Goal: Task Accomplishment & Management: Use online tool/utility

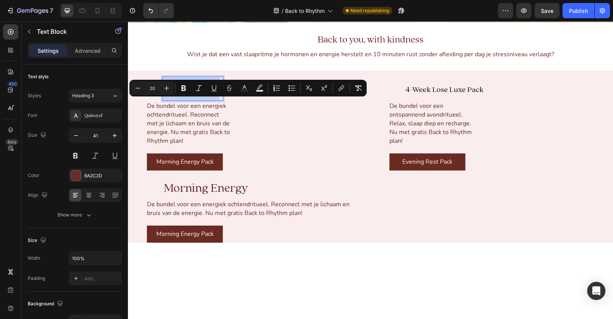
scroll to position [1047, 0]
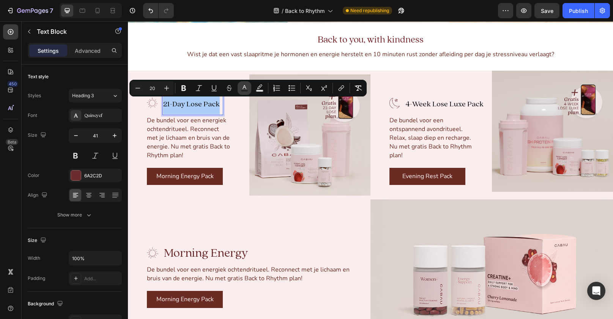
click at [249, 88] on button "Text Color" at bounding box center [245, 88] width 14 height 14
type input "000000"
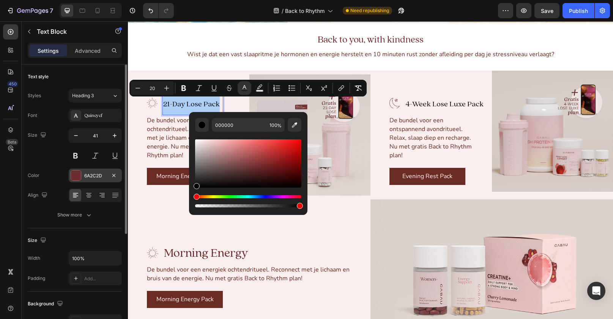
click at [87, 174] on div "6A2C2D" at bounding box center [95, 175] width 22 height 7
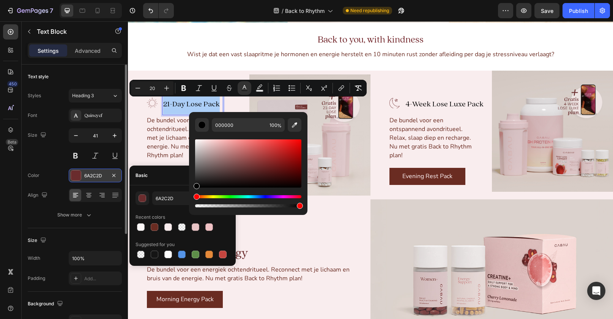
click at [87, 174] on div "6A2C2D" at bounding box center [95, 175] width 22 height 7
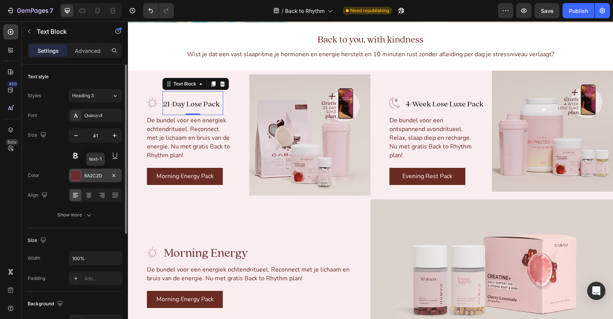
click at [87, 174] on div "6A2C2D" at bounding box center [95, 175] width 22 height 7
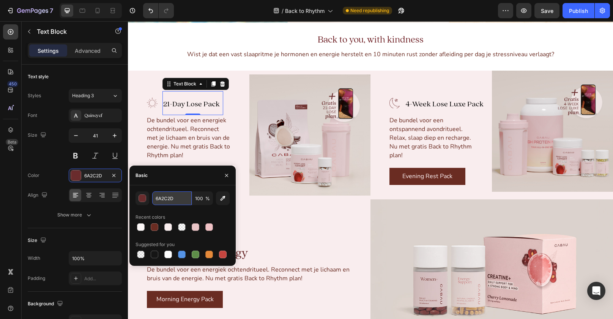
click at [165, 199] on input "6A2C2D" at bounding box center [171, 198] width 39 height 14
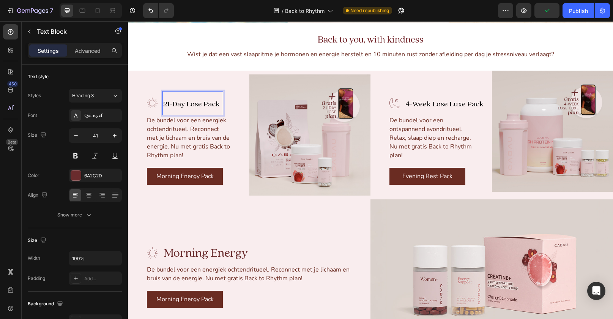
click at [187, 106] on span "21-Day Lose Pack" at bounding box center [191, 104] width 57 height 10
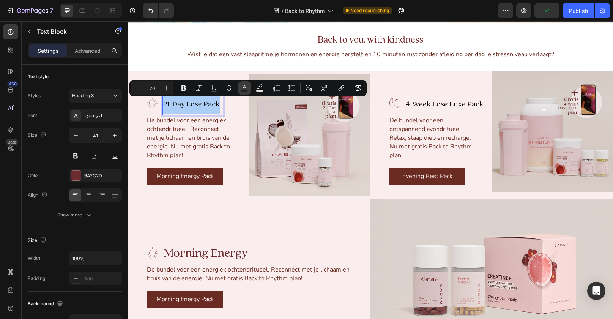
click at [250, 86] on button "Text Color" at bounding box center [245, 88] width 14 height 14
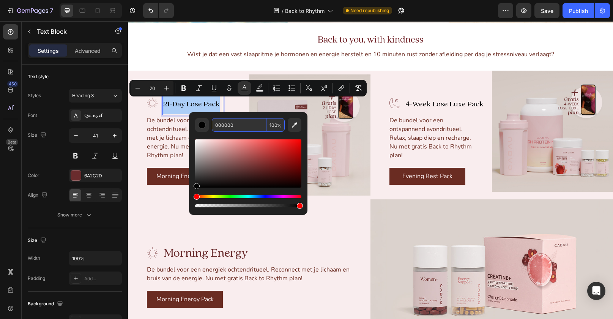
click at [233, 126] on input "000000" at bounding box center [239, 125] width 55 height 14
paste input "6A2C2D"
type input "6A2C2D"
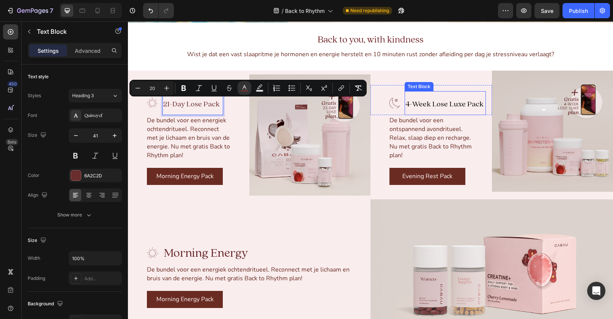
click at [434, 107] on span "4-Week Lose Luxe Pack" at bounding box center [445, 104] width 78 height 10
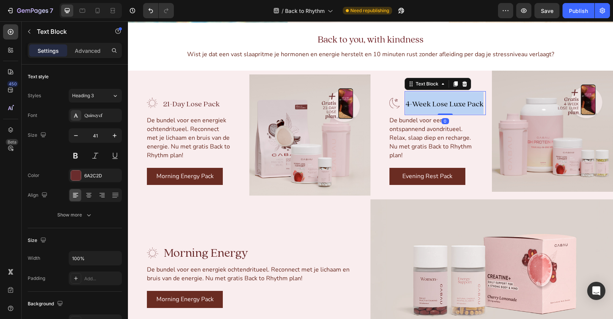
click at [434, 107] on span "4-Week Lose Luxe Pack" at bounding box center [445, 104] width 78 height 10
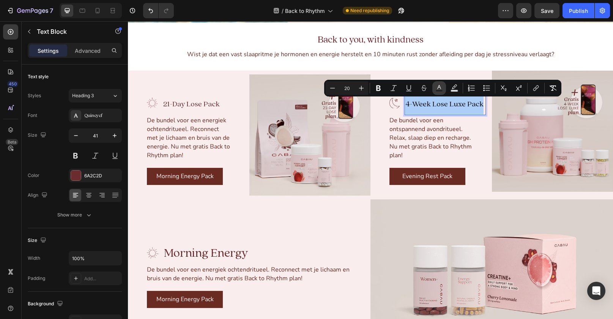
click at [440, 87] on icon "Editor contextual toolbar" at bounding box center [440, 88] width 8 height 8
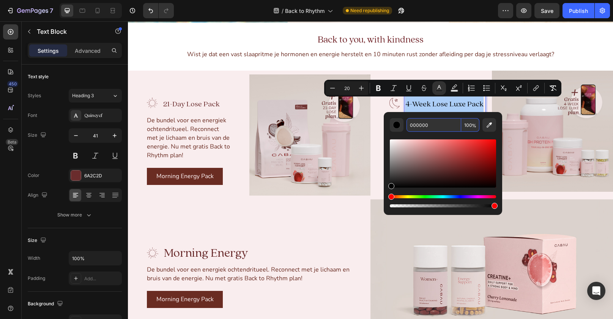
click at [429, 128] on input "000000" at bounding box center [434, 125] width 55 height 14
paste input "6A2C2D"
type input "6A2C2D"
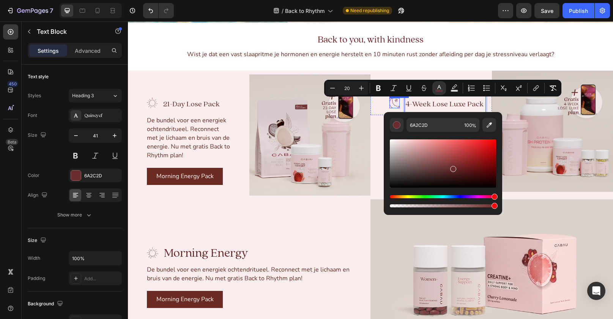
click at [394, 99] on img at bounding box center [395, 103] width 10 height 10
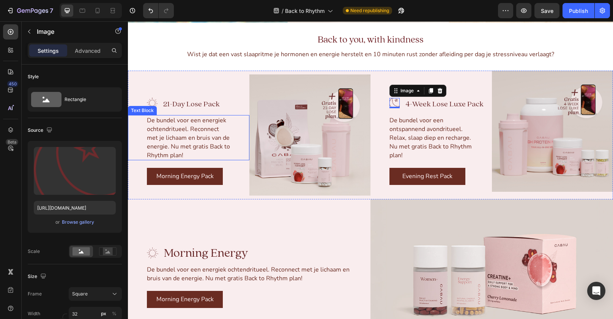
click at [200, 133] on span "De bundel voor een energiek ochtendritueel. Reconnect met je lichaam en bruis v…" at bounding box center [188, 137] width 83 height 43
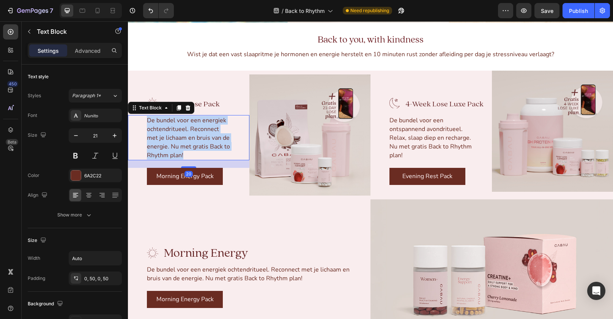
click at [200, 133] on span "De bundel voor een energiek ochtendritueel. Reconnect met je lichaam en bruis v…" at bounding box center [188, 137] width 83 height 43
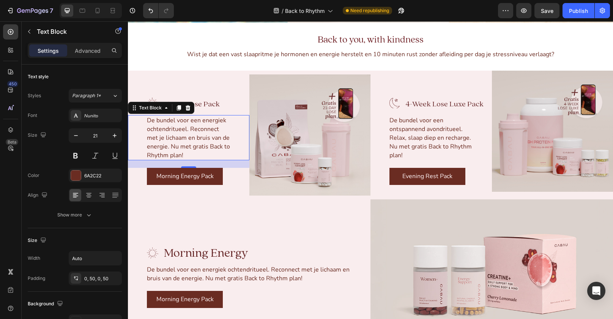
click at [185, 141] on span "De bundel voor een energiek ochtendritueel. Reconnect met je lichaam en bruis v…" at bounding box center [188, 137] width 83 height 43
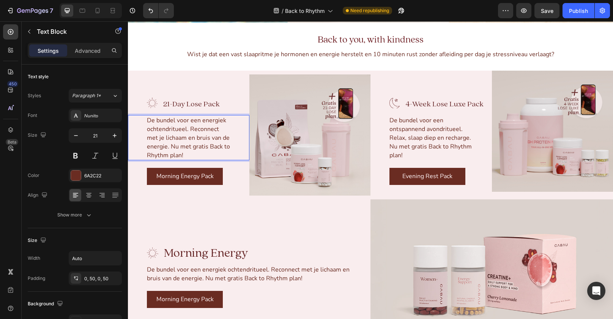
click at [185, 141] on span "De bundel voor een energiek ochtendritueel. Reconnect met je lichaam en bruis v…" at bounding box center [188, 137] width 83 height 43
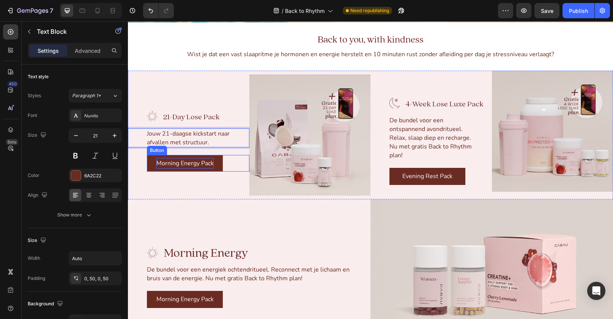
click at [183, 162] on p "Morning Energy Pack" at bounding box center [184, 163] width 57 height 11
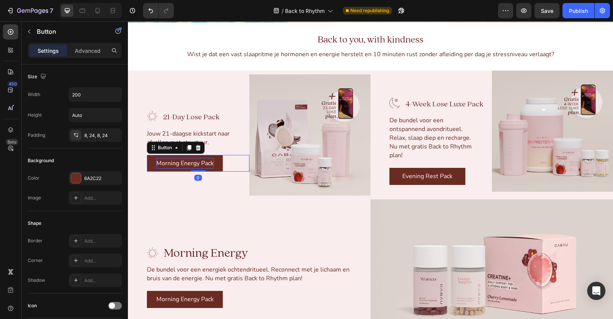
click at [183, 162] on p "Morning Energy Pack" at bounding box center [184, 163] width 57 height 11
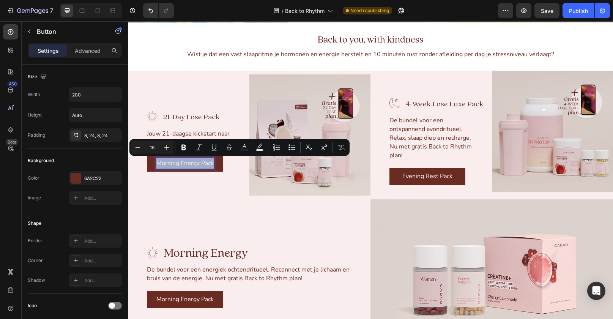
click at [183, 162] on p "Morning Energy Pack" at bounding box center [184, 163] width 57 height 11
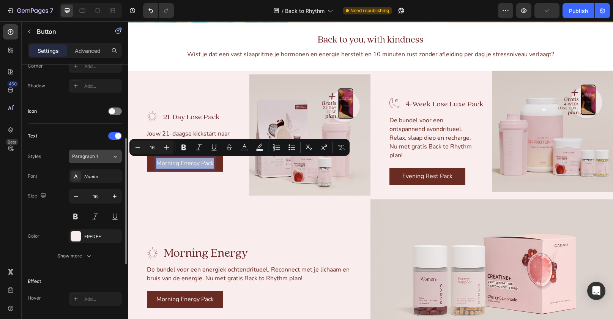
scroll to position [309, 0]
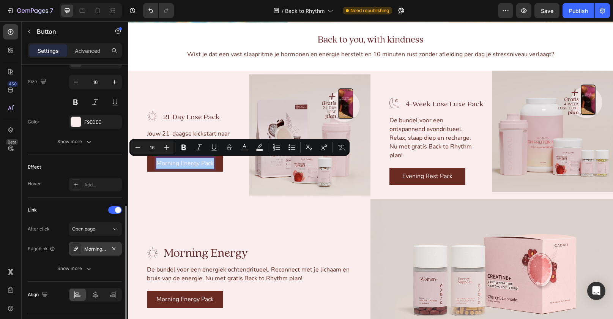
click at [105, 245] on div "Morning Energy Pack" at bounding box center [95, 249] width 53 height 14
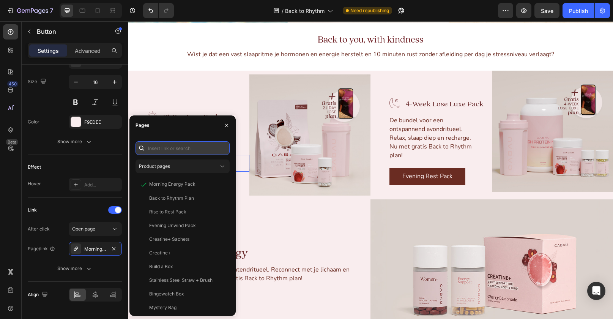
click at [170, 147] on input "text" at bounding box center [183, 148] width 94 height 14
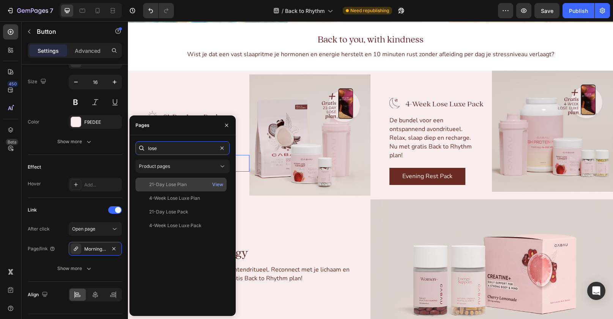
type input "lose"
click at [180, 185] on div "21-Day Lose Plan" at bounding box center [168, 184] width 38 height 7
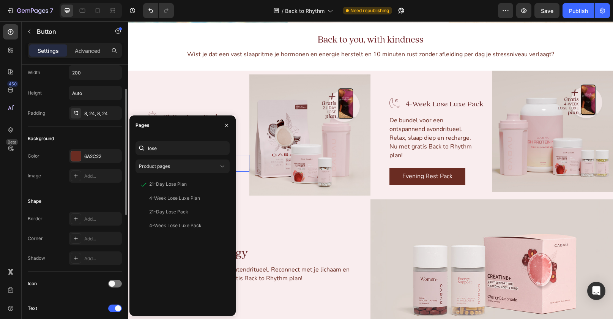
scroll to position [0, 0]
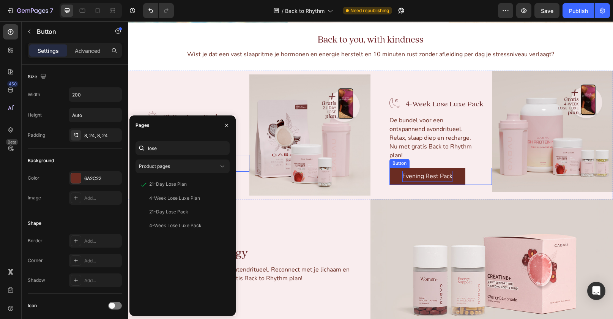
click at [427, 176] on p "Evening Rest Pack" at bounding box center [427, 176] width 50 height 11
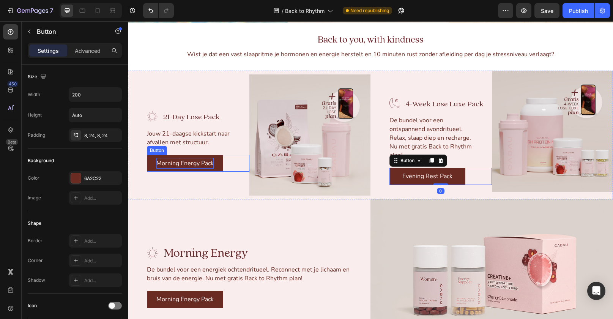
click at [194, 164] on p "Morning Energy Pack" at bounding box center [184, 163] width 57 height 11
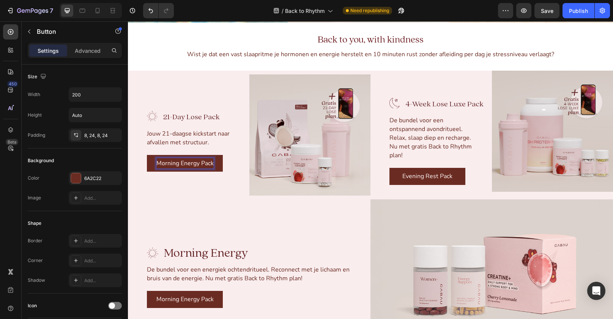
click at [194, 164] on p "Morning Energy Pack" at bounding box center [184, 163] width 57 height 11
click at [420, 153] on p "De bundel voor een ontspannend avondritueel. Relax, slaap diep en recharge. Nu …" at bounding box center [432, 138] width 84 height 44
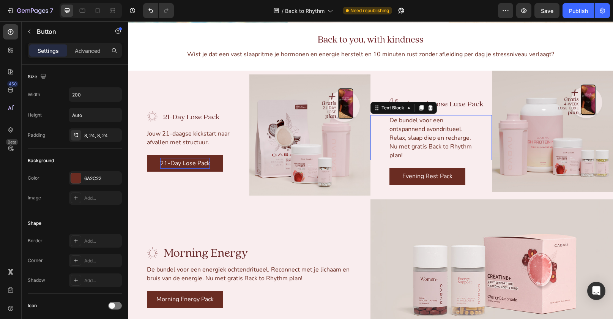
click at [420, 153] on p "De bundel voor een ontspannend avondritueel. Relax, slaap diep en recharge. Nu …" at bounding box center [432, 138] width 84 height 44
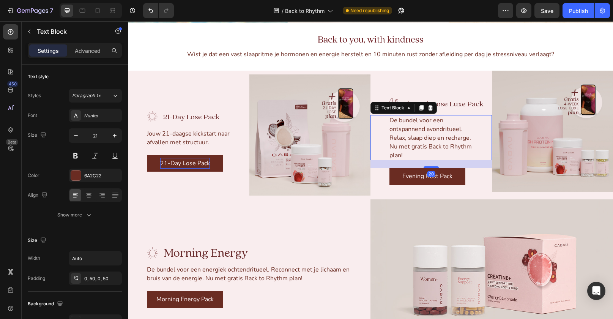
click at [410, 133] on span "De bundel voor een ontspannend avondritueel. Relax, slaap diep en recharge. Nu …" at bounding box center [431, 137] width 82 height 43
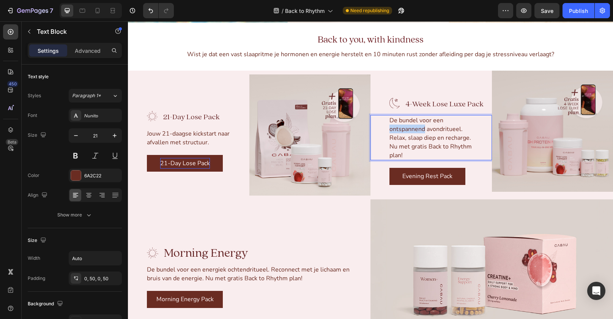
click at [410, 133] on span "De bundel voor een ontspannend avondritueel. Relax, slaap diep en recharge. Nu …" at bounding box center [431, 137] width 82 height 43
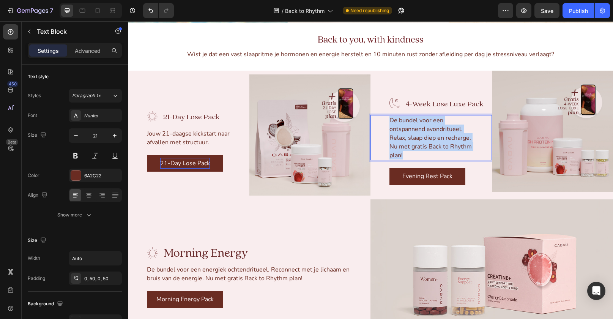
click at [410, 133] on span "De bundel voor een ontspannend avondritueel. Relax, slaap diep en recharge. Nu …" at bounding box center [431, 137] width 82 height 43
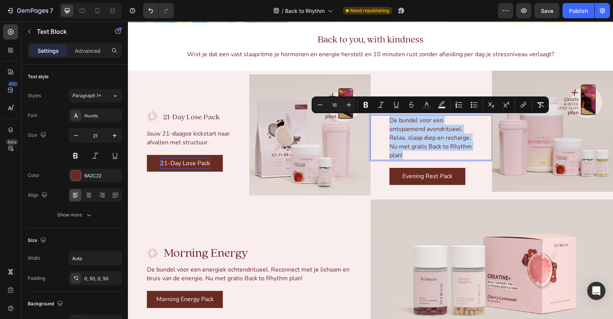
scroll to position [1055, 0]
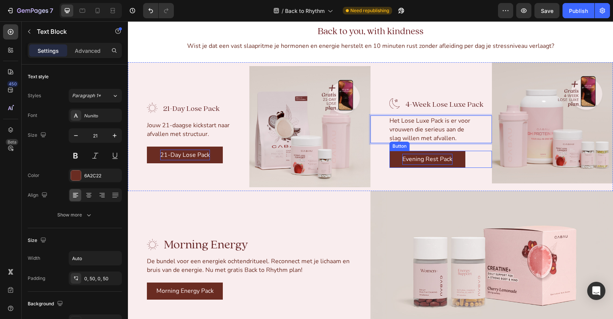
click at [424, 161] on p "Evening Rest Pack" at bounding box center [427, 159] width 50 height 11
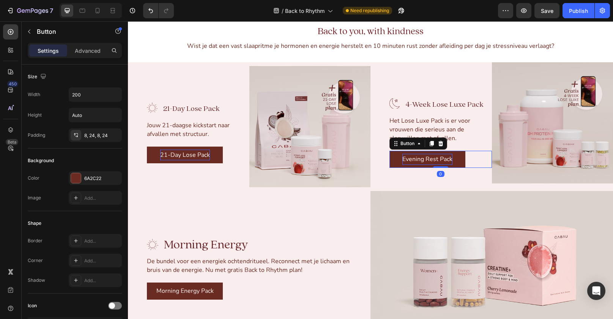
click at [411, 160] on p "Evening Rest Pack" at bounding box center [427, 159] width 50 height 11
click at [395, 164] on link "4-Week Lose Pack" at bounding box center [428, 159] width 76 height 17
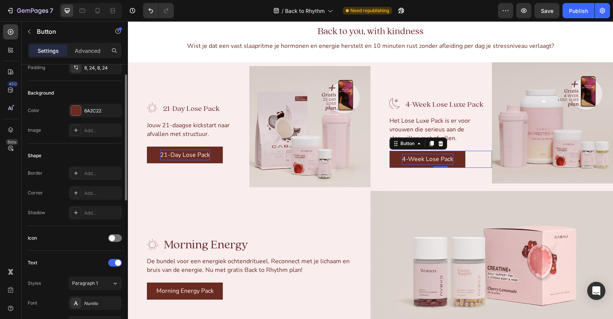
scroll to position [306, 0]
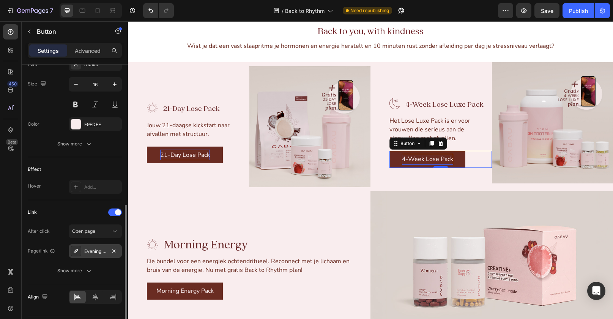
click at [98, 249] on div "Evening Unwind Pack" at bounding box center [95, 251] width 22 height 7
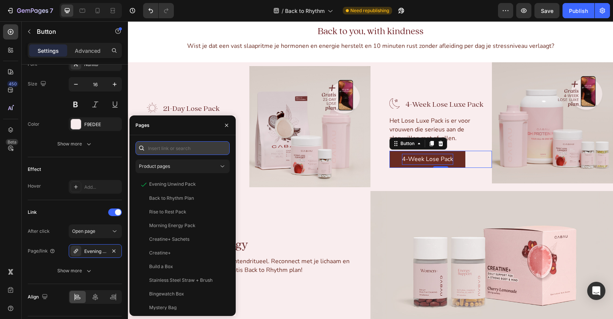
click at [185, 143] on input "text" at bounding box center [183, 148] width 94 height 14
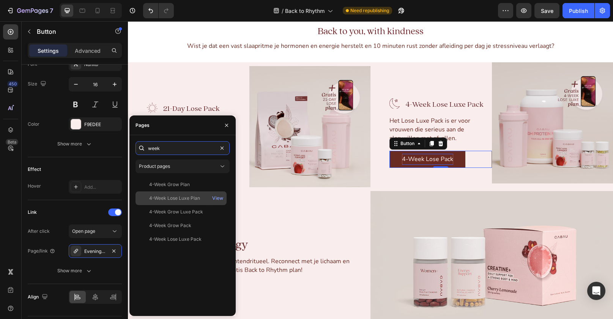
type input "week"
click at [179, 200] on div "4-Week Lose Luxe Plan" at bounding box center [174, 198] width 51 height 7
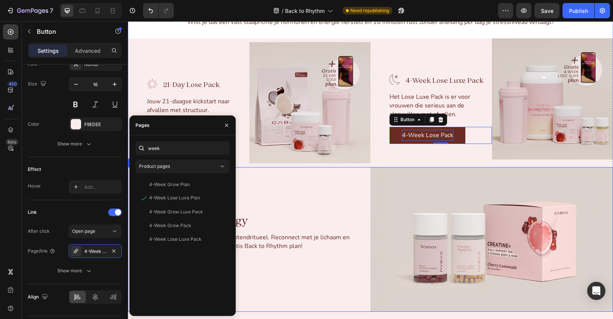
scroll to position [1031, 0]
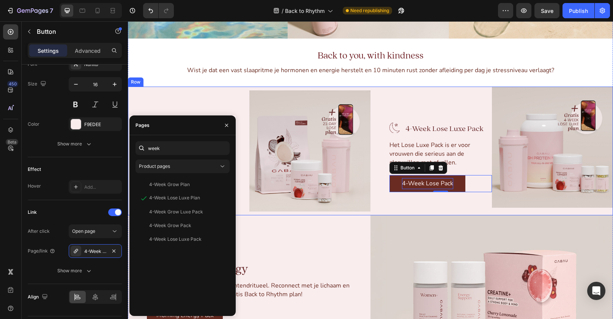
click at [470, 105] on div "Image 4-Week Lose Luxe Pack Text Block Advanced List Het Lose Luxe Pack is er v…" at bounding box center [432, 151] width 122 height 129
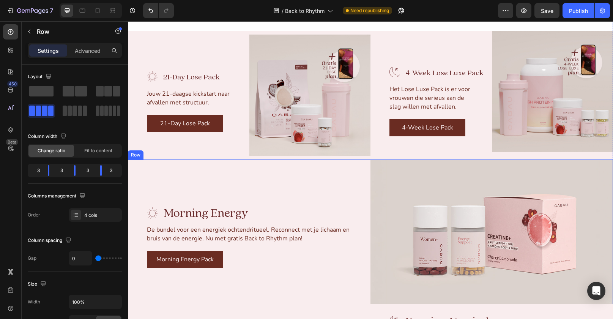
scroll to position [1084, 0]
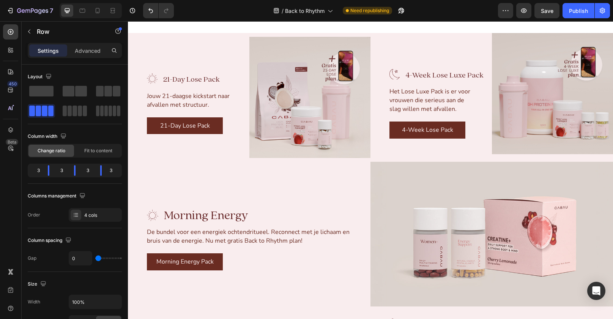
click at [417, 145] on div "Image 4-Week Lose Luxe Pack Text Block Advanced List Het Lose Luxe Pack is er v…" at bounding box center [432, 97] width 122 height 129
click at [504, 137] on img at bounding box center [553, 94] width 122 height 122
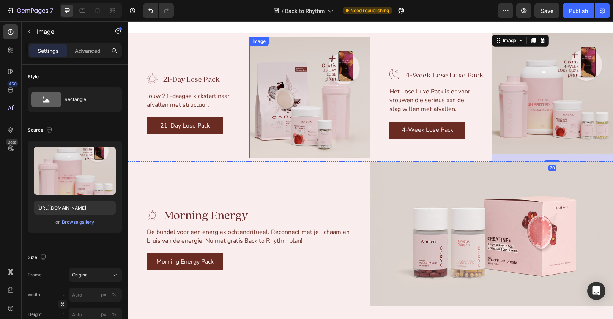
click at [288, 110] on img at bounding box center [310, 98] width 122 height 122
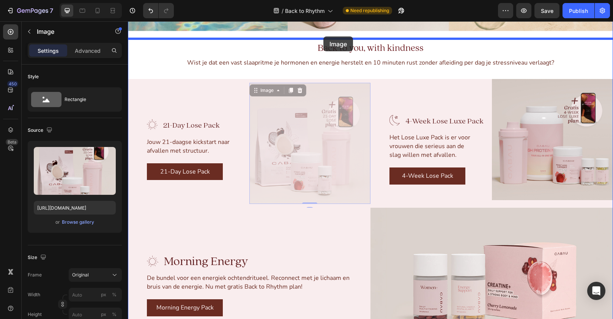
scroll to position [1035, 0]
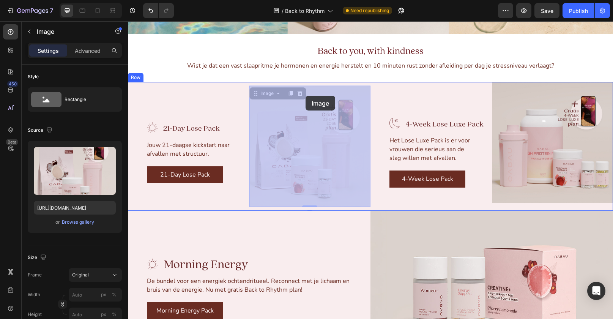
drag, startPoint x: 288, startPoint y: 110, endPoint x: 306, endPoint y: 96, distance: 22.7
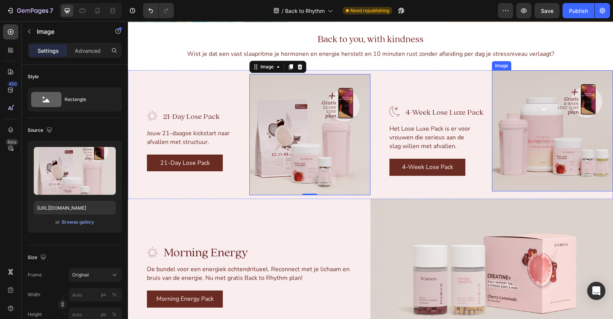
scroll to position [1048, 0]
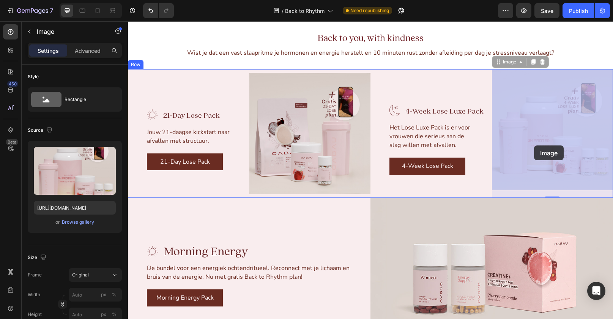
drag, startPoint x: 543, startPoint y: 112, endPoint x: 534, endPoint y: 145, distance: 34.4
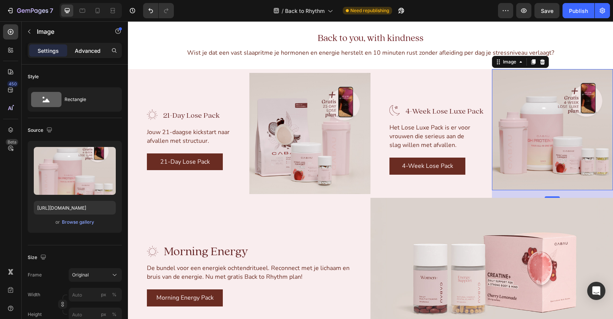
click at [75, 48] on p "Advanced" at bounding box center [88, 51] width 26 height 8
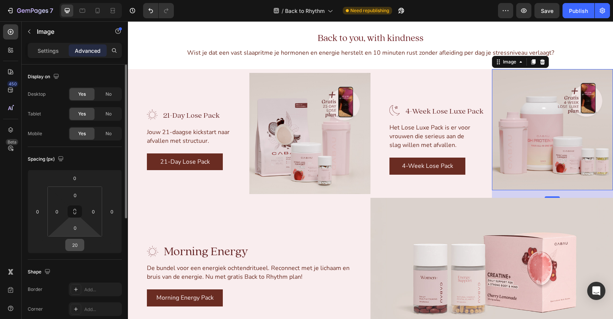
click at [79, 243] on input "20" at bounding box center [74, 244] width 15 height 11
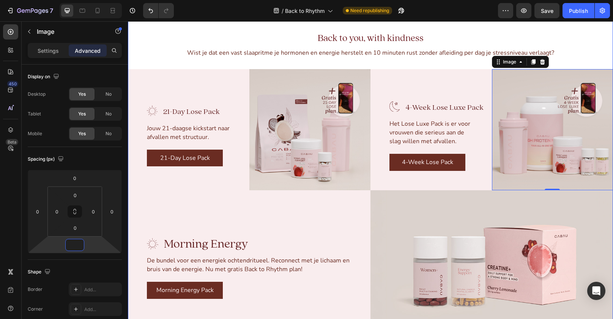
click at [224, 59] on div "Image Drop element here Hero Banner Back to you, with kindness Heading Wist je …" at bounding box center [370, 111] width 485 height 447
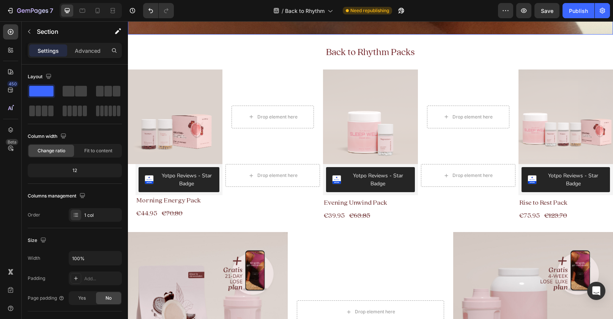
scroll to position [212, 0]
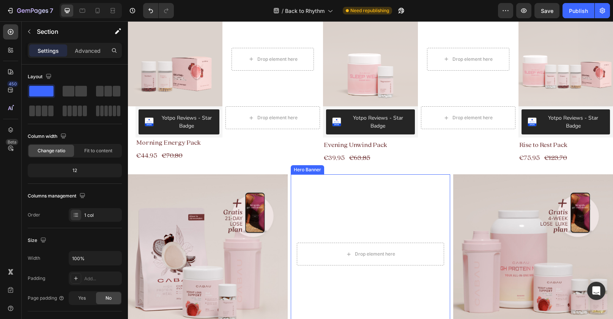
click at [371, 202] on video "Background Image" at bounding box center [371, 254] width 160 height 160
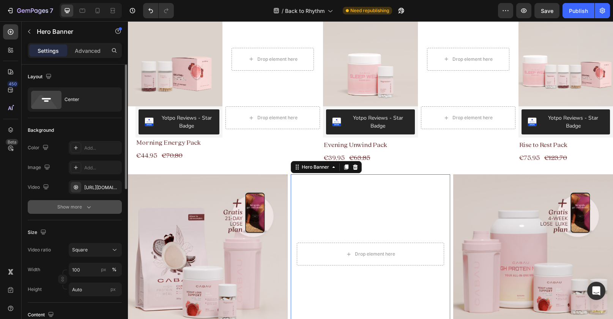
click at [81, 205] on div "Show more" at bounding box center [74, 207] width 35 height 8
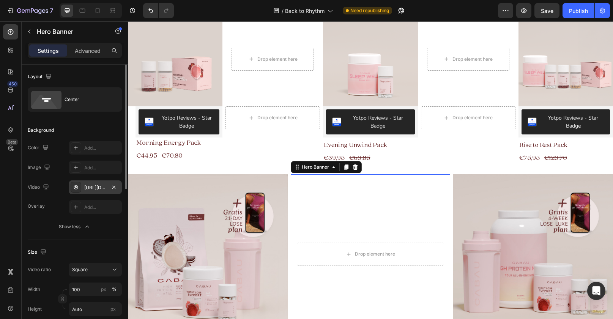
click at [99, 188] on div "[URL][DOMAIN_NAME]" at bounding box center [95, 187] width 22 height 7
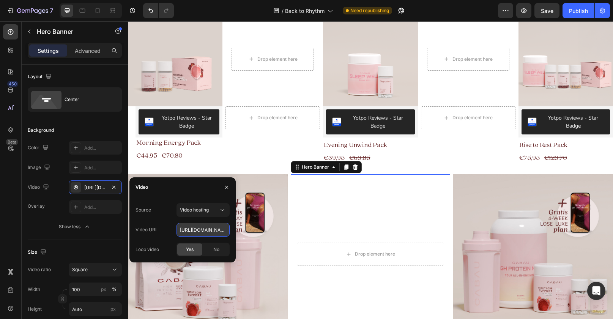
click at [214, 225] on input "[URL][DOMAIN_NAME]" at bounding box center [203, 230] width 53 height 14
click at [96, 12] on icon at bounding box center [98, 11] width 8 height 8
type input "100%"
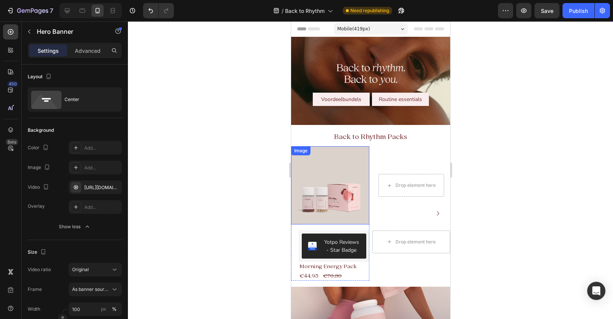
click at [336, 200] on img at bounding box center [330, 185] width 78 height 78
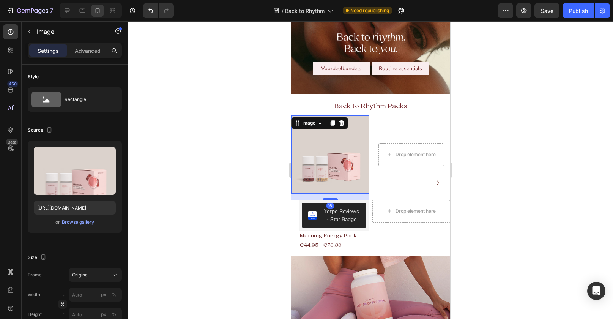
scroll to position [39, 0]
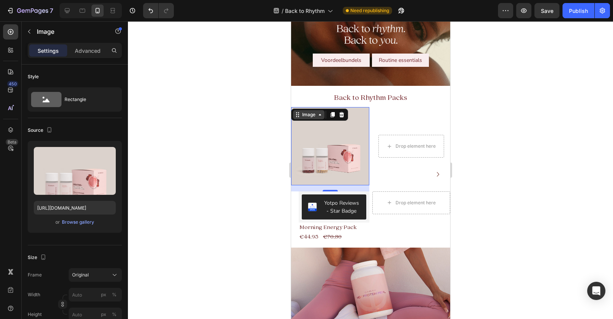
click at [301, 115] on div "Image" at bounding box center [308, 114] width 16 height 7
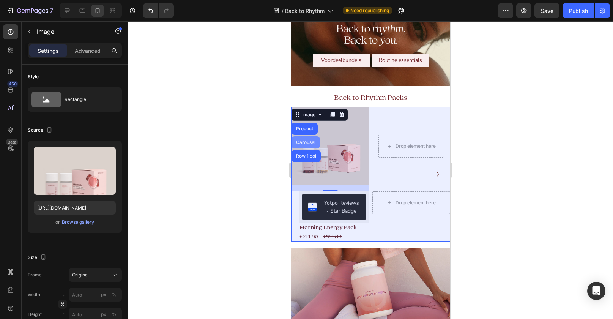
click at [303, 144] on div "Carousel" at bounding box center [305, 142] width 22 height 5
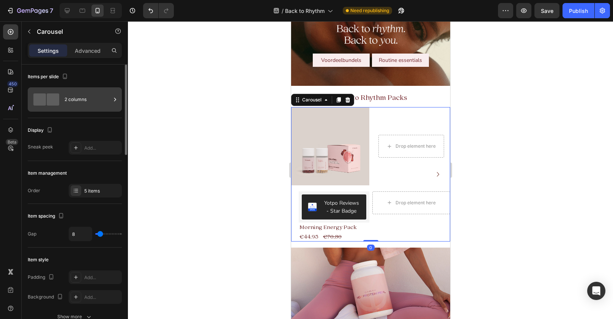
click at [84, 102] on div "2 columns" at bounding box center [88, 99] width 46 height 17
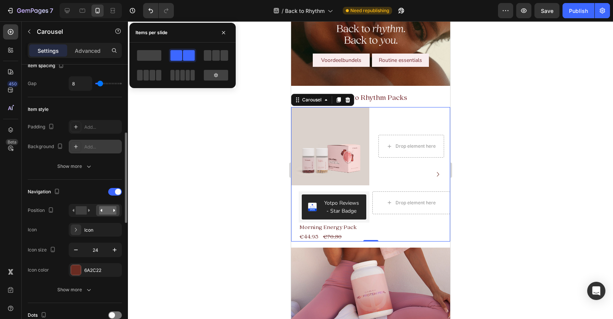
scroll to position [107, 0]
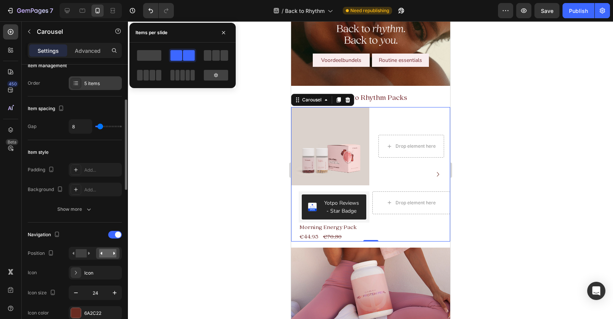
click at [99, 87] on div "5 items" at bounding box center [95, 83] width 53 height 14
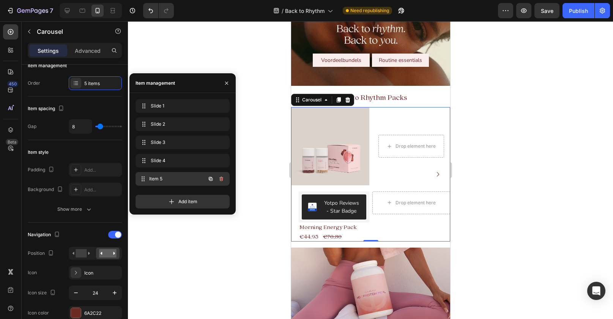
click at [171, 175] on span "Item 5" at bounding box center [177, 178] width 56 height 7
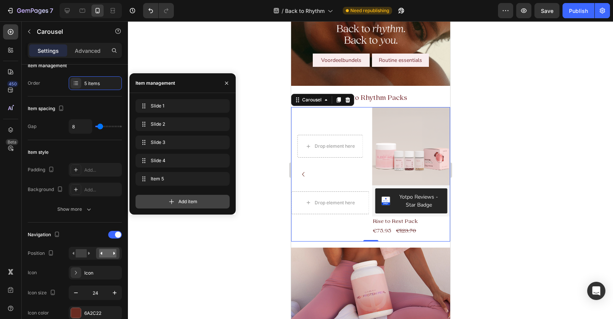
click at [174, 200] on icon at bounding box center [172, 202] width 8 height 8
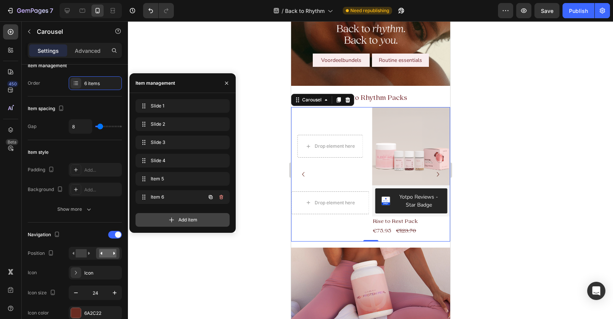
click at [174, 200] on span "Item 6" at bounding box center [172, 197] width 43 height 7
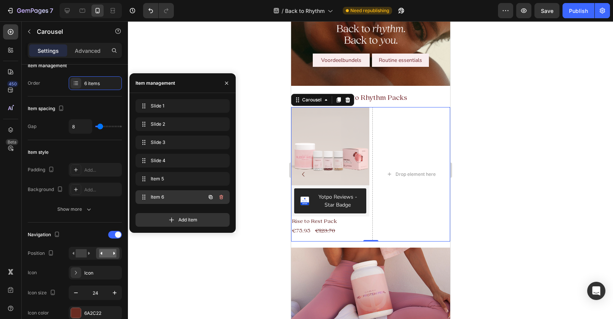
click at [166, 192] on div "Item 6 Item 6" at bounding box center [172, 197] width 67 height 11
click at [162, 193] on div "Item 6 Item 6" at bounding box center [172, 197] width 67 height 11
click at [223, 197] on icon "button" at bounding box center [221, 197] width 6 height 6
click at [219, 197] on div "Delete" at bounding box center [216, 197] width 14 height 7
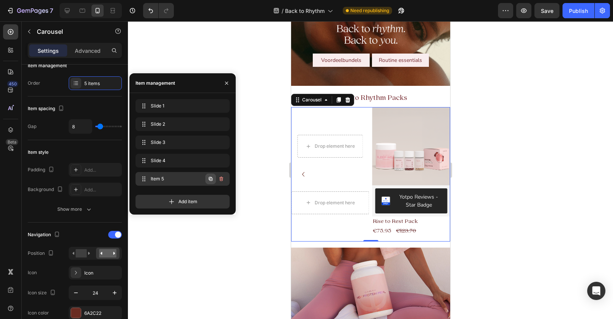
click at [210, 179] on icon "button" at bounding box center [211, 179] width 6 height 6
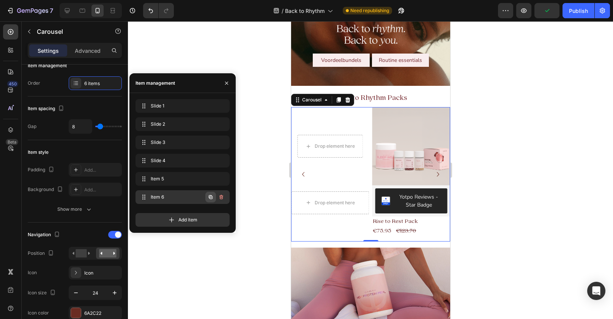
click at [212, 197] on icon "button" at bounding box center [211, 197] width 6 height 6
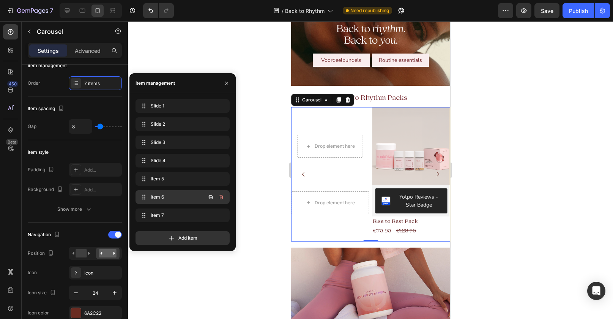
click at [186, 197] on span "Item 6" at bounding box center [172, 197] width 43 height 7
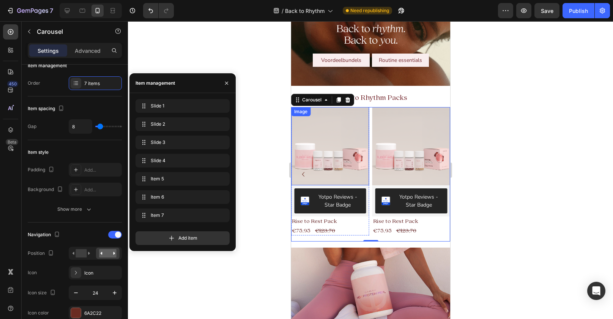
click at [323, 161] on img at bounding box center [330, 146] width 78 height 78
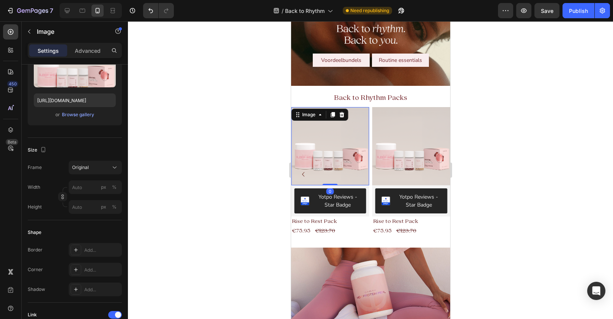
scroll to position [0, 0]
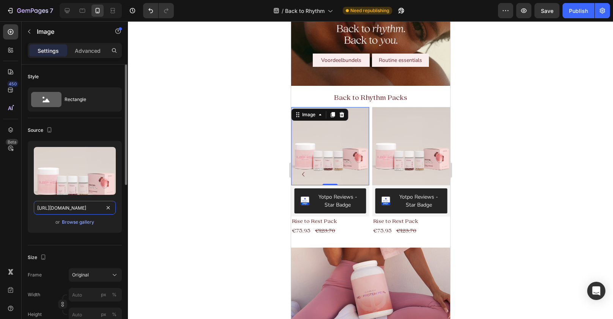
click at [84, 210] on input "[URL][DOMAIN_NAME]" at bounding box center [75, 208] width 82 height 14
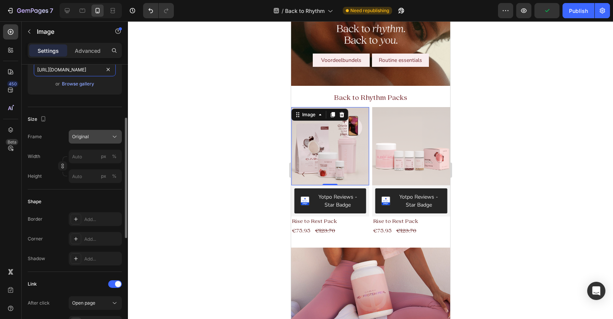
scroll to position [152, 0]
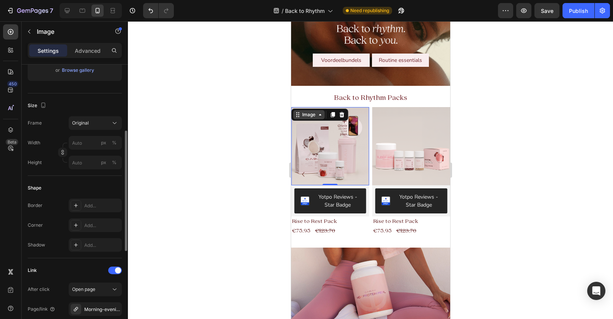
type input "[URL][DOMAIN_NAME]"
click at [311, 117] on div "Image" at bounding box center [308, 114] width 16 height 7
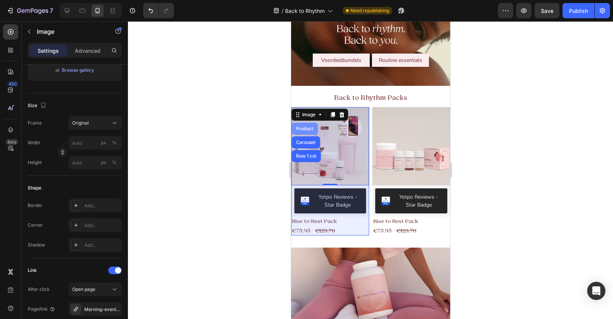
click at [306, 131] on div "Product" at bounding box center [304, 128] width 20 height 5
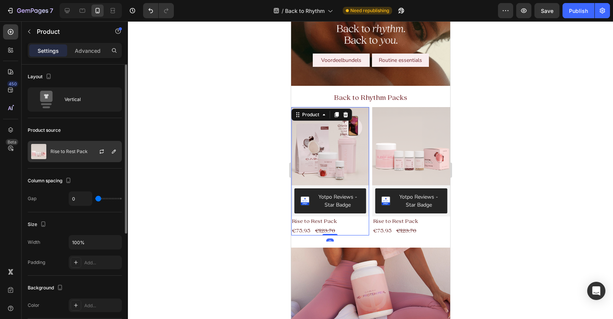
click at [83, 153] on p "Rise to Rest Pack" at bounding box center [69, 151] width 37 height 5
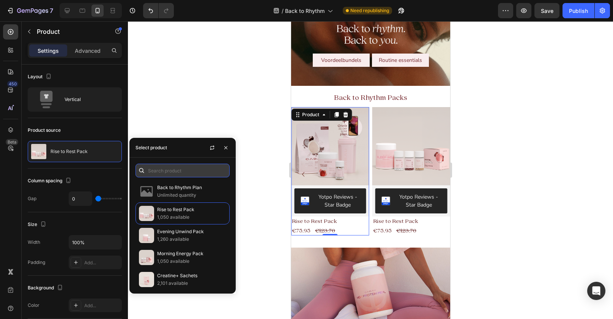
click at [172, 166] on input "text" at bounding box center [183, 171] width 94 height 14
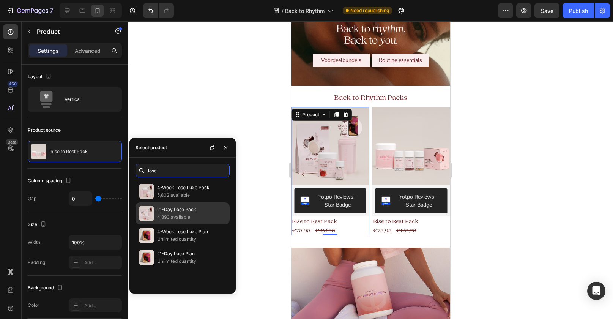
type input "lose"
click at [192, 210] on p "21-Day Lose Pack" at bounding box center [191, 210] width 69 height 8
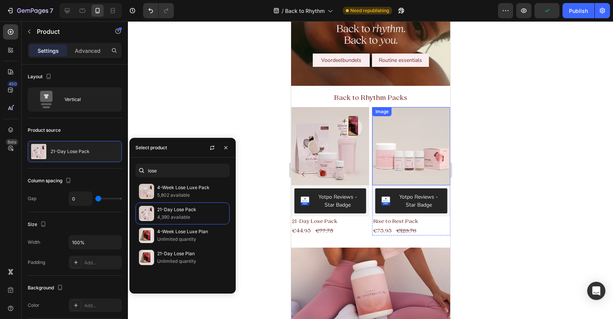
click at [383, 110] on div "Image" at bounding box center [382, 111] width 16 height 7
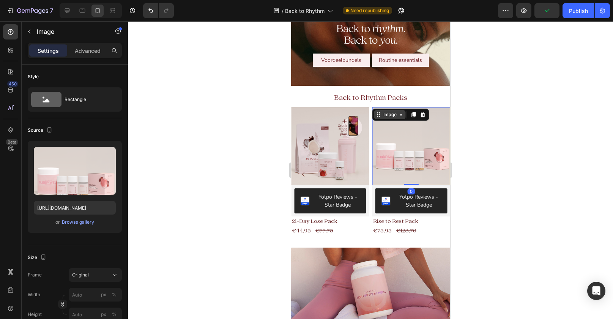
click at [385, 115] on div "Image" at bounding box center [390, 114] width 16 height 7
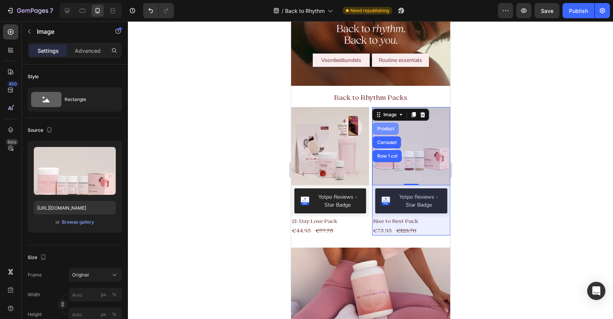
click at [386, 131] on div "Product" at bounding box center [386, 129] width 26 height 12
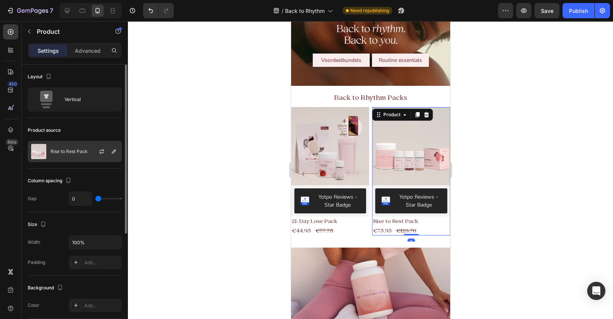
click at [93, 155] on div at bounding box center [104, 151] width 33 height 21
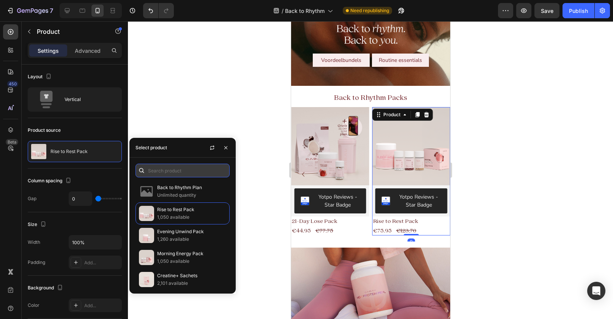
click at [164, 166] on input "text" at bounding box center [183, 171] width 94 height 14
type input "w"
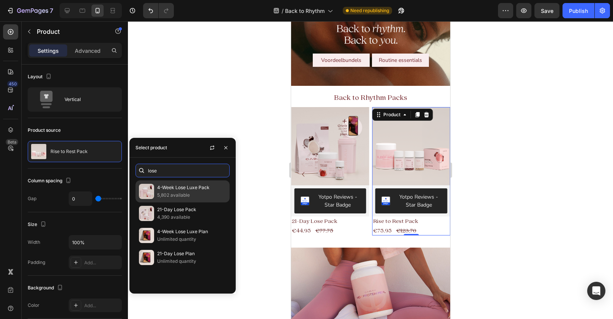
type input "lose"
click at [177, 191] on p "5,802 available" at bounding box center [191, 195] width 69 height 8
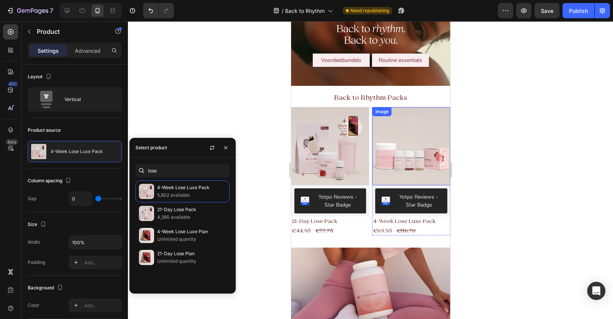
click at [392, 134] on img at bounding box center [411, 146] width 78 height 78
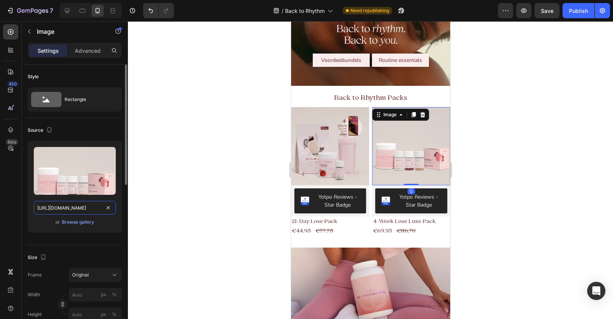
click at [56, 207] on input "[URL][DOMAIN_NAME]" at bounding box center [75, 208] width 82 height 14
type input "[URL][DOMAIN_NAME]"
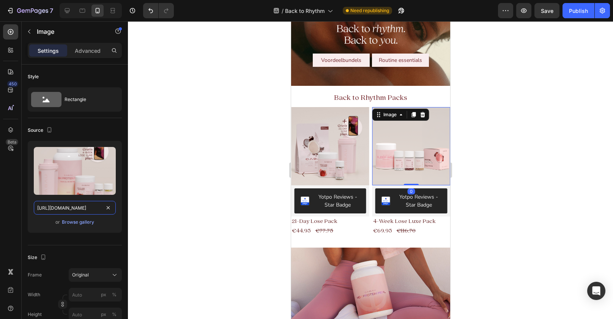
scroll to position [0, 93]
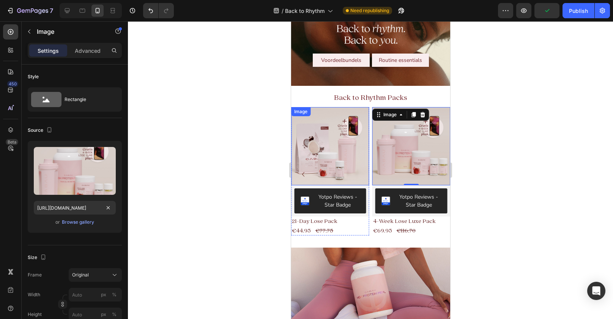
click at [296, 114] on div "Image" at bounding box center [300, 111] width 16 height 7
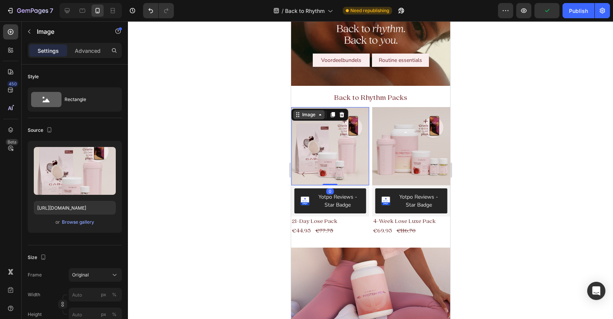
click at [301, 119] on div "Image" at bounding box center [309, 114] width 32 height 9
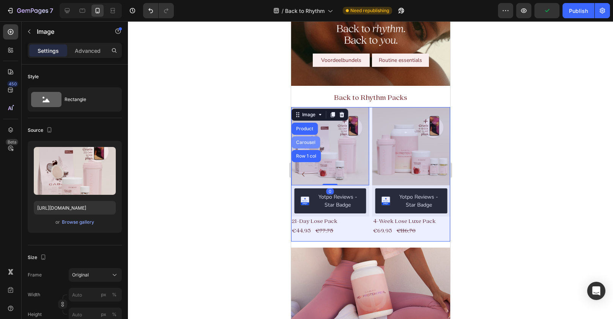
click at [305, 144] on div "Carousel" at bounding box center [305, 142] width 22 height 5
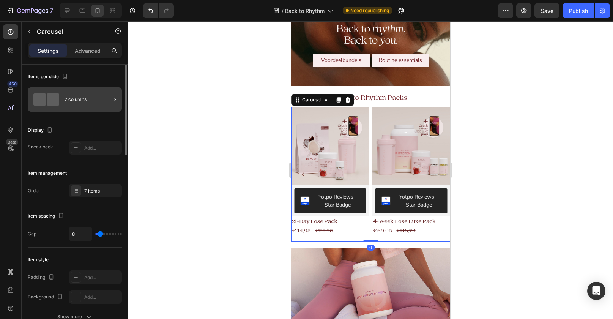
click at [82, 97] on div "2 columns" at bounding box center [88, 99] width 46 height 17
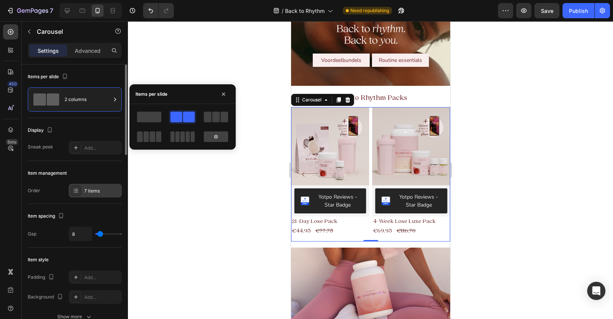
click at [95, 189] on div "7 items" at bounding box center [102, 191] width 36 height 7
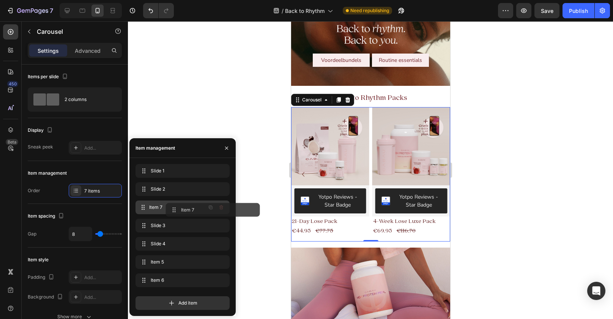
drag, startPoint x: 144, startPoint y: 277, endPoint x: 174, endPoint y: 206, distance: 76.9
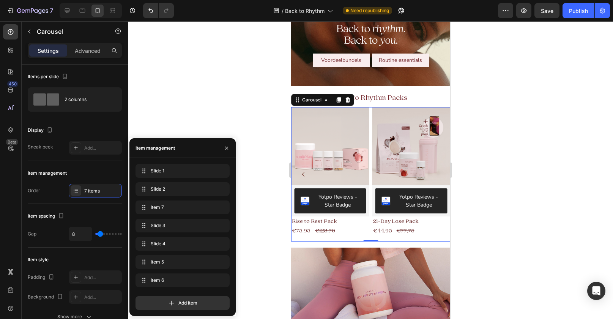
click at [302, 174] on icon "Carousel Back Arrow" at bounding box center [303, 174] width 2 height 5
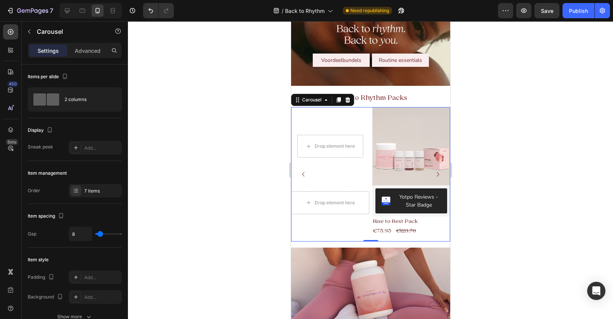
click at [303, 174] on icon "Carousel Back Arrow" at bounding box center [302, 174] width 9 height 9
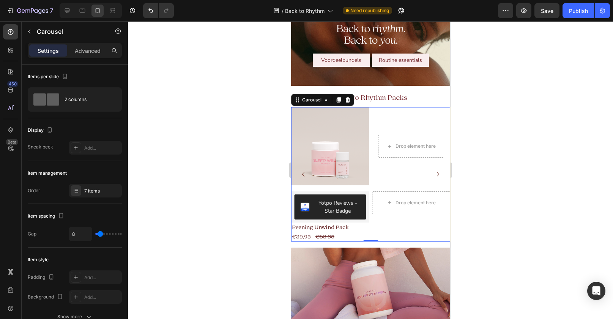
click at [303, 174] on icon "Carousel Back Arrow" at bounding box center [302, 174] width 9 height 9
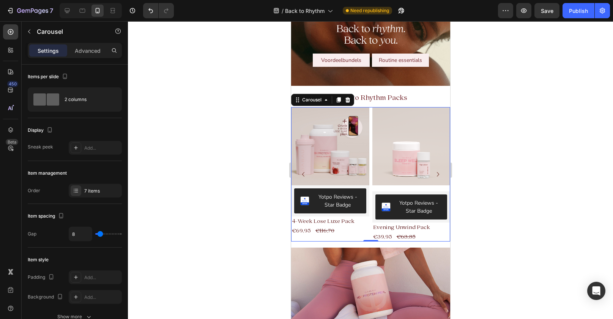
click at [303, 174] on icon "Carousel Back Arrow" at bounding box center [302, 174] width 9 height 9
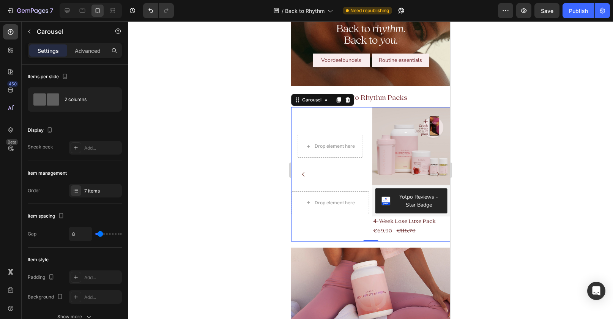
click at [303, 174] on icon "Carousel Back Arrow" at bounding box center [302, 174] width 9 height 9
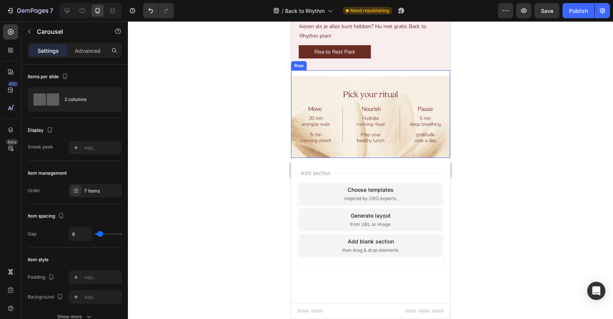
scroll to position [1130, 0]
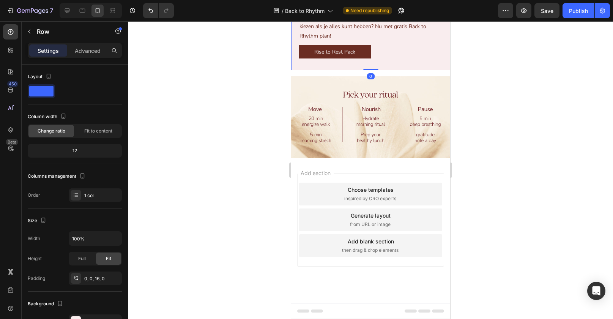
scroll to position [1347, 0]
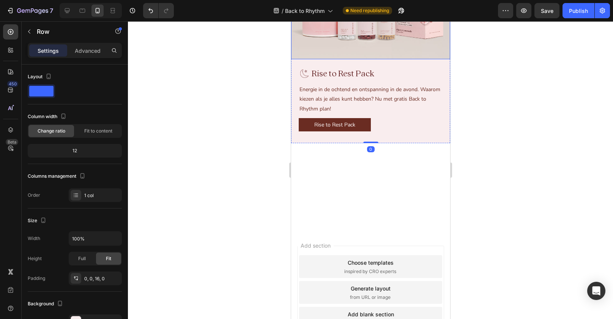
scroll to position [1400, 0]
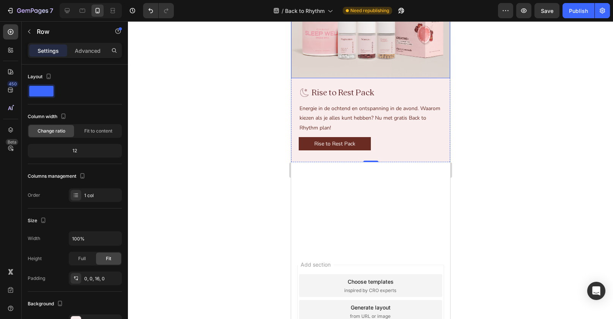
click at [374, 78] on img at bounding box center [370, 30] width 159 height 95
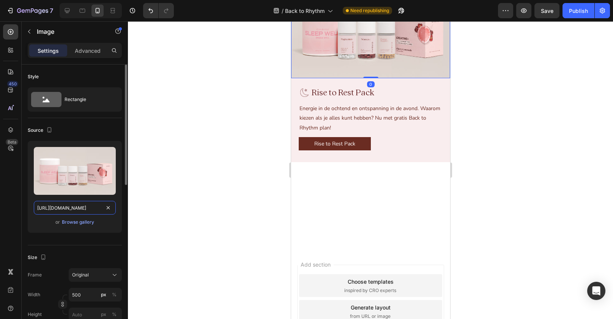
click at [86, 208] on input "[URL][DOMAIN_NAME]" at bounding box center [75, 208] width 82 height 14
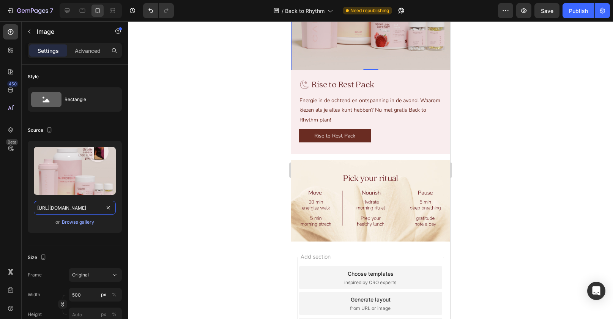
scroll to position [1517, 0]
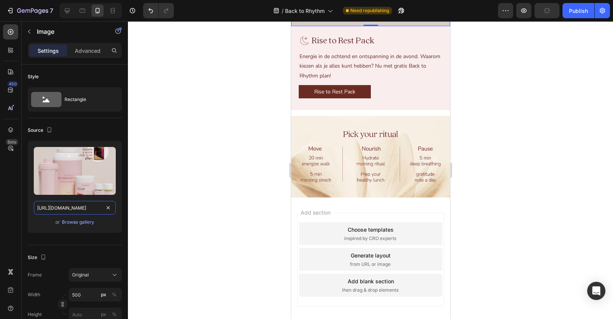
type input "[URL][DOMAIN_NAME]"
click at [345, 46] on span "Rise to Rest Pack" at bounding box center [342, 40] width 63 height 11
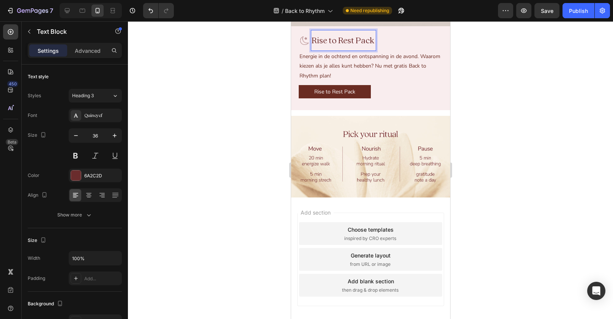
click at [345, 46] on span "Rise to Rest Pack" at bounding box center [342, 40] width 63 height 11
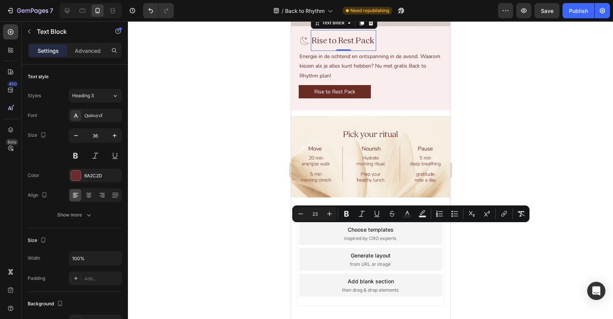
click at [346, 50] on p "Rise to Rest Pack" at bounding box center [343, 40] width 64 height 19
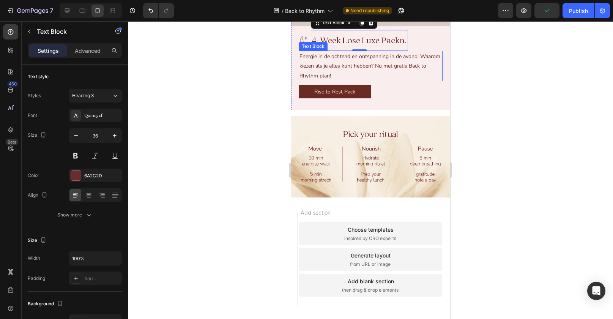
click at [386, 79] on span "Energie in de ochtend en ontspanning in de avond. Waarom kiezen als je alles ku…" at bounding box center [369, 66] width 141 height 26
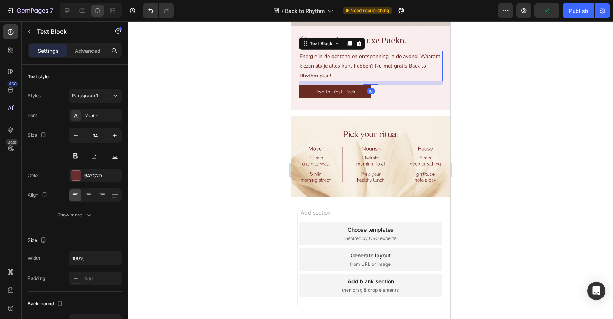
click at [386, 79] on span "Energie in de ochtend en ontspanning in de avond. Waarom kiezen als je alles ku…" at bounding box center [369, 66] width 141 height 26
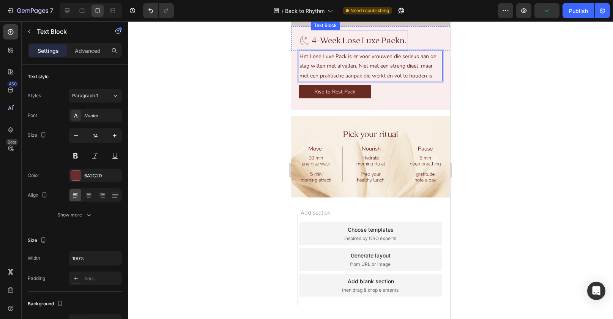
click at [403, 46] on span "4-Week Lose Luxe Packn." at bounding box center [358, 40] width 95 height 11
click at [399, 46] on span "4-Week Lose Luxe Packn." at bounding box center [358, 40] width 95 height 11
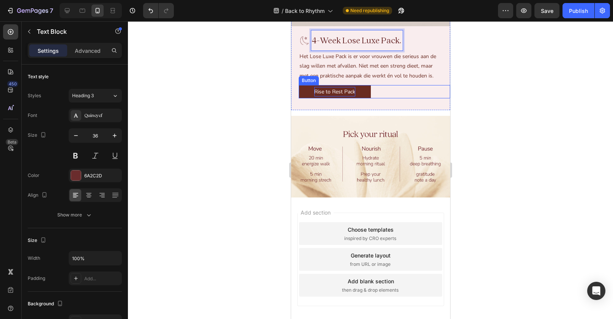
click at [341, 96] on p "Rise to Rest Pack" at bounding box center [334, 91] width 41 height 9
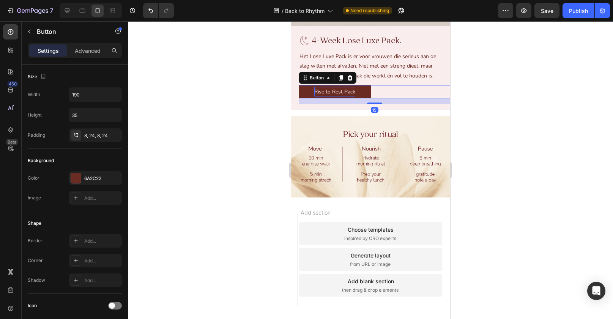
click at [341, 96] on p "Rise to Rest Pack" at bounding box center [334, 91] width 41 height 9
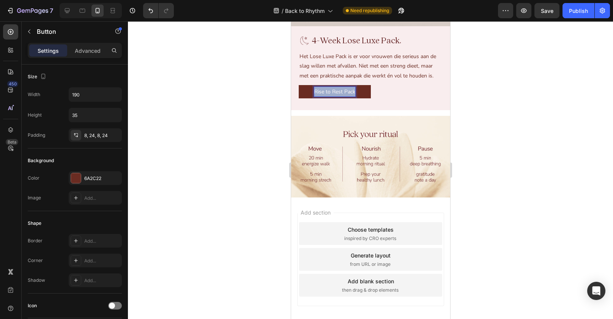
click at [341, 96] on p "Rise to Rest Pack" at bounding box center [334, 91] width 41 height 9
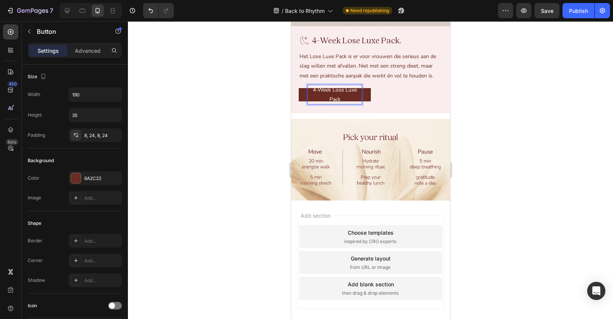
scroll to position [1515, 0]
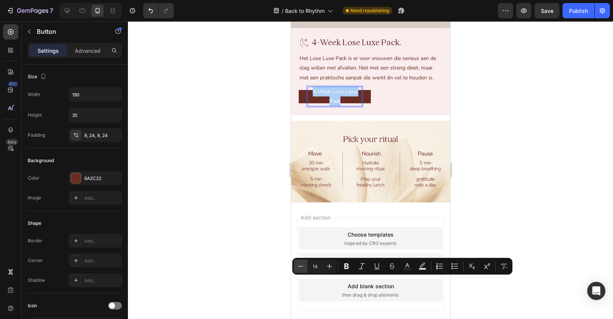
click at [303, 264] on icon "Editor contextual toolbar" at bounding box center [301, 266] width 8 height 8
type input "13"
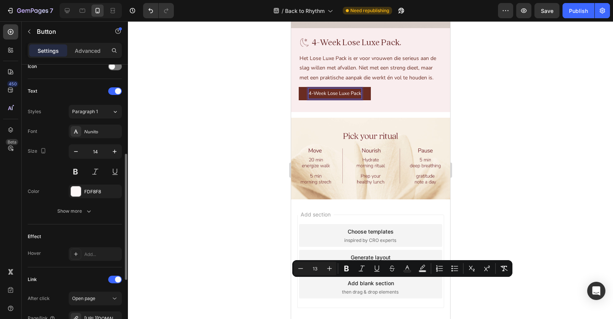
scroll to position [328, 0]
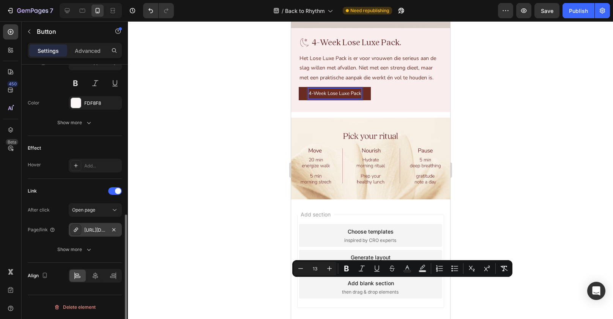
click at [101, 232] on div "[URL][DOMAIN_NAME]" at bounding box center [95, 230] width 22 height 7
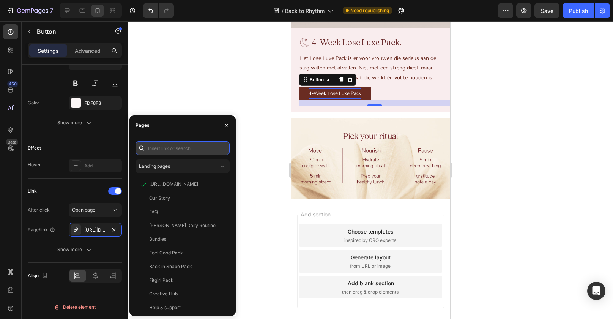
click at [175, 146] on input "text" at bounding box center [183, 148] width 94 height 14
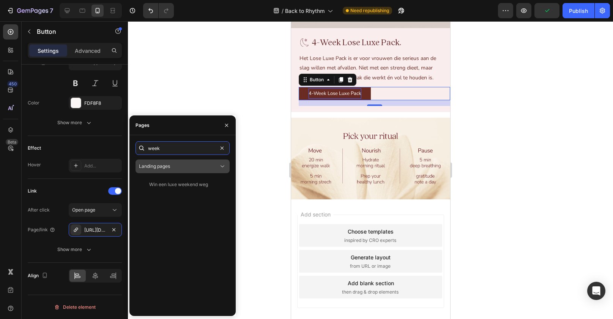
type input "week"
click at [184, 163] on div "Landing pages" at bounding box center [179, 166] width 80 height 7
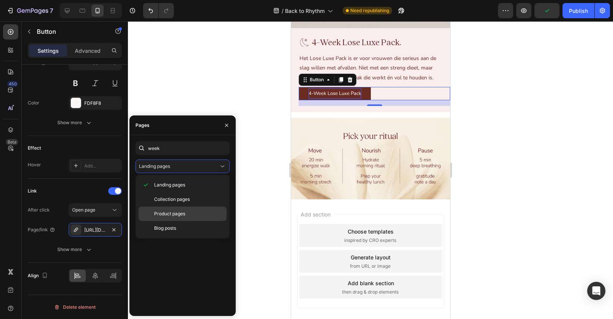
click at [180, 211] on span "Product pages" at bounding box center [169, 213] width 31 height 7
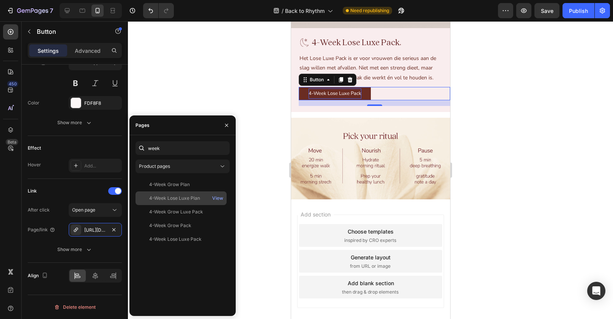
click at [183, 205] on div "4-Week Lose Luxe Plan View" at bounding box center [181, 212] width 91 height 14
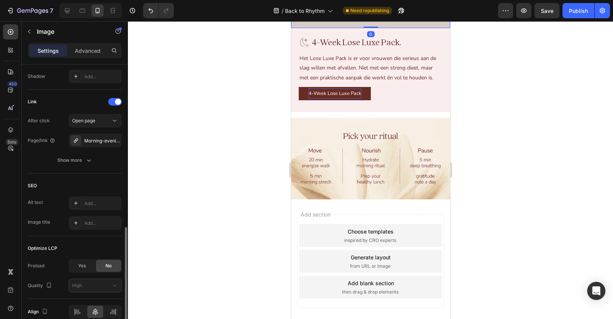
scroll to position [336, 0]
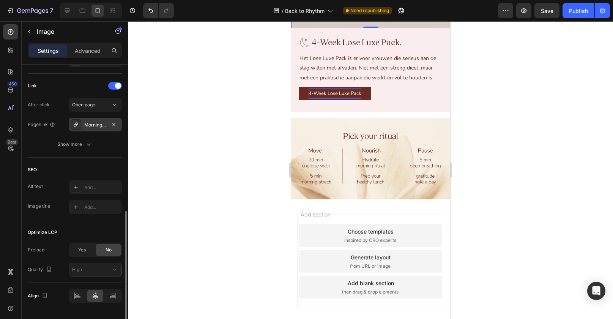
click at [101, 129] on div "Morning-evening-pack" at bounding box center [95, 125] width 53 height 14
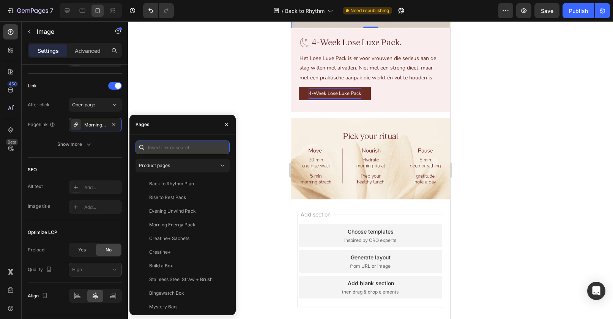
click at [175, 145] on input "text" at bounding box center [183, 147] width 94 height 14
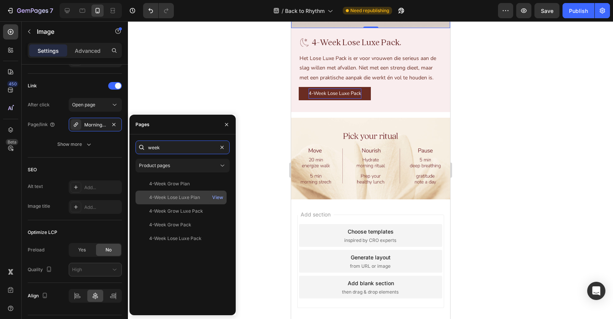
type input "week"
click at [185, 199] on div "4-Week Lose Luxe Plan" at bounding box center [174, 197] width 51 height 7
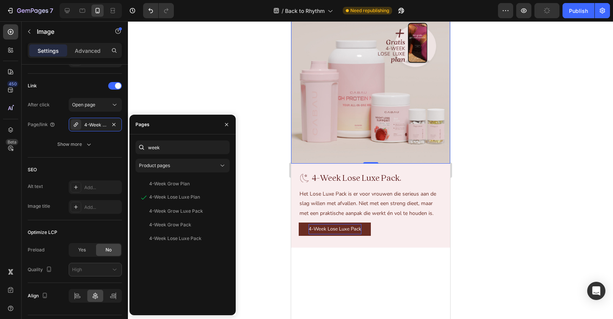
scroll to position [1378, 0]
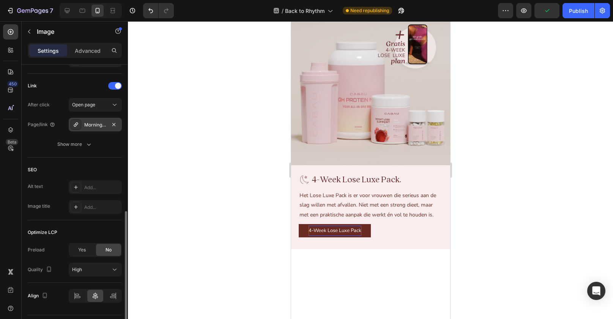
click at [101, 124] on div "Morning-evening-pack" at bounding box center [95, 125] width 22 height 7
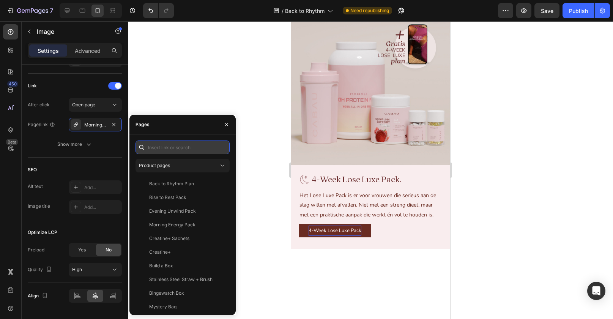
click at [172, 144] on input "text" at bounding box center [183, 147] width 94 height 14
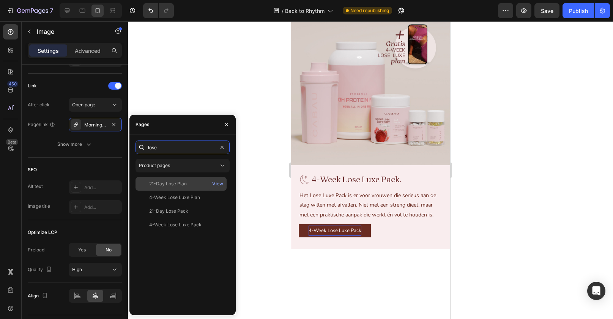
type input "lose"
click at [175, 191] on div "21-Day Lose Plan View" at bounding box center [181, 198] width 91 height 14
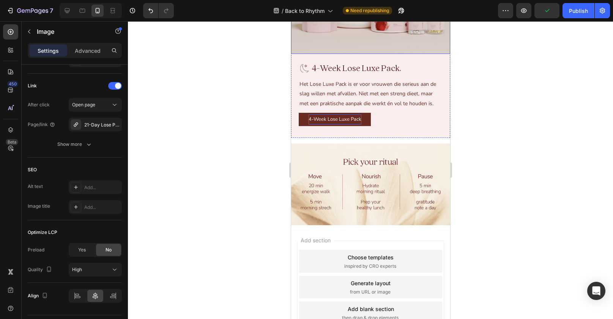
scroll to position [1360, 0]
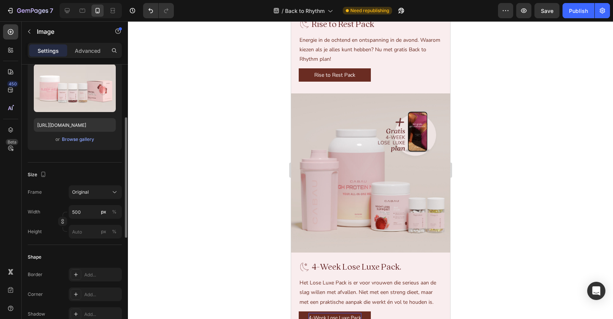
scroll to position [41, 0]
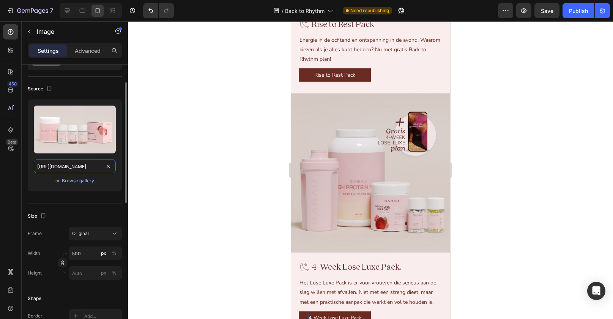
click at [76, 166] on input "[URL][DOMAIN_NAME]" at bounding box center [75, 166] width 82 height 14
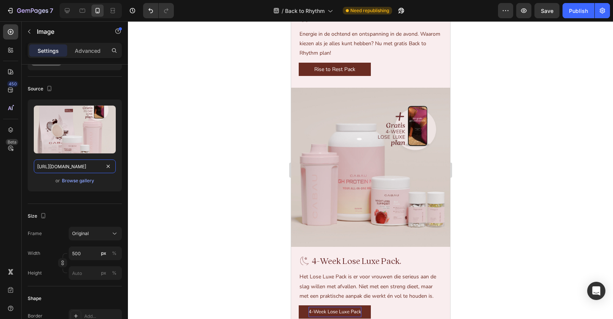
scroll to position [1373, 0]
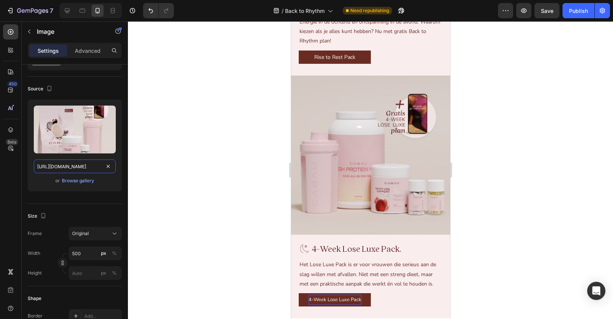
type input "[URL][DOMAIN_NAME]"
click at [359, 12] on span "Rise to Rest Pack" at bounding box center [342, 6] width 63 height 11
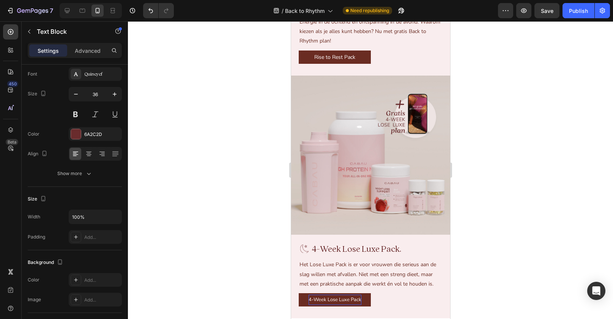
click at [359, 12] on span "Rise to Rest Pack" at bounding box center [342, 6] width 63 height 11
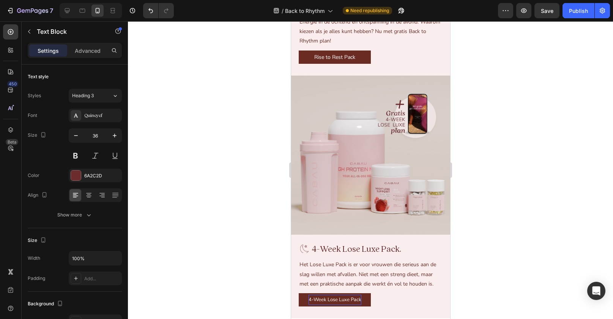
click at [359, 12] on span "Rise to Rest Pack" at bounding box center [342, 6] width 63 height 11
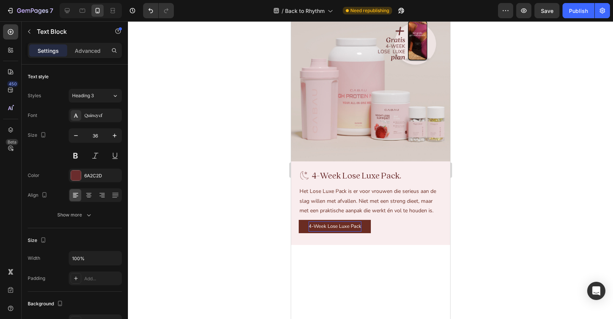
scroll to position [1457, 0]
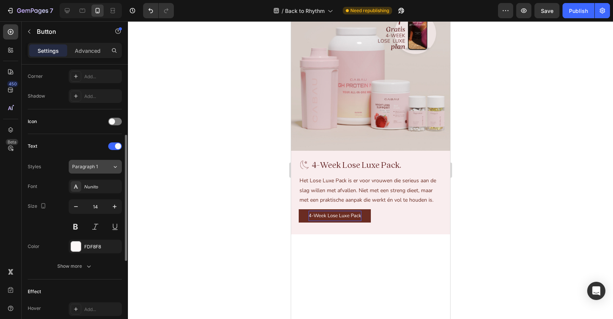
scroll to position [317, 0]
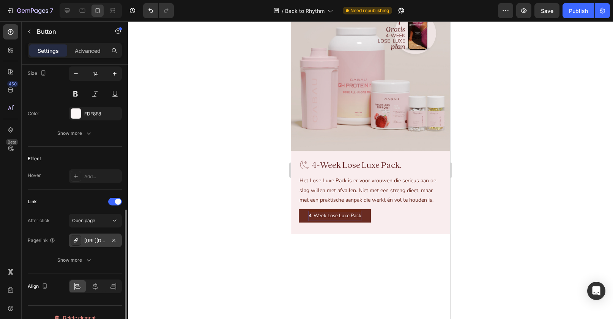
click at [99, 244] on div "[URL][DOMAIN_NAME]" at bounding box center [95, 241] width 53 height 14
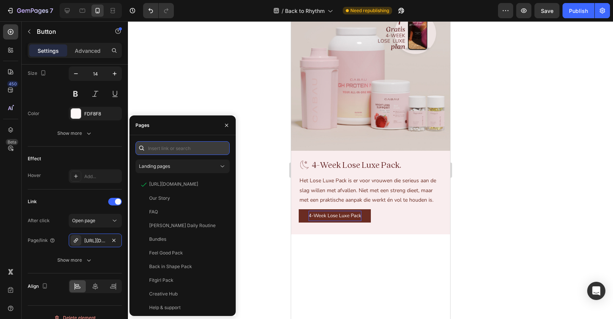
click at [168, 143] on input "text" at bounding box center [183, 148] width 94 height 14
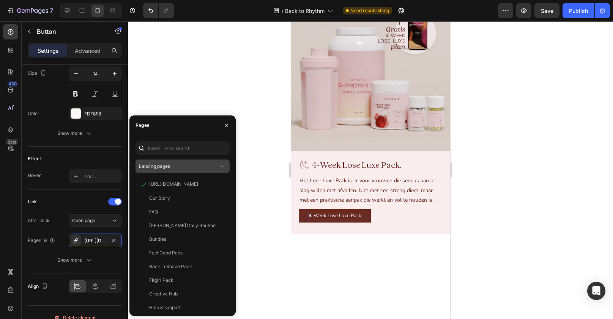
click at [171, 171] on button "Landing pages" at bounding box center [183, 166] width 94 height 14
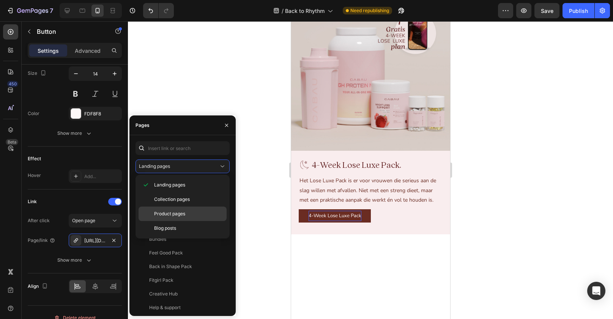
click at [172, 211] on span "Product pages" at bounding box center [169, 213] width 31 height 7
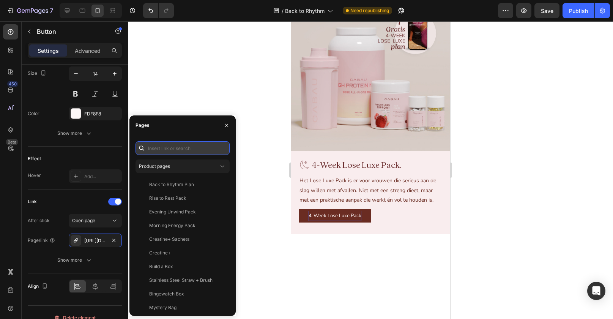
click at [168, 147] on input "text" at bounding box center [183, 148] width 94 height 14
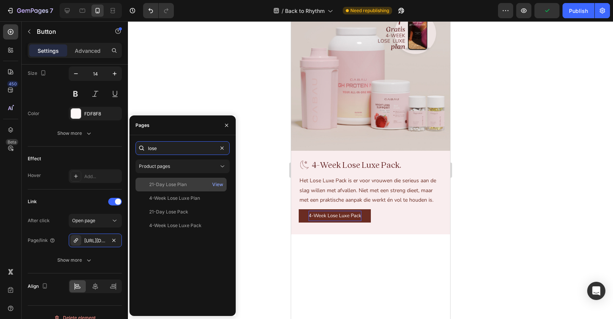
type input "lose"
click at [178, 184] on div "21-Day Lose Plan" at bounding box center [168, 184] width 38 height 7
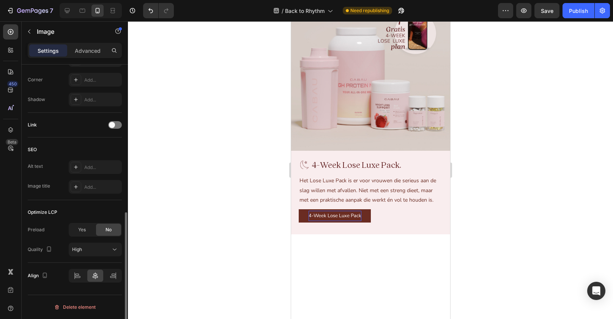
scroll to position [0, 0]
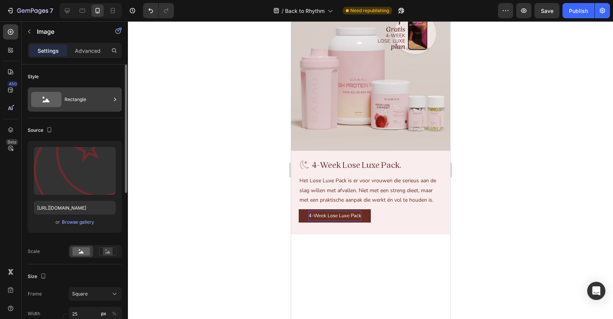
click at [83, 106] on div "Rectangle" at bounding box center [88, 99] width 46 height 17
click at [84, 220] on div "Browse gallery" at bounding box center [78, 222] width 32 height 7
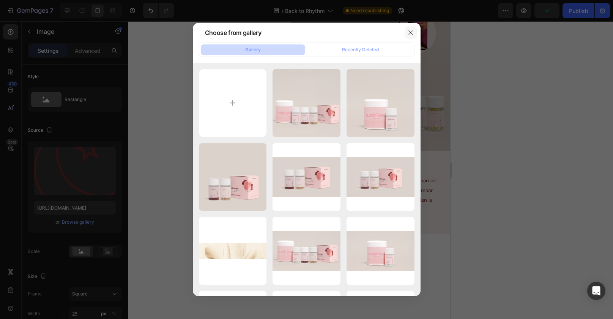
click at [410, 31] on icon "button" at bounding box center [411, 33] width 6 height 6
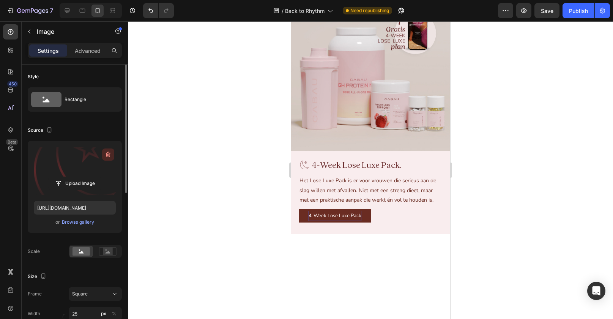
click at [107, 154] on icon "button" at bounding box center [108, 155] width 8 height 8
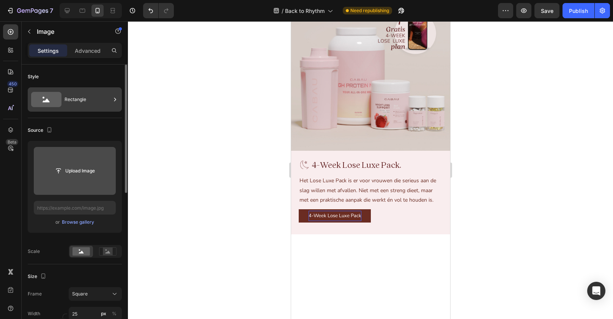
click at [81, 96] on div "Rectangle" at bounding box center [88, 99] width 46 height 17
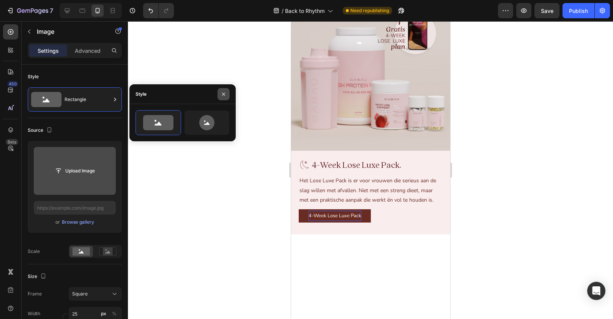
click at [224, 93] on icon "button" at bounding box center [224, 94] width 6 height 6
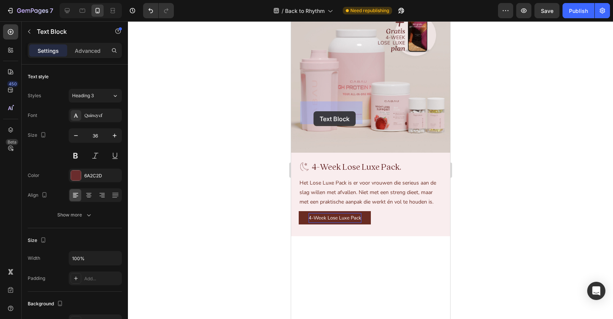
drag, startPoint x: 376, startPoint y: 112, endPoint x: 309, endPoint y: 109, distance: 66.9
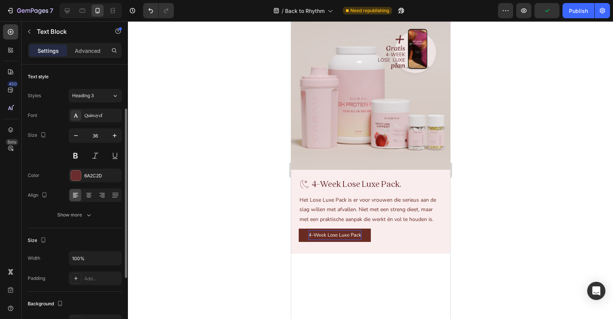
scroll to position [89, 0]
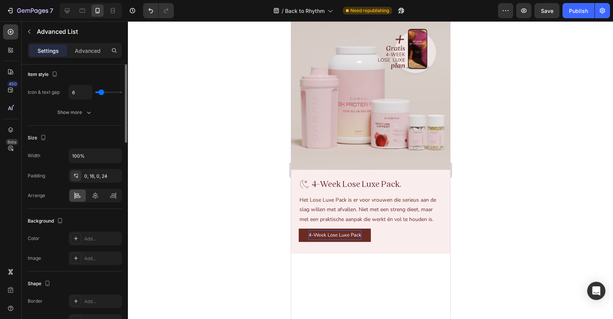
scroll to position [0, 0]
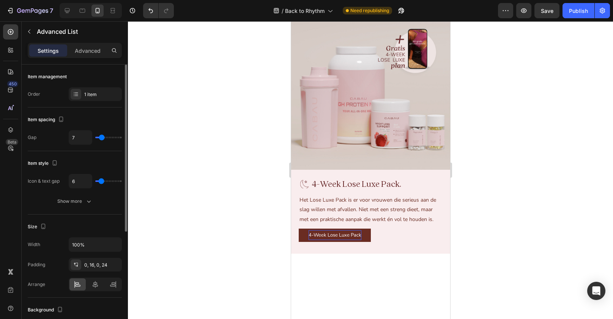
type input "12"
type input "7"
type input "6"
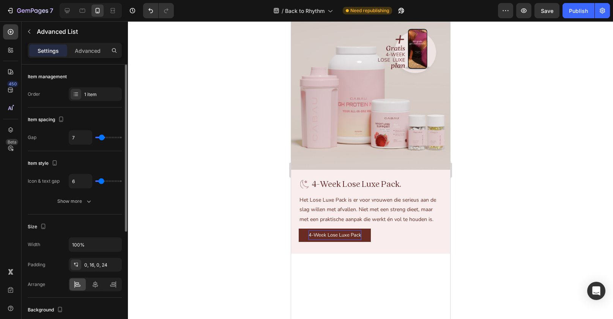
type input "6"
type input "14"
type input "23"
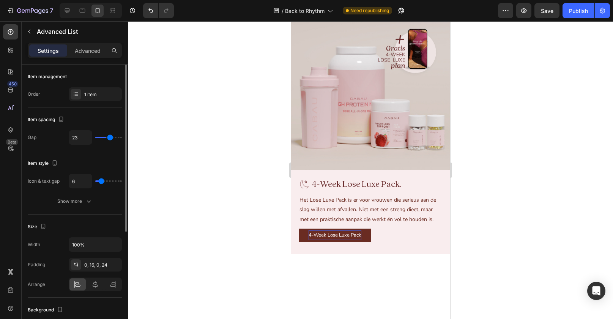
type input "29"
type input "30"
drag, startPoint x: 105, startPoint y: 137, endPoint x: 114, endPoint y: 138, distance: 8.8
type input "30"
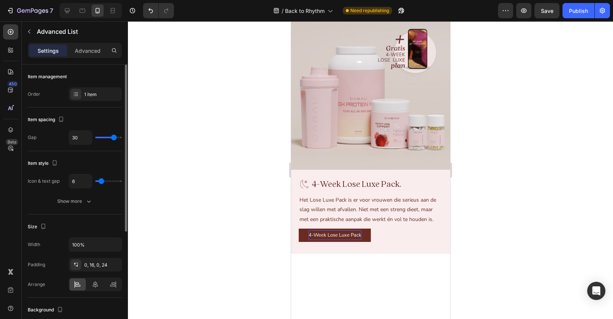
click at [114, 138] on input "range" at bounding box center [108, 138] width 27 height 2
click at [86, 94] on div "1 item" at bounding box center [102, 94] width 36 height 7
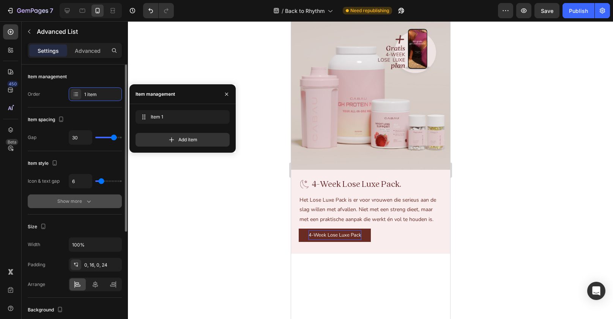
click at [98, 196] on button "Show more" at bounding box center [75, 201] width 94 height 14
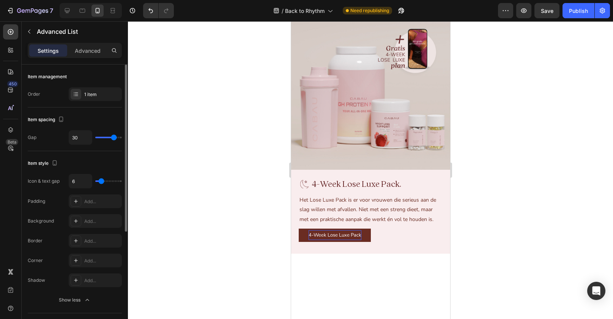
type input "0"
type input "8"
type input "15"
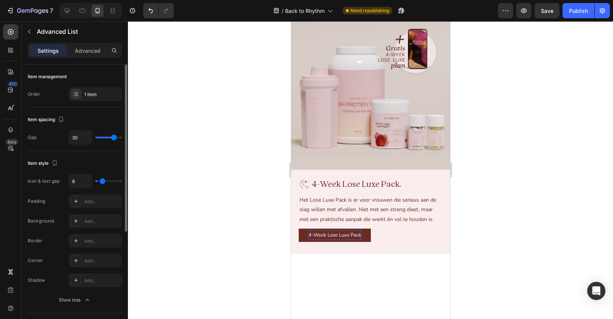
type input "15"
type input "18"
type input "19"
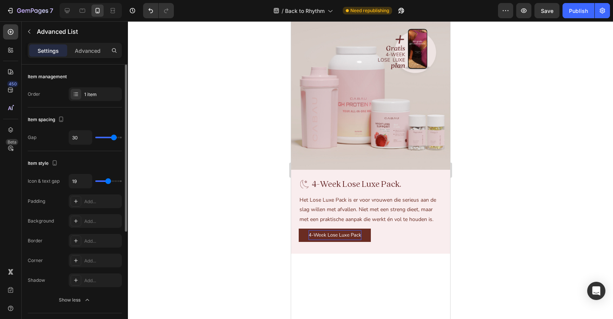
type input "21"
type input "25"
type input "32"
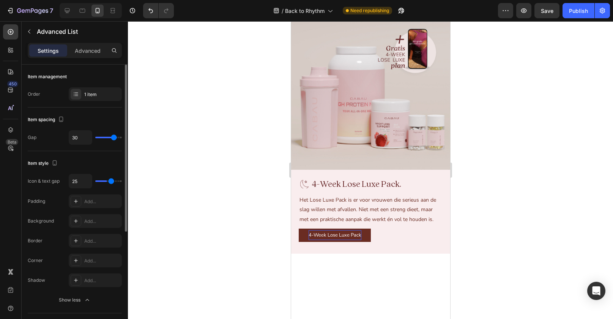
type input "32"
type input "40"
type input "22"
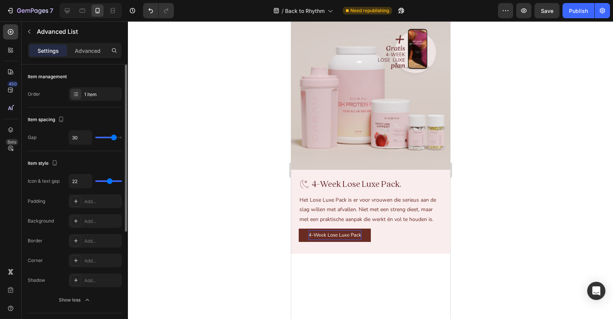
type input "18"
type input "17"
type input "14"
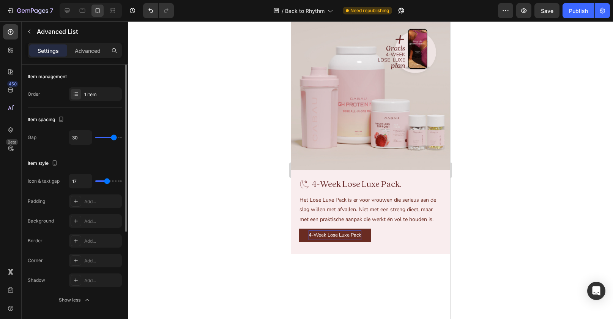
type input "14"
type input "8"
type input "1"
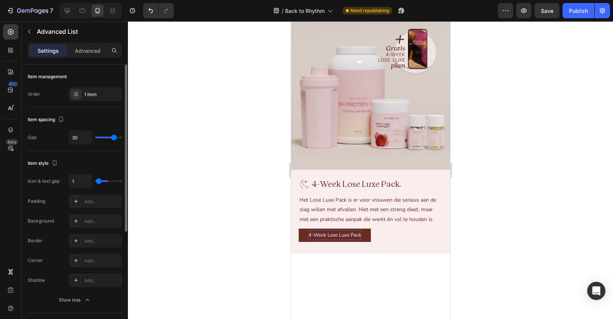
type input "0"
drag, startPoint x: 99, startPoint y: 180, endPoint x: 91, endPoint y: 180, distance: 8.0
type input "0"
click at [95, 180] on input "range" at bounding box center [108, 181] width 27 height 2
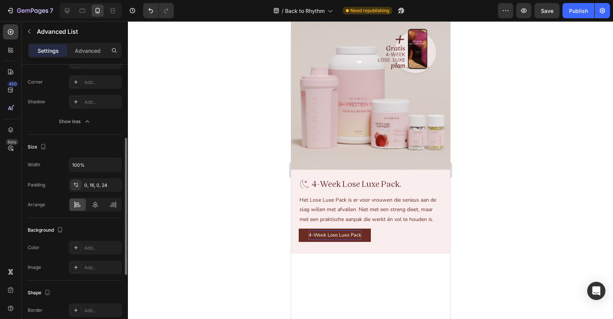
scroll to position [179, 0]
click at [92, 182] on div "0, 16, 0, 24" at bounding box center [95, 184] width 22 height 7
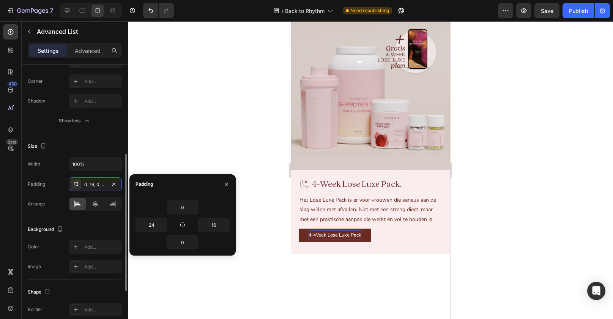
click at [52, 196] on div "Width 100% Padding 0, 16, 0, 24 Arrange" at bounding box center [75, 184] width 94 height 54
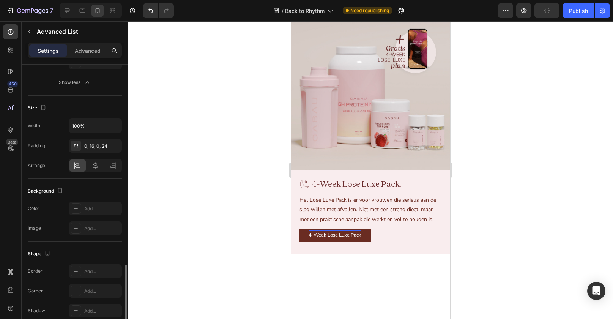
scroll to position [279, 0]
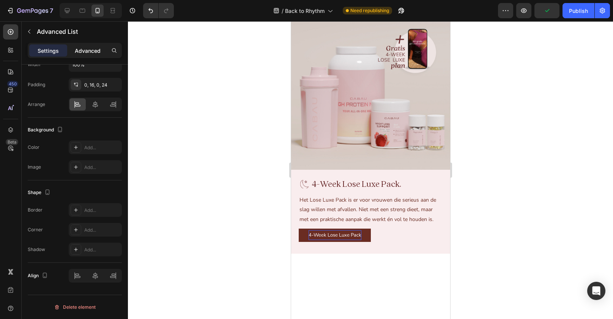
click at [82, 50] on p "Advanced" at bounding box center [88, 51] width 26 height 8
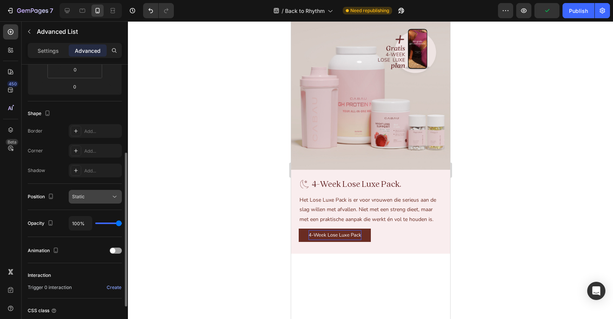
scroll to position [0, 0]
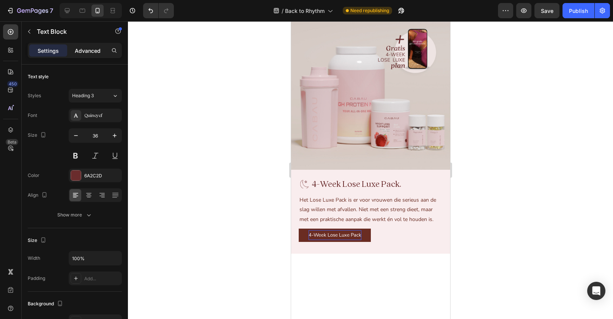
click at [86, 47] on p "Advanced" at bounding box center [88, 51] width 26 height 8
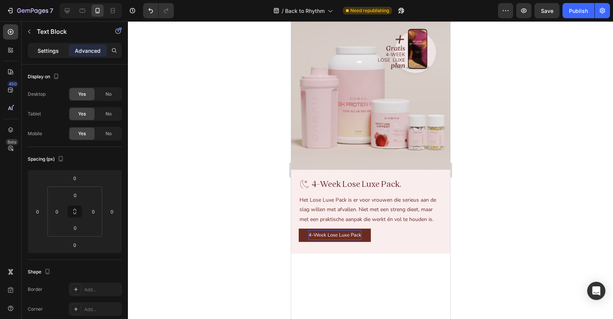
click at [52, 52] on p "Settings" at bounding box center [48, 51] width 21 height 8
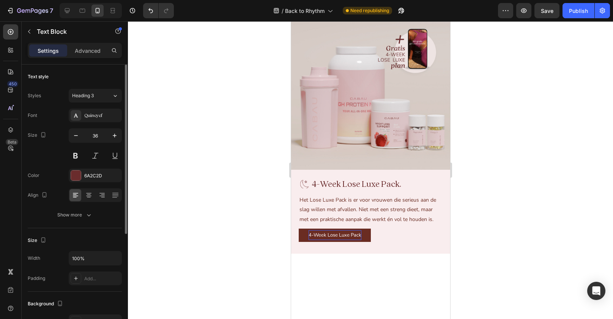
click at [83, 43] on div "Settings Advanced" at bounding box center [75, 50] width 94 height 15
click at [83, 51] on p "Advanced" at bounding box center [88, 51] width 26 height 8
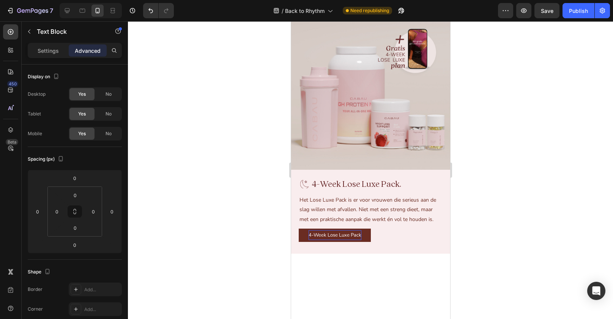
click at [55, 50] on p "Settings" at bounding box center [48, 51] width 21 height 8
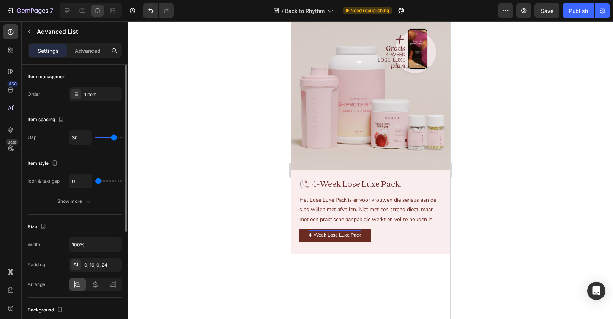
type input "27"
type input "19"
type input "13"
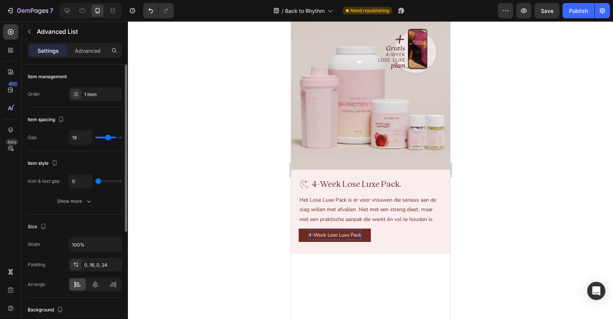
type input "13"
type input "7"
type input "4"
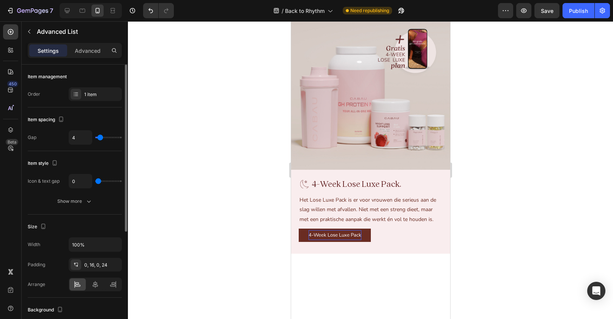
type input "2"
type input "0"
drag, startPoint x: 114, startPoint y: 136, endPoint x: 82, endPoint y: 135, distance: 31.5
type input "0"
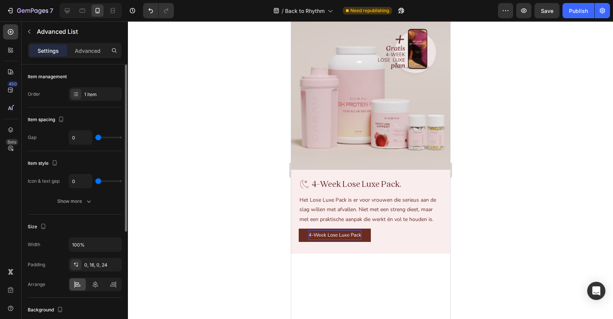
click at [95, 137] on input "range" at bounding box center [108, 138] width 27 height 2
click at [71, 206] on button "Show more" at bounding box center [75, 201] width 94 height 14
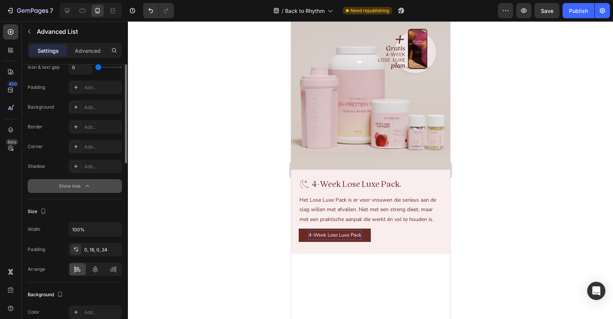
scroll to position [196, 0]
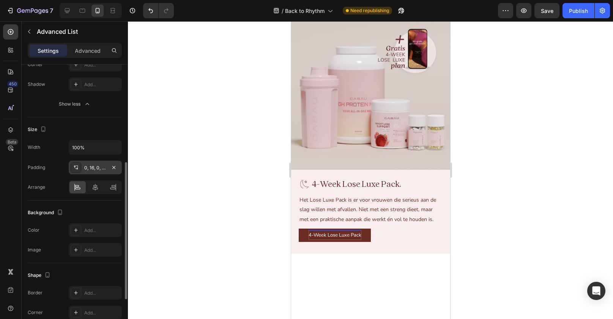
click at [97, 161] on div "0, 16, 0, 24" at bounding box center [95, 168] width 53 height 14
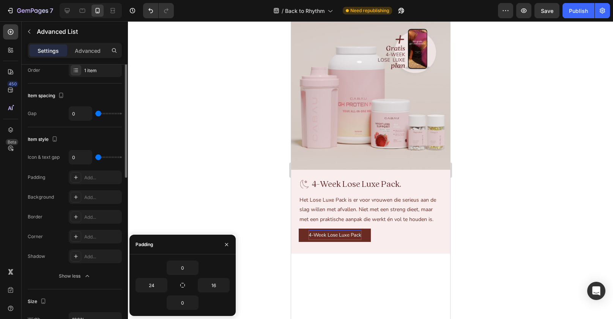
scroll to position [0, 0]
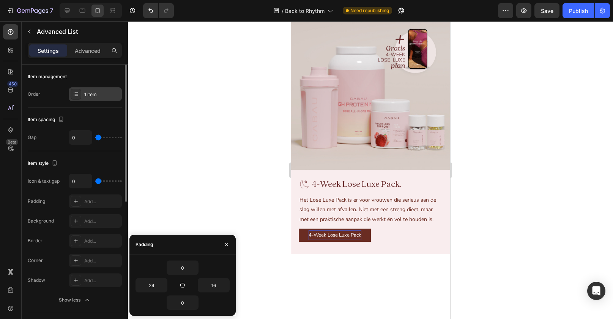
click at [97, 92] on div "1 item" at bounding box center [102, 94] width 36 height 7
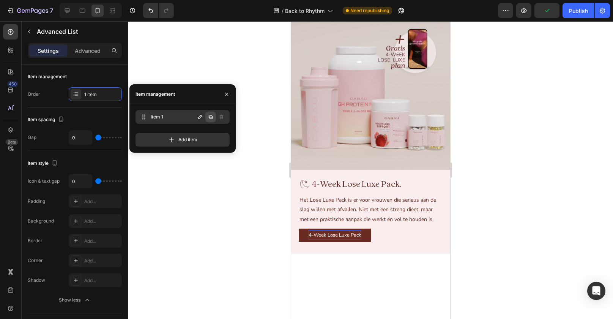
click at [210, 118] on icon "button" at bounding box center [211, 117] width 6 height 6
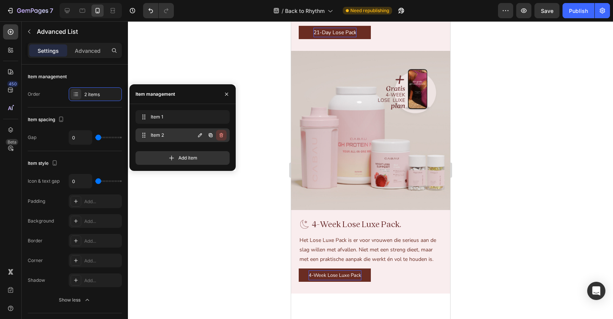
click at [223, 135] on icon "button" at bounding box center [221, 135] width 6 height 6
click at [219, 135] on div "Delete" at bounding box center [216, 135] width 14 height 7
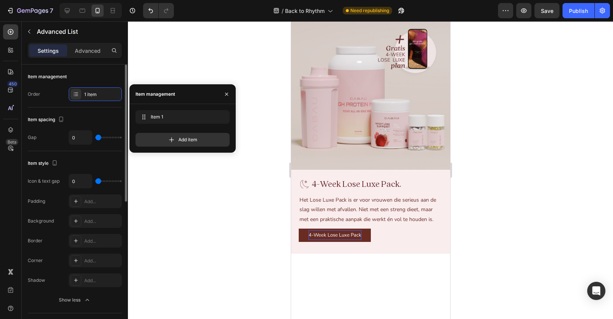
type input "6"
type input "14"
type input "21"
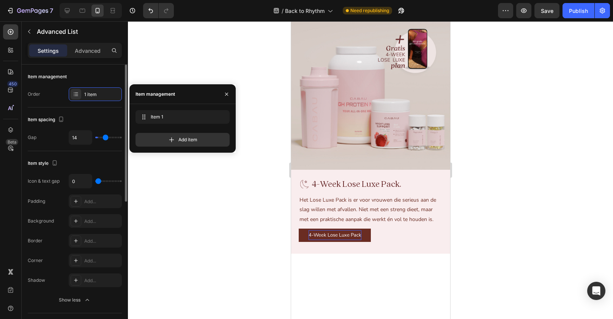
type input "21"
type input "22"
type input "23"
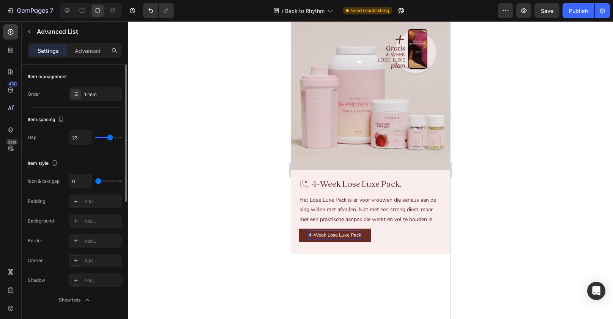
type input "25"
type input "28"
type input "32"
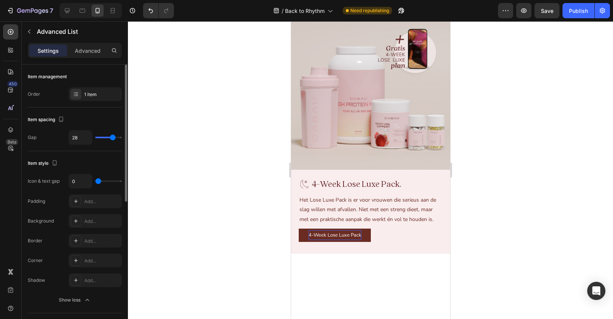
type input "32"
type input "33"
type input "32"
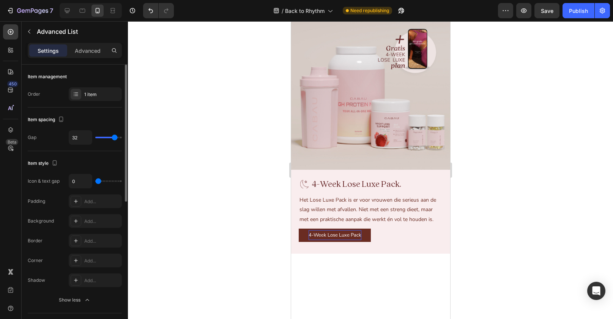
type input "26"
type input "18"
type input "9"
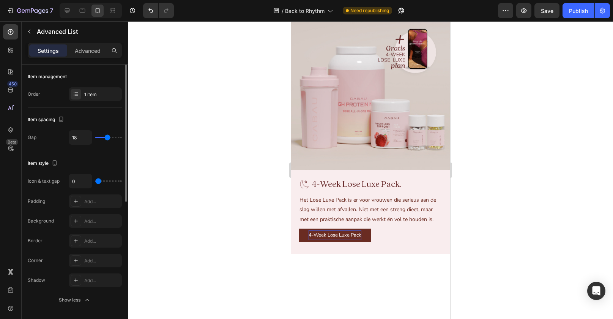
type input "9"
type input "2"
type input "0"
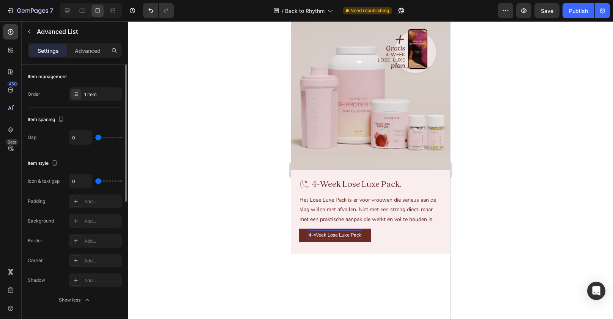
drag, startPoint x: 98, startPoint y: 139, endPoint x: 83, endPoint y: 136, distance: 15.9
click at [95, 137] on input "range" at bounding box center [108, 138] width 27 height 2
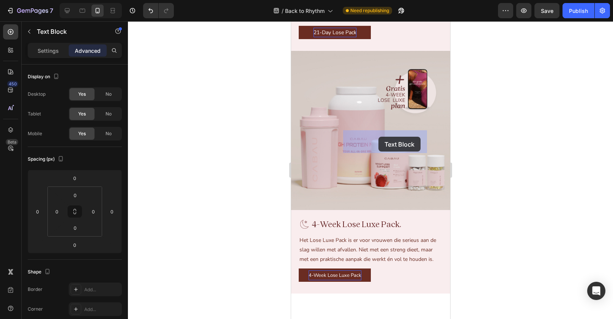
drag, startPoint x: 308, startPoint y: 135, endPoint x: 378, endPoint y: 137, distance: 70.3
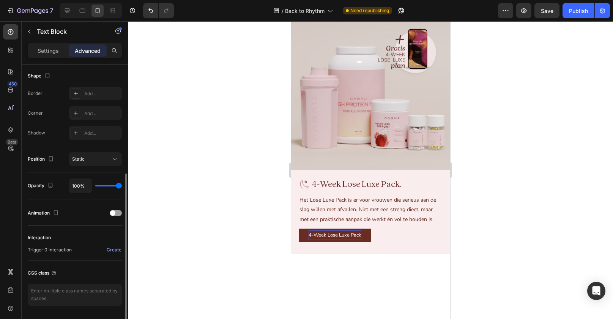
scroll to position [219, 0]
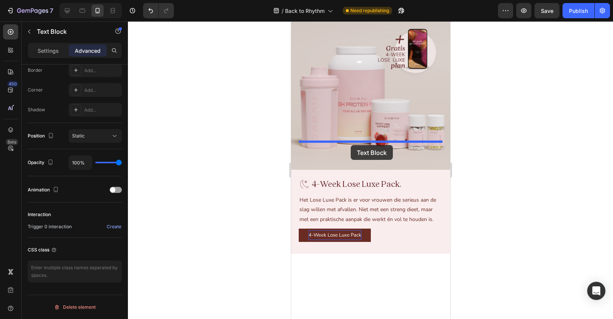
drag, startPoint x: 314, startPoint y: 117, endPoint x: 350, endPoint y: 145, distance: 46.0
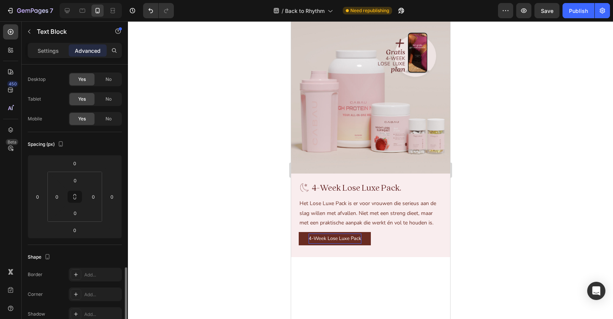
scroll to position [0, 0]
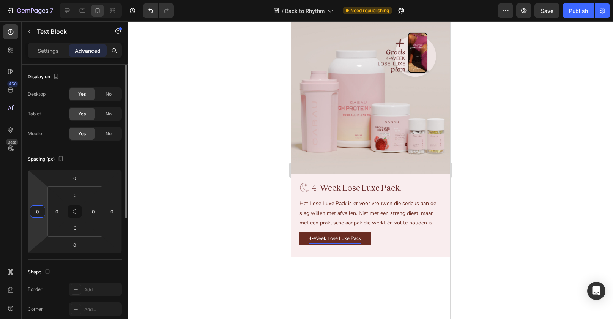
click at [39, 209] on input "0" at bounding box center [37, 211] width 11 height 11
type input "20"
click at [107, 211] on input "0" at bounding box center [111, 211] width 11 height 11
type input "20"
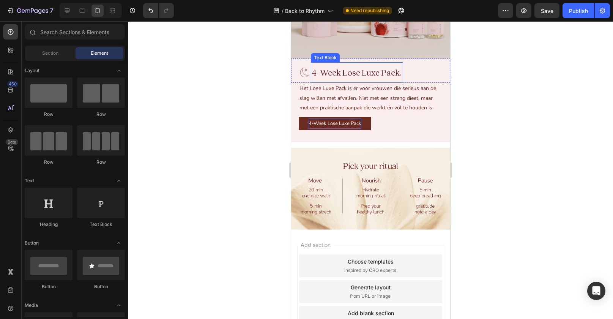
scroll to position [1662, 0]
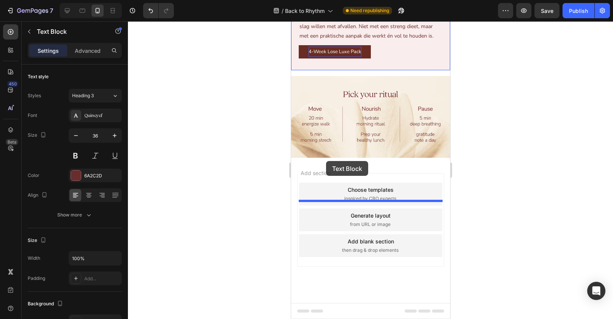
drag, startPoint x: 336, startPoint y: 145, endPoint x: 326, endPoint y: 161, distance: 19.1
click at [99, 49] on p "Advanced" at bounding box center [88, 51] width 26 height 8
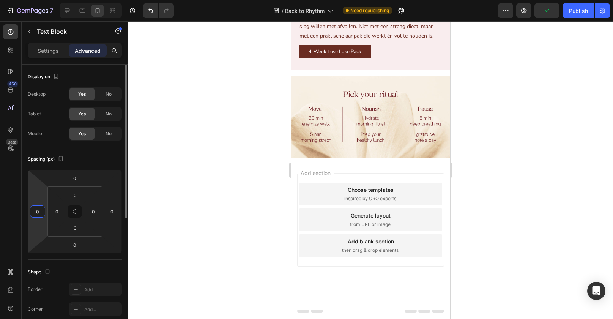
click at [39, 208] on input "0" at bounding box center [37, 211] width 11 height 11
type input "20"
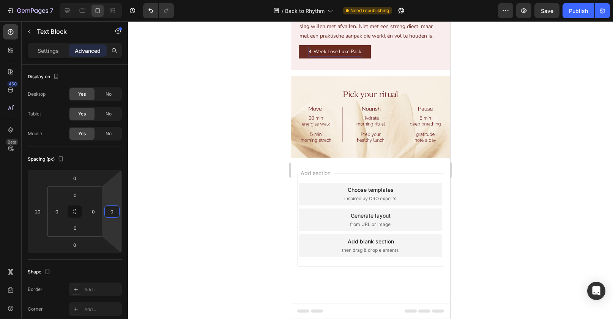
click at [120, 0] on html "7 Version history / Back to Rhythm Need republishing Preview Save Publish 450 B…" at bounding box center [306, 0] width 613 height 0
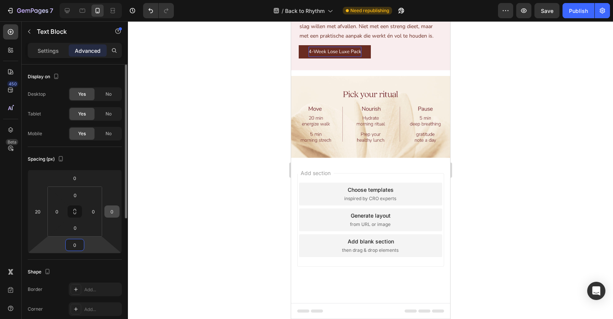
click at [111, 212] on input "0" at bounding box center [111, 211] width 11 height 11
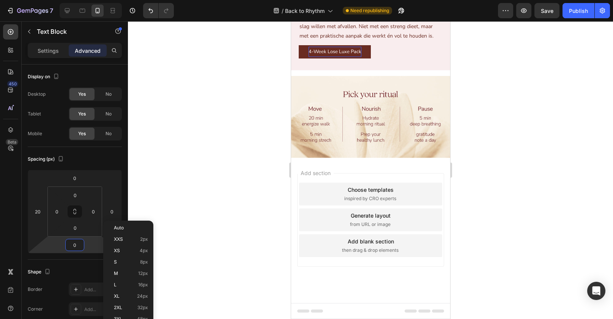
click at [480, 129] on div at bounding box center [370, 170] width 485 height 298
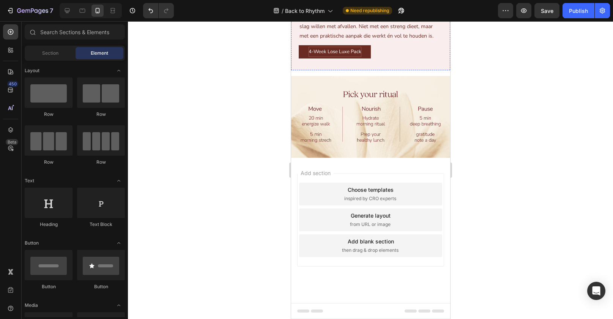
click at [387, 11] on p "4-Week Lose Luxe Pack." at bounding box center [374, 0] width 150 height 19
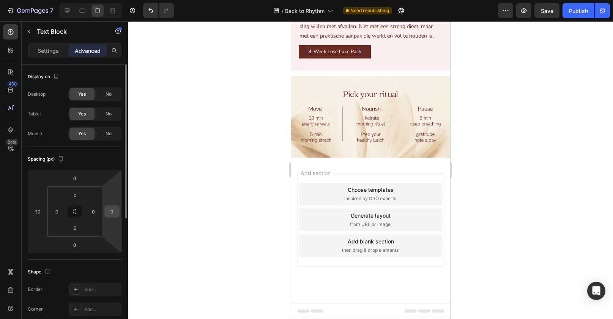
click at [110, 215] on input "0" at bounding box center [111, 211] width 11 height 11
type input "20"
click at [380, 7] on span "4-Week Lose Luxe Pack." at bounding box center [344, 1] width 90 height 11
click at [400, 11] on p "4-Week Lose Luxe Pack." at bounding box center [370, 0] width 142 height 19
click at [535, 148] on div at bounding box center [370, 170] width 485 height 298
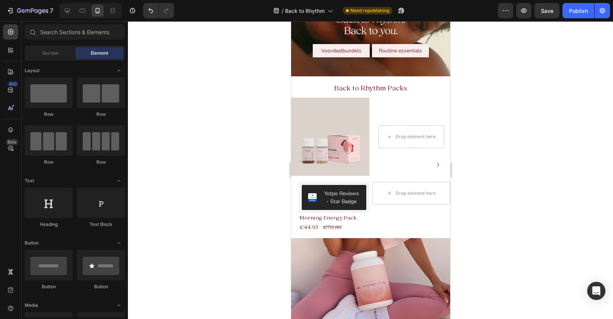
scroll to position [0, 0]
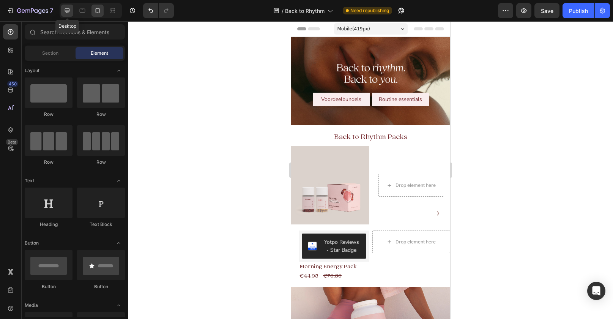
click at [71, 11] on icon at bounding box center [67, 11] width 8 height 8
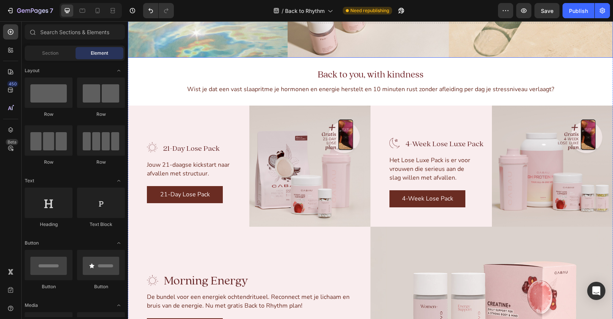
scroll to position [1226, 0]
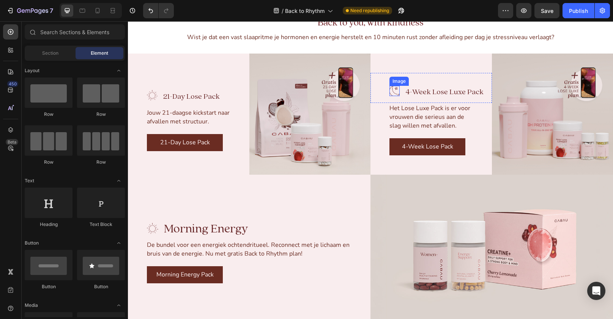
click at [394, 87] on img at bounding box center [395, 91] width 10 height 10
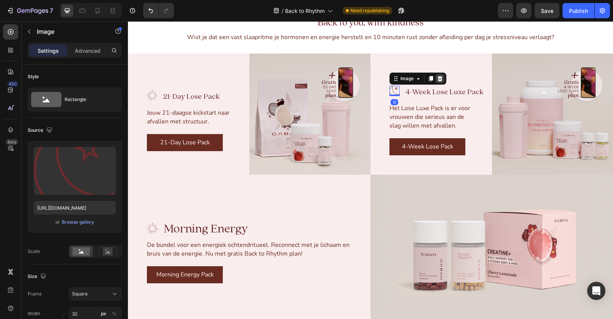
click at [440, 80] on icon at bounding box center [440, 78] width 5 height 5
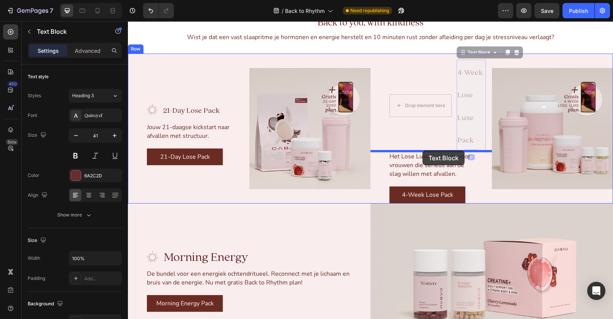
drag, startPoint x: 467, startPoint y: 79, endPoint x: 423, endPoint y: 150, distance: 84.2
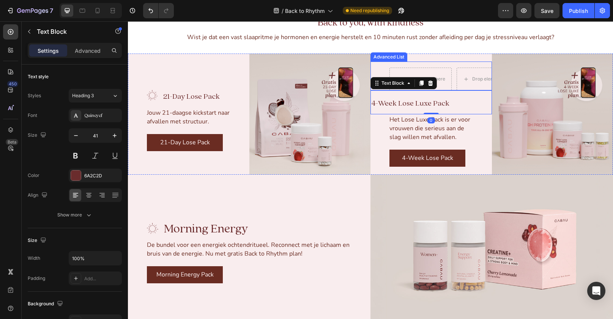
click at [398, 61] on div "Drop element here Drop element here Advanced List 4-Week Lose Luxe Pack Text Bl…" at bounding box center [432, 115] width 122 height 122
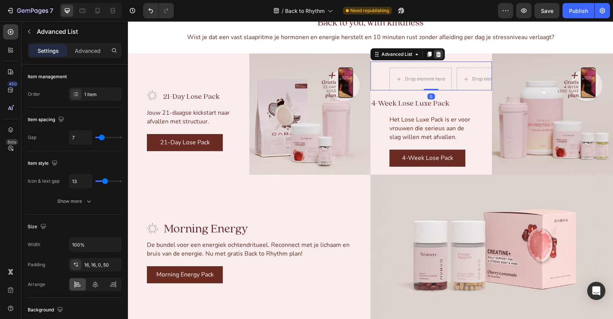
click at [439, 55] on icon at bounding box center [439, 54] width 6 height 6
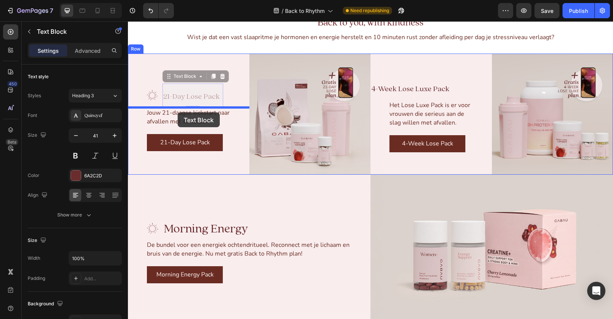
drag, startPoint x: 205, startPoint y: 95, endPoint x: 178, endPoint y: 112, distance: 32.3
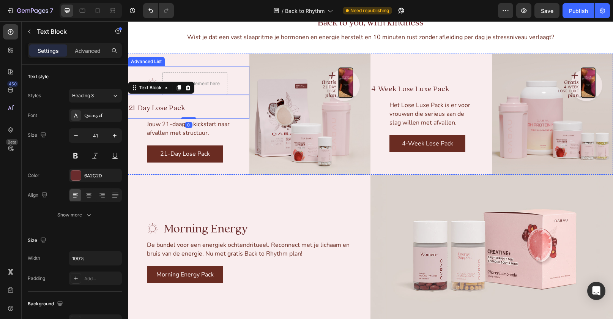
click at [157, 60] on div "Advanced List" at bounding box center [146, 61] width 34 height 7
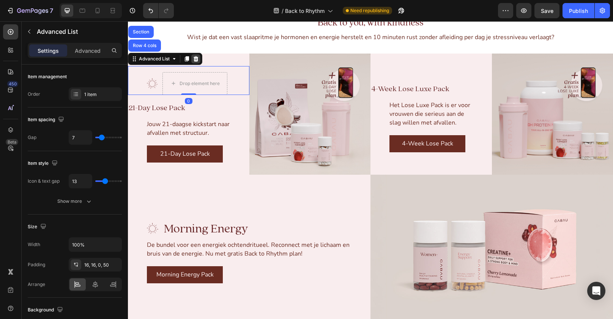
click at [197, 59] on icon at bounding box center [196, 58] width 5 height 5
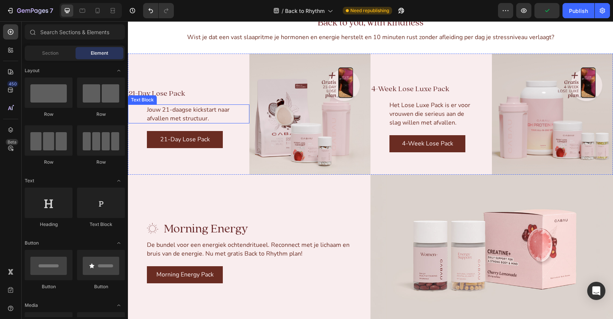
click at [135, 104] on div "Jouw 21-daagse kickstart naar afvallen met structuur. Text Block" at bounding box center [189, 113] width 122 height 19
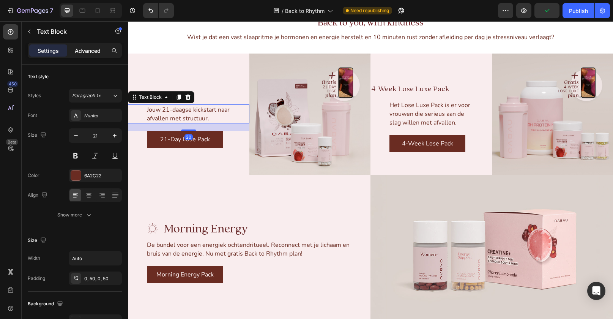
click at [88, 47] on p "Advanced" at bounding box center [88, 51] width 26 height 8
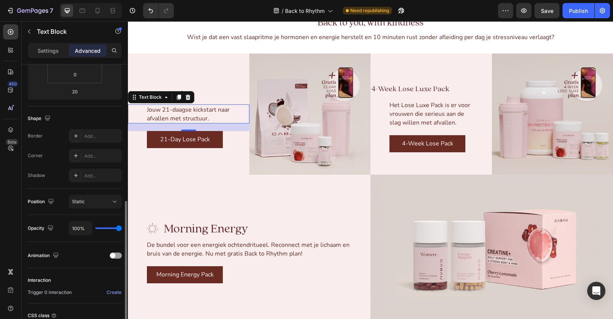
scroll to position [186, 0]
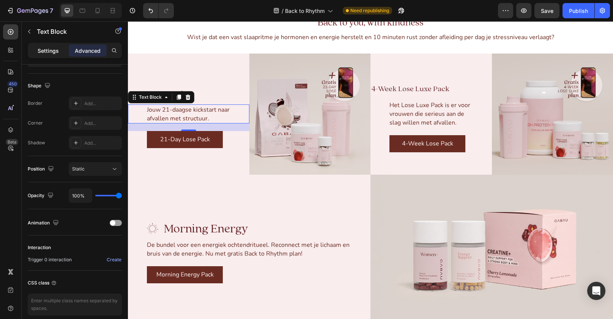
click at [45, 47] on p "Settings" at bounding box center [48, 51] width 21 height 8
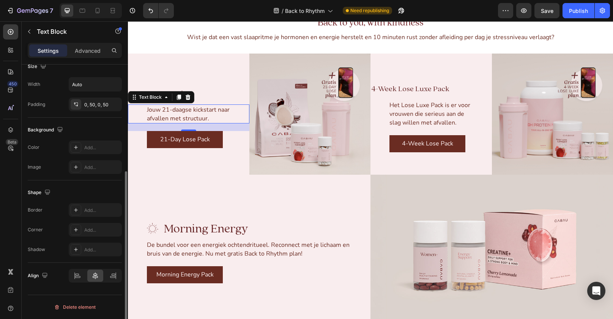
scroll to position [174, 0]
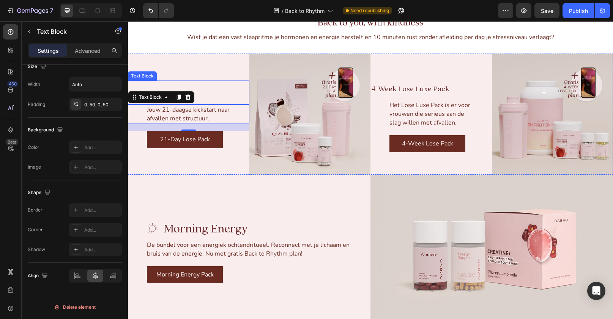
click at [204, 96] on p "21-Day Lose Pack" at bounding box center [189, 92] width 120 height 22
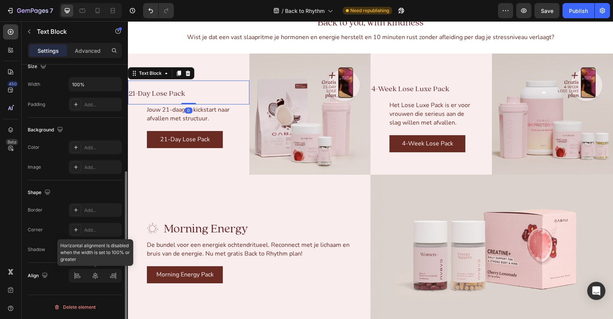
click at [91, 274] on div at bounding box center [95, 276] width 53 height 14
click at [96, 276] on div at bounding box center [95, 276] width 53 height 14
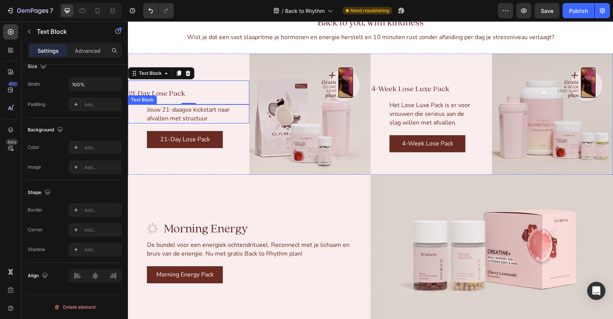
click at [167, 116] on span "Jouw 21-daagse kickstart naar afvallen met structuur." at bounding box center [188, 114] width 83 height 17
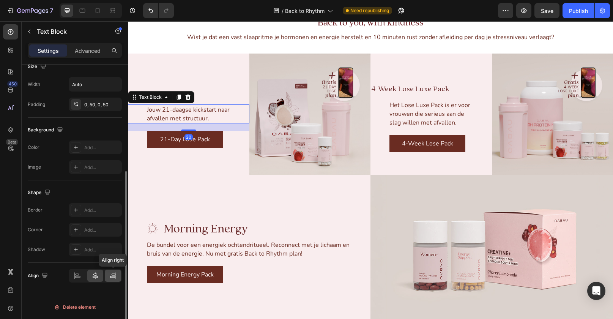
click at [108, 272] on div at bounding box center [113, 276] width 16 height 12
click at [87, 275] on div at bounding box center [95, 276] width 16 height 12
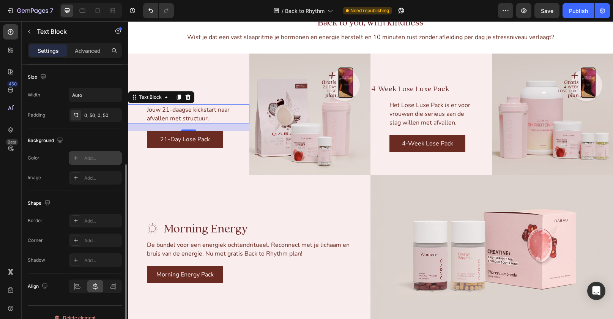
scroll to position [161, 0]
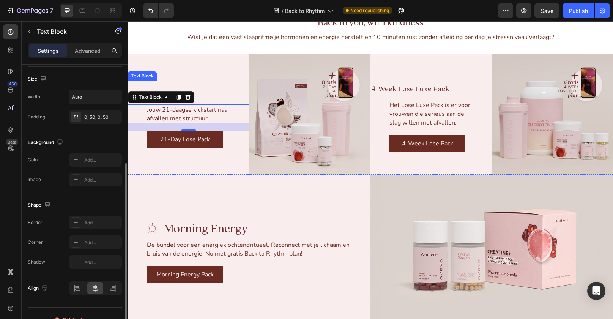
click at [214, 94] on p "21-Day Lose Pack" at bounding box center [189, 92] width 120 height 22
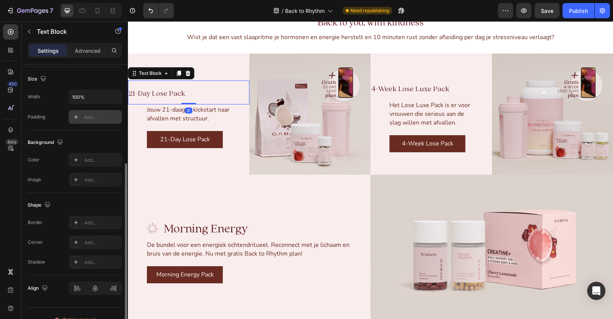
click at [98, 115] on div "Add..." at bounding box center [102, 117] width 36 height 7
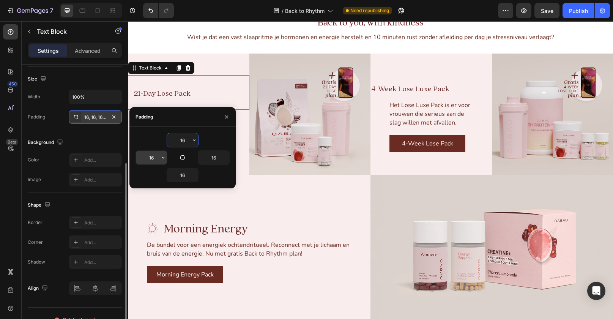
click at [153, 156] on input "16" at bounding box center [151, 158] width 31 height 14
type input "50"
click at [178, 142] on input "16" at bounding box center [182, 140] width 31 height 14
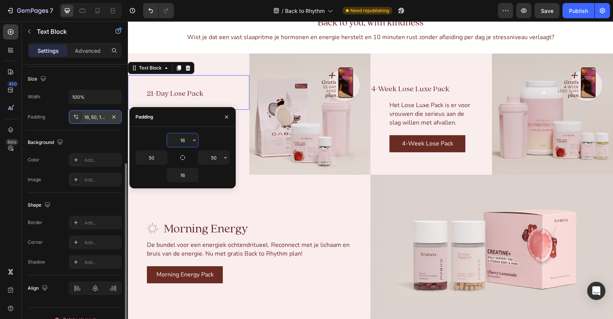
click at [178, 142] on input "16" at bounding box center [182, 140] width 31 height 14
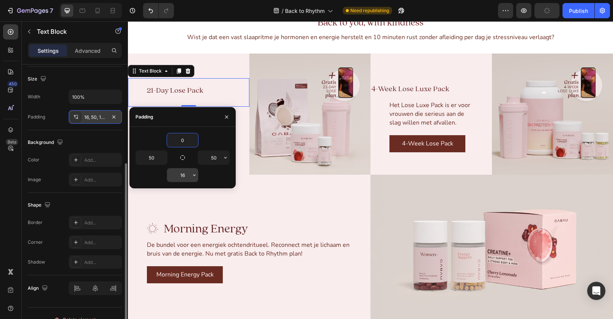
type input "0"
click at [185, 170] on input "16" at bounding box center [182, 175] width 31 height 14
type input "0"
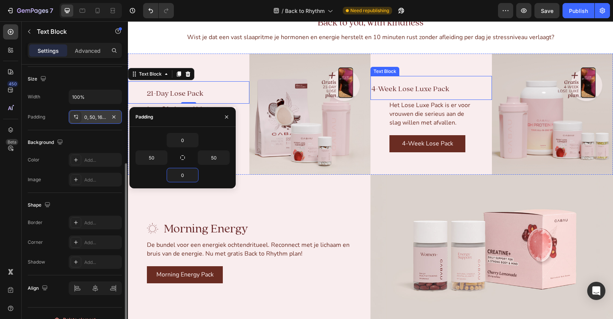
click at [424, 86] on span "4-Week Lose Luxe Pack" at bounding box center [410, 89] width 78 height 10
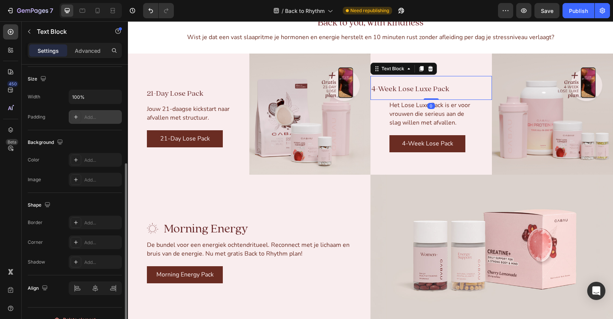
click at [94, 114] on div "Add..." at bounding box center [102, 117] width 36 height 7
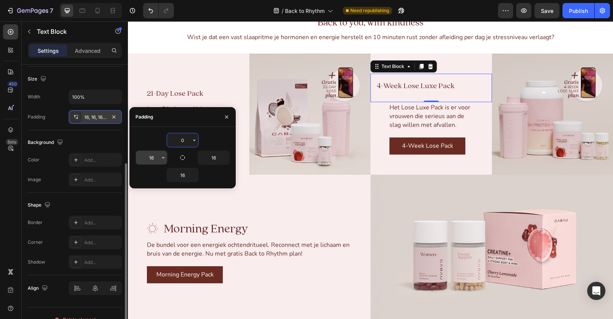
type input "0"
click at [156, 158] on input "16" at bounding box center [151, 158] width 31 height 14
type input "50"
type input "0"
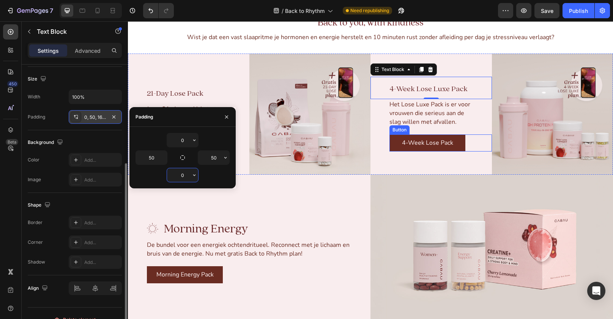
click at [474, 156] on div "4-Week Lose Luxe Pack Text Block 0 Het Lose Luxe Pack is er voor vrouwen die se…" at bounding box center [432, 115] width 122 height 122
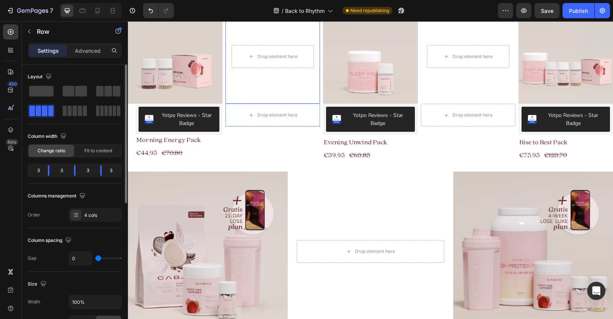
scroll to position [279, 0]
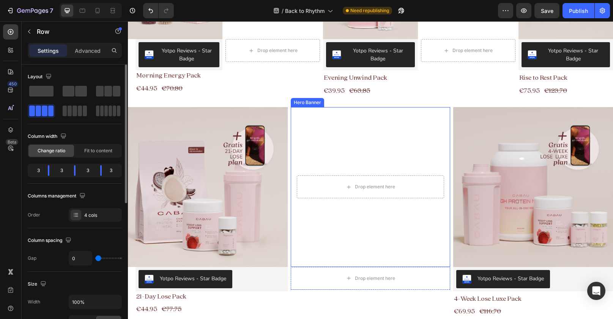
click at [341, 133] on video "Background Image" at bounding box center [371, 187] width 160 height 160
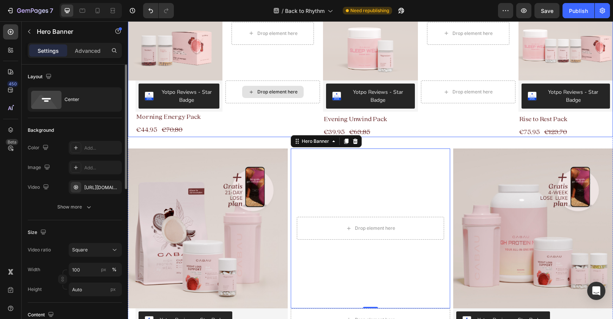
scroll to position [276, 0]
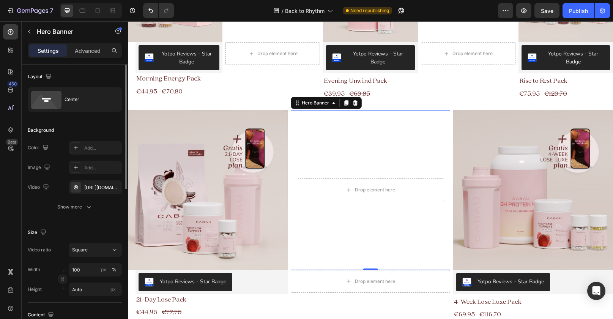
click at [339, 143] on video "Background Image" at bounding box center [371, 190] width 160 height 160
click at [364, 152] on video "Background Image" at bounding box center [371, 190] width 160 height 160
click at [98, 186] on div "[URL][DOMAIN_NAME]" at bounding box center [95, 187] width 22 height 7
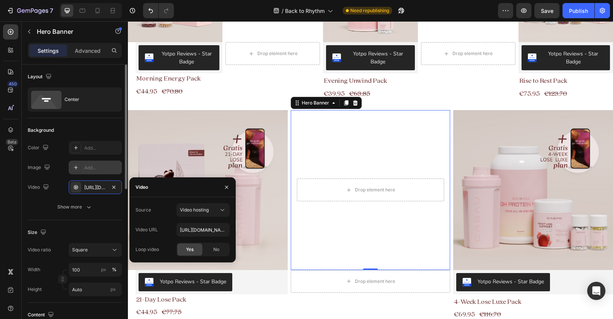
click at [98, 169] on div "Add..." at bounding box center [102, 167] width 36 height 7
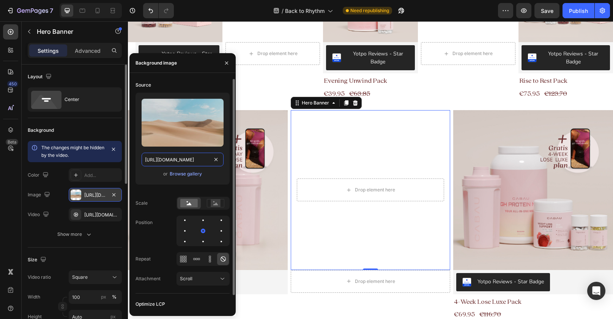
click at [196, 158] on input "[URL][DOMAIN_NAME]" at bounding box center [183, 160] width 82 height 14
paste input "0519/9020/0519/files/DTS_my_own_summer_Daniel_FarA__Photos_ID9753_1.jpg?v=17557…"
type input "[URL][DOMAIN_NAME]"
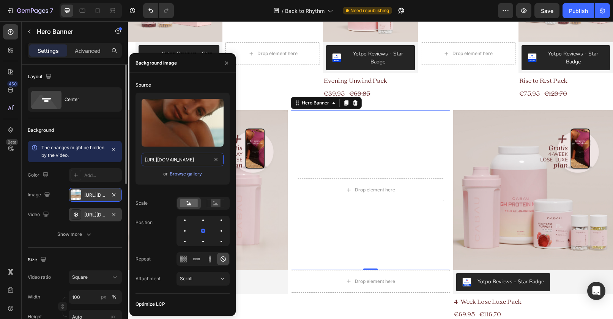
scroll to position [0, 213]
click at [114, 216] on icon "button" at bounding box center [114, 215] width 6 height 6
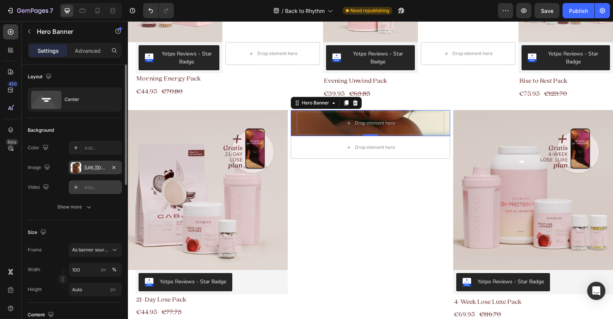
scroll to position [0, 0]
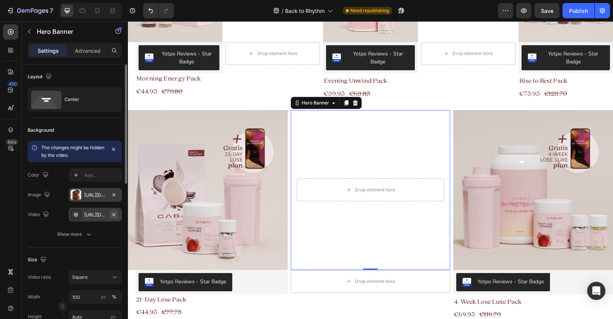
click at [113, 215] on icon "button" at bounding box center [113, 214] width 3 height 3
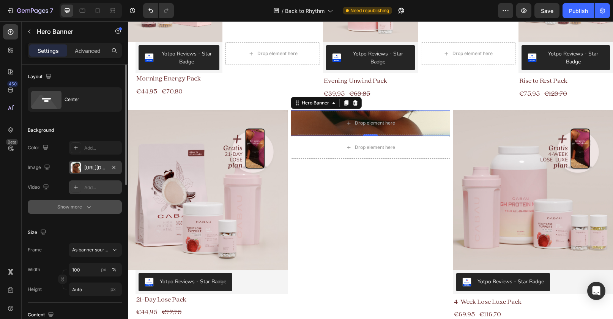
click at [88, 206] on icon "button" at bounding box center [89, 207] width 8 height 8
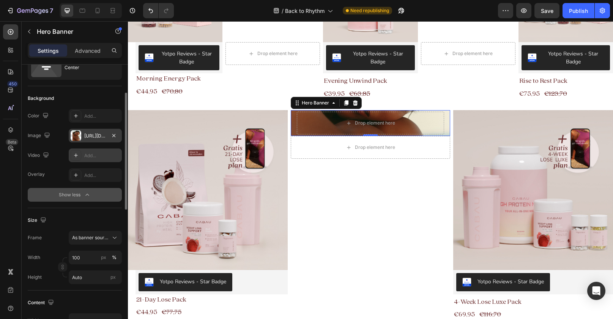
scroll to position [42, 0]
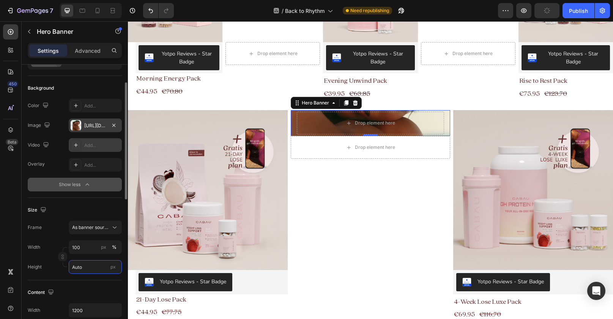
click at [82, 270] on input "Auto" at bounding box center [95, 267] width 53 height 14
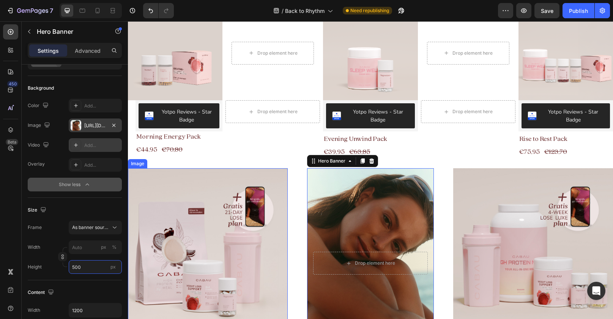
scroll to position [286, 0]
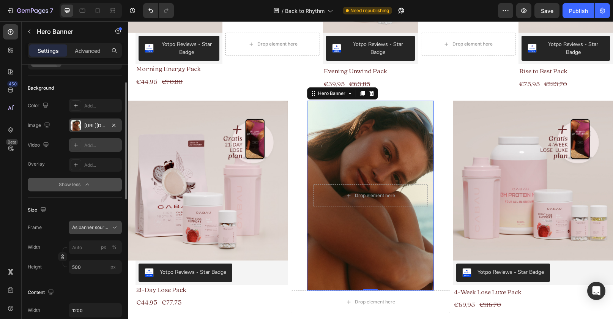
click at [95, 231] on button "As banner source" at bounding box center [95, 228] width 53 height 14
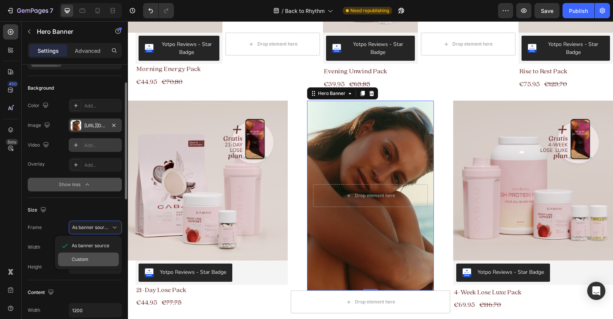
click at [94, 259] on div "Custom" at bounding box center [94, 259] width 44 height 7
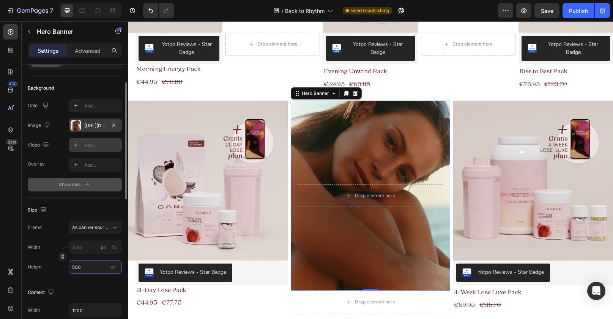
click at [95, 269] on input "500" at bounding box center [95, 267] width 53 height 14
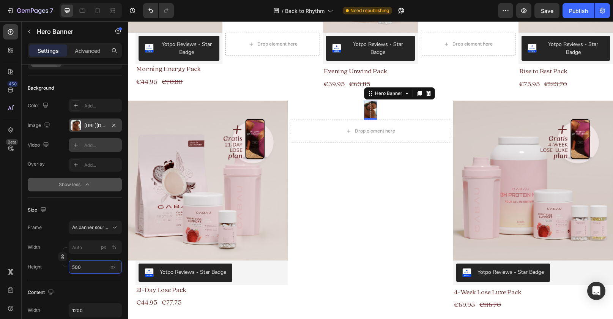
type input "50"
paste input "text"
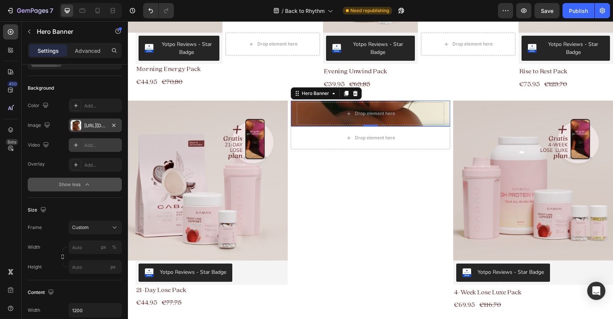
click at [107, 120] on div "[URL][DOMAIN_NAME]" at bounding box center [95, 125] width 53 height 14
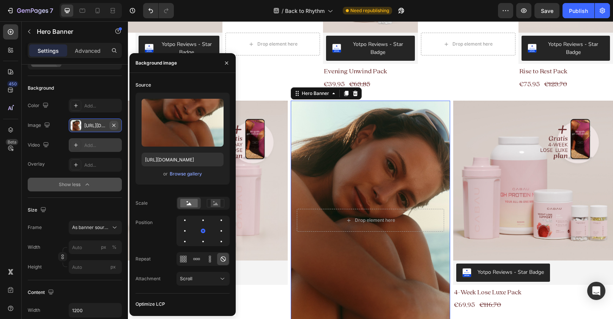
click at [117, 124] on button "button" at bounding box center [113, 125] width 9 height 9
type input "100"
type input "Auto"
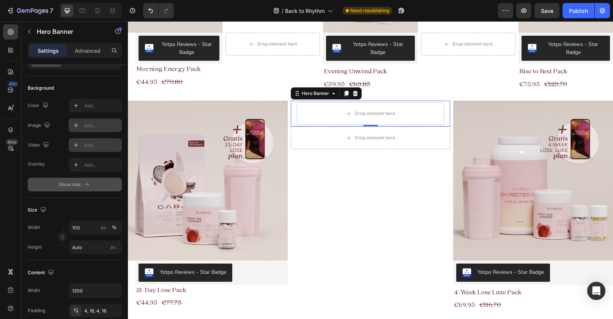
click at [92, 123] on div "Add..." at bounding box center [102, 125] width 36 height 7
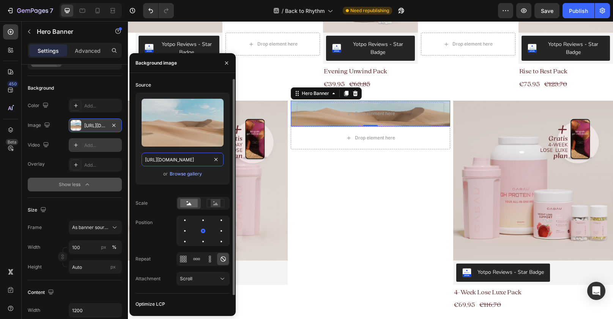
click at [191, 165] on input "[URL][DOMAIN_NAME]" at bounding box center [183, 160] width 82 height 14
paste input "0519/9020/0519/files/Strawberry_WLS-04631.jpg?v=1755674666"
type input "[URL][DOMAIN_NAME]"
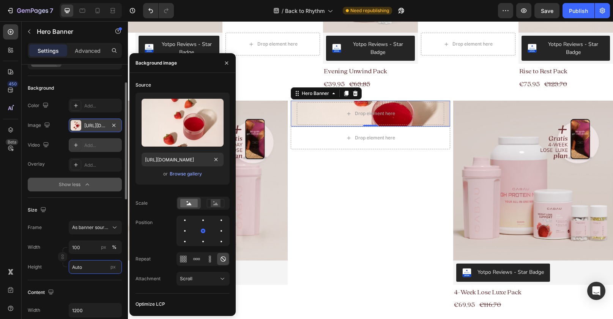
click at [78, 265] on input "Auto" at bounding box center [95, 267] width 53 height 14
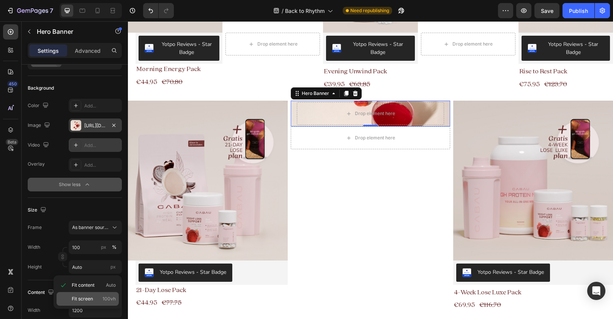
click at [86, 298] on span "Fit screen" at bounding box center [82, 298] width 21 height 7
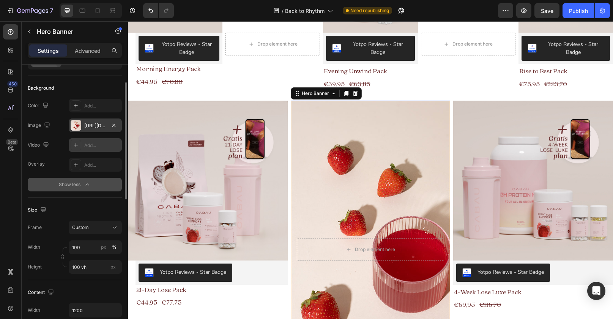
click at [87, 279] on div "Size Frame Custom Width 100 px % Height 100 vh px" at bounding box center [75, 239] width 94 height 82
click at [86, 262] on input "100 vh" at bounding box center [95, 267] width 53 height 14
click at [96, 279] on div "Fit content Auto" at bounding box center [88, 285] width 62 height 14
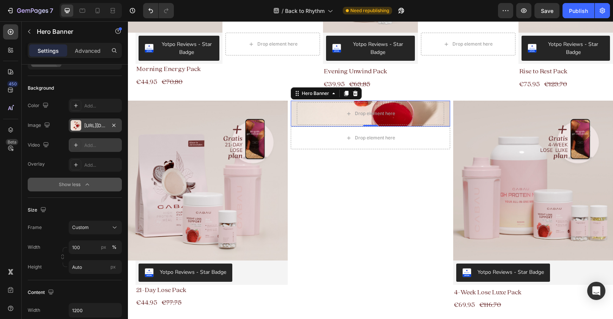
click at [95, 284] on p "Fit content Auto" at bounding box center [94, 285] width 44 height 7
click at [92, 268] on input "Auto" at bounding box center [95, 267] width 53 height 14
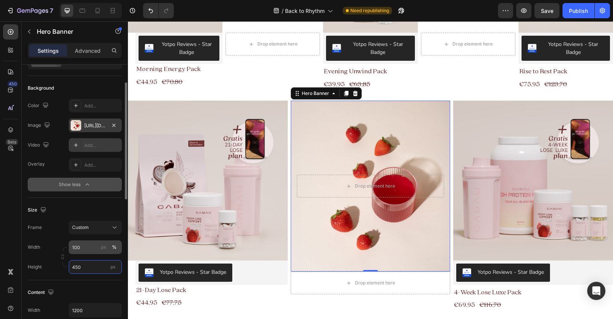
type input "450"
click at [79, 247] on input "100" at bounding box center [95, 247] width 53 height 14
paste input "45"
type input "450"
click at [53, 244] on div "Width 450 px %" at bounding box center [75, 247] width 94 height 14
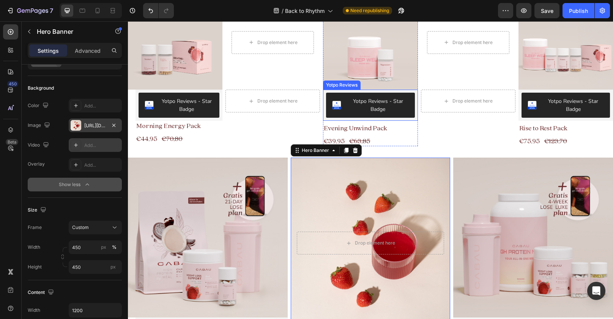
scroll to position [260, 0]
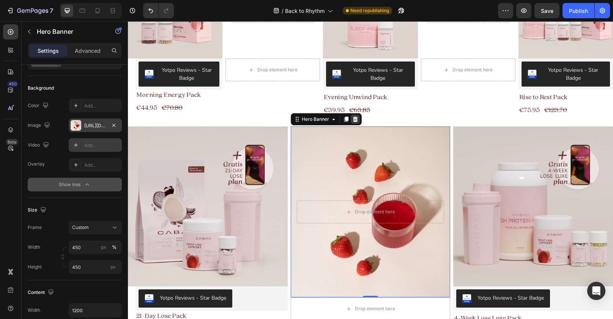
click at [355, 118] on icon at bounding box center [355, 119] width 5 height 5
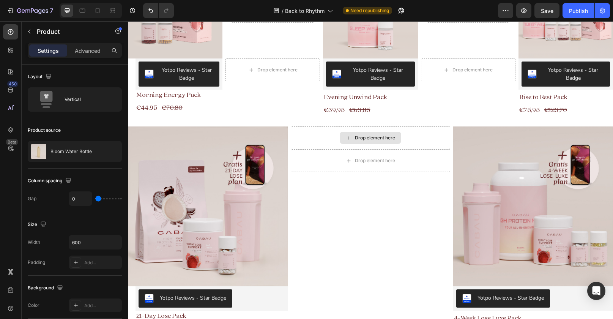
click at [321, 130] on div "Drop element here" at bounding box center [371, 137] width 160 height 23
click at [137, 123] on div "Image" at bounding box center [137, 121] width 16 height 7
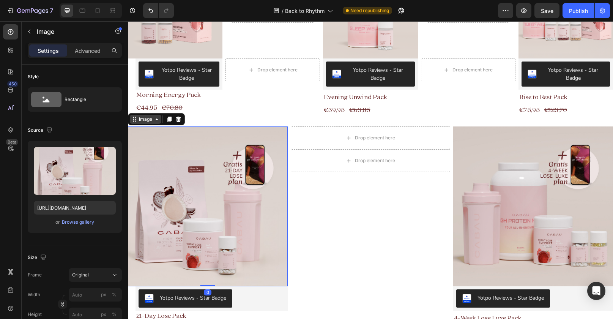
click at [148, 123] on div "Image" at bounding box center [146, 119] width 32 height 9
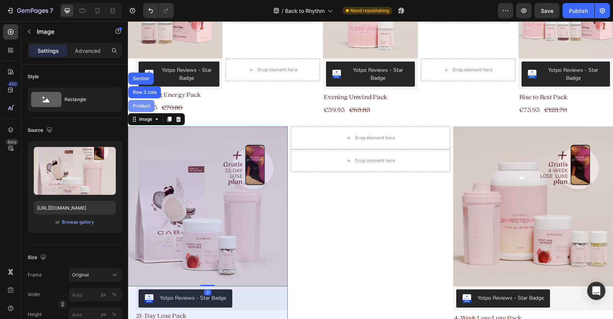
click at [147, 108] on div "Product" at bounding box center [141, 106] width 26 height 12
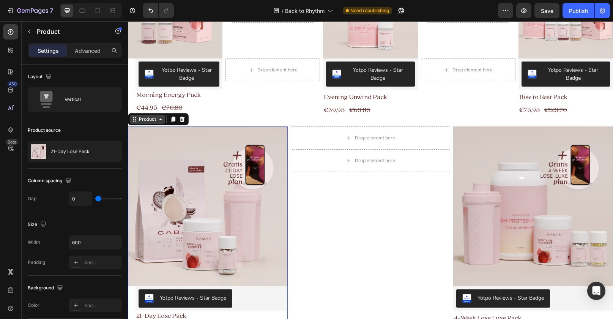
click at [147, 120] on div "Product" at bounding box center [147, 119] width 20 height 7
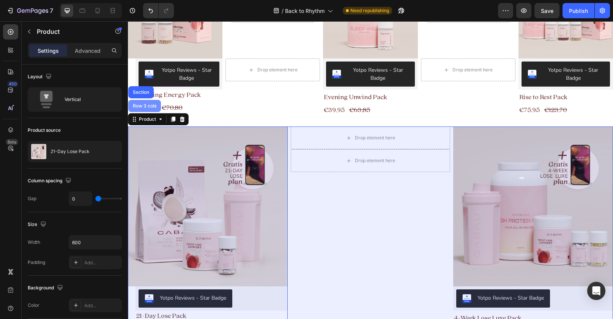
click at [147, 108] on div "Row 3 cols" at bounding box center [144, 106] width 33 height 12
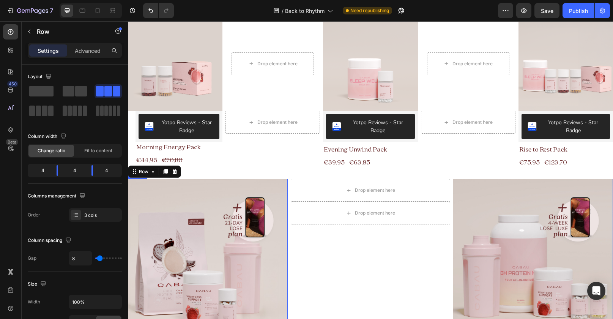
scroll to position [132, 0]
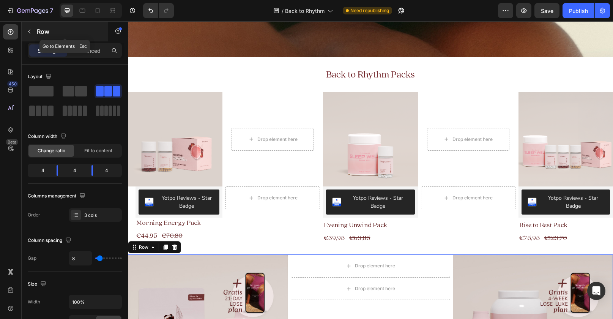
click at [31, 31] on icon "button" at bounding box center [29, 31] width 6 height 6
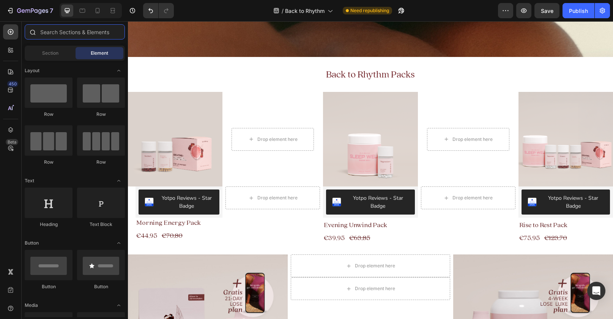
click at [56, 35] on input "text" at bounding box center [75, 31] width 100 height 15
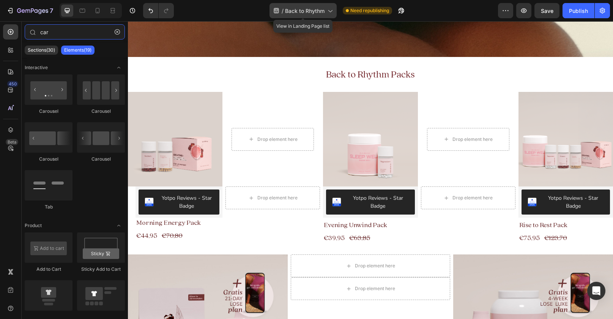
type input "car"
click at [320, 9] on span "Back to Rhythm" at bounding box center [304, 11] width 39 height 8
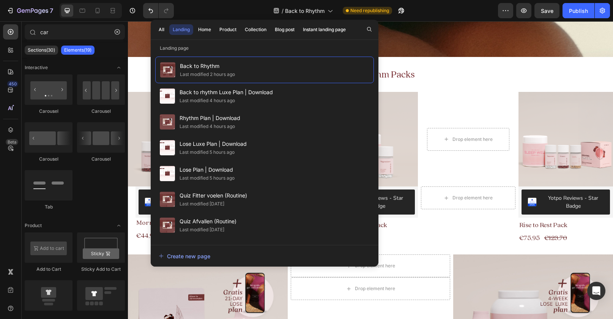
click at [104, 14] on div at bounding box center [91, 10] width 62 height 15
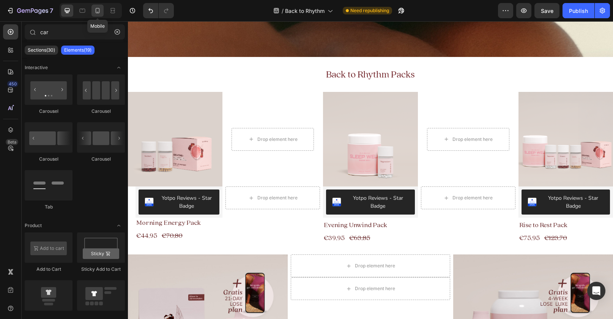
click at [99, 14] on icon at bounding box center [98, 11] width 8 height 8
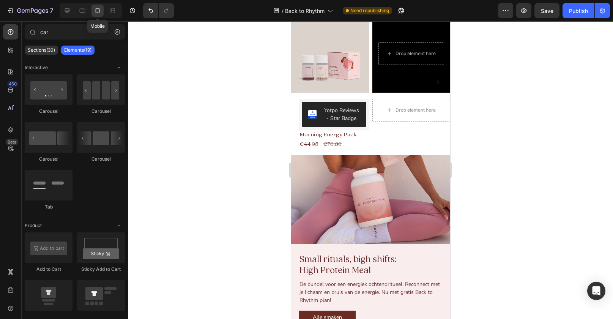
click at [309, 107] on span "Yotpo Reviews - Star Badge" at bounding box center [312, 114] width 9 height 16
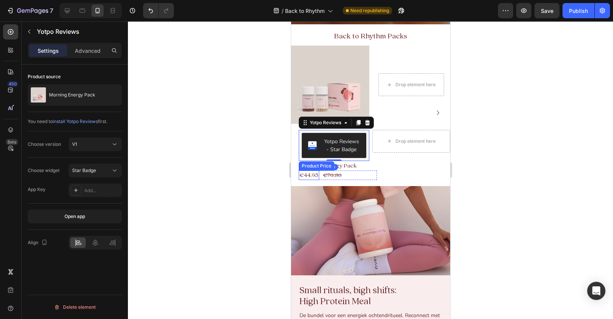
scroll to position [34, 0]
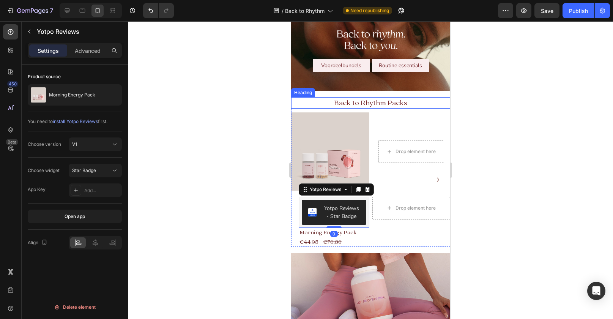
click at [300, 112] on div "Image" at bounding box center [301, 107] width 20 height 9
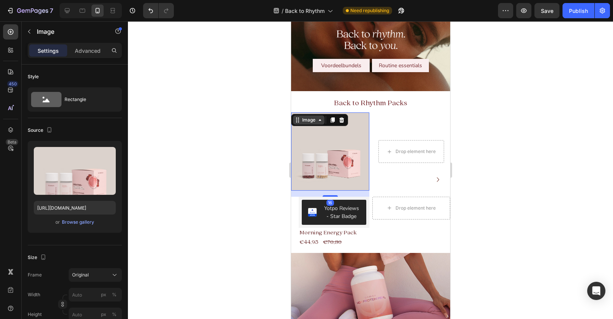
click at [303, 118] on div "Image" at bounding box center [308, 120] width 16 height 7
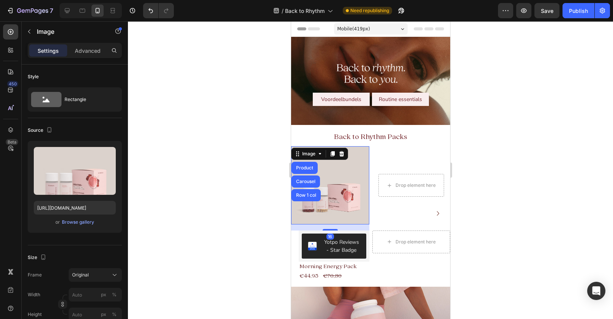
scroll to position [34, 0]
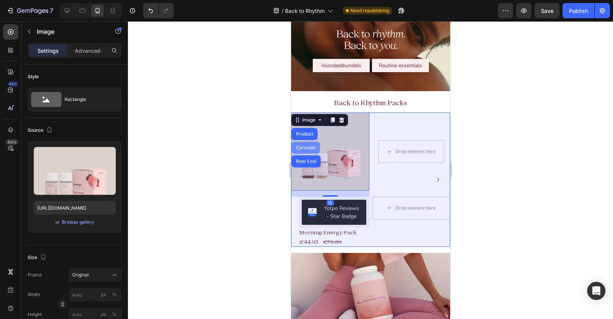
click at [306, 149] on div "Carousel" at bounding box center [305, 147] width 22 height 5
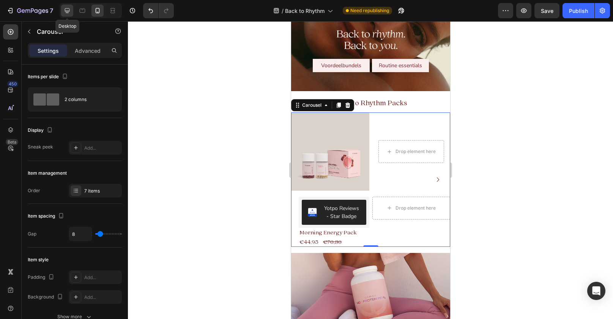
click at [65, 14] on icon at bounding box center [67, 11] width 8 height 8
type input "1300"
type input "16"
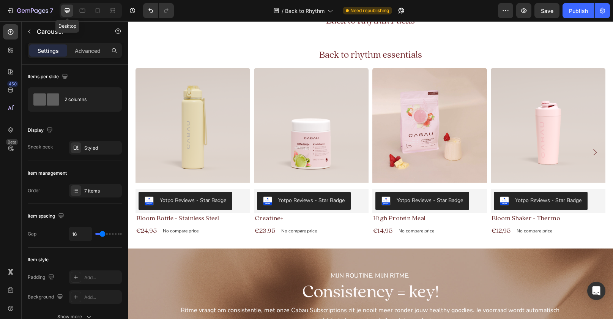
click at [28, 29] on icon "button" at bounding box center [29, 31] width 6 height 6
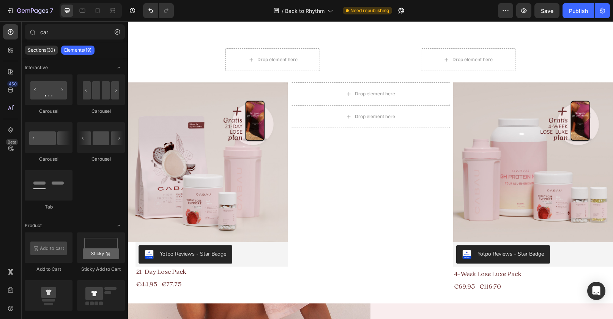
scroll to position [119, 0]
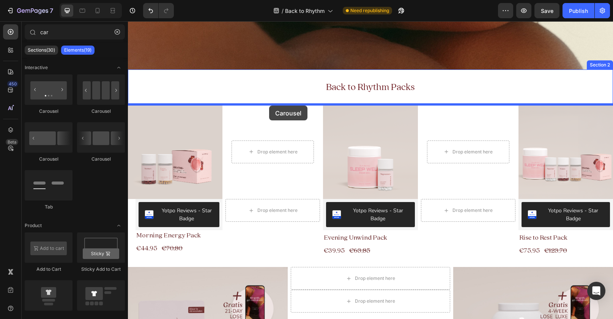
drag, startPoint x: 182, startPoint y: 112, endPoint x: 269, endPoint y: 106, distance: 87.6
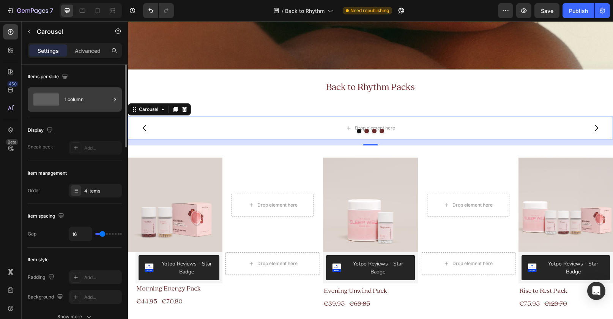
click at [78, 106] on div "1 column" at bounding box center [88, 99] width 46 height 17
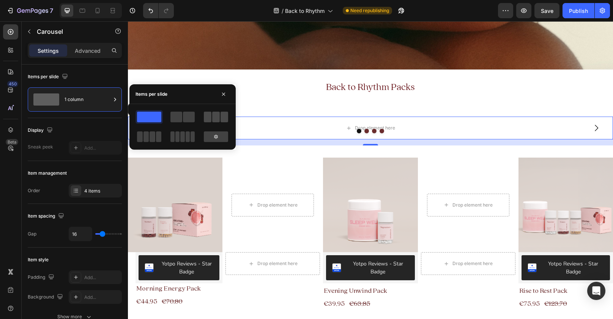
click at [218, 119] on span at bounding box center [216, 117] width 8 height 11
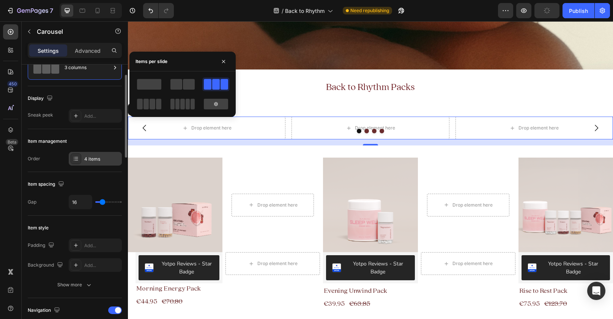
scroll to position [33, 0]
click at [97, 159] on div "4 items" at bounding box center [102, 158] width 36 height 7
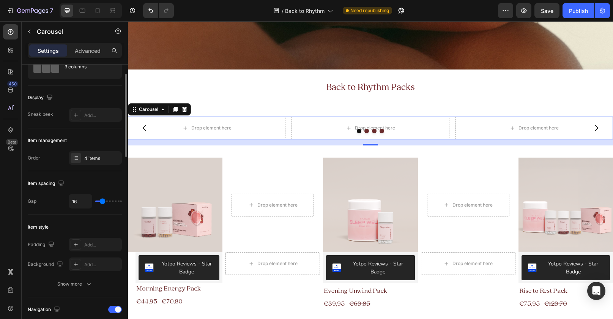
click at [57, 183] on div "Item spacing" at bounding box center [47, 183] width 38 height 10
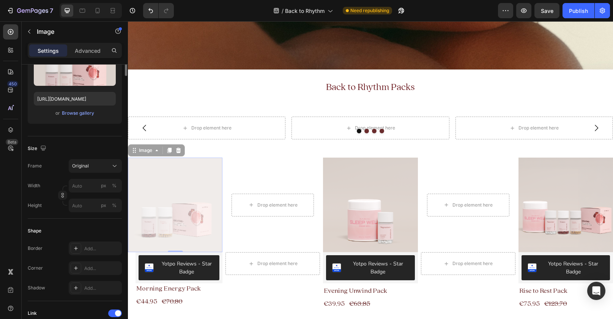
scroll to position [0, 0]
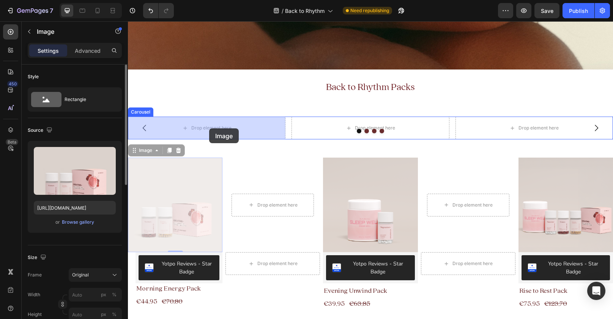
drag, startPoint x: 178, startPoint y: 176, endPoint x: 207, endPoint y: 131, distance: 53.8
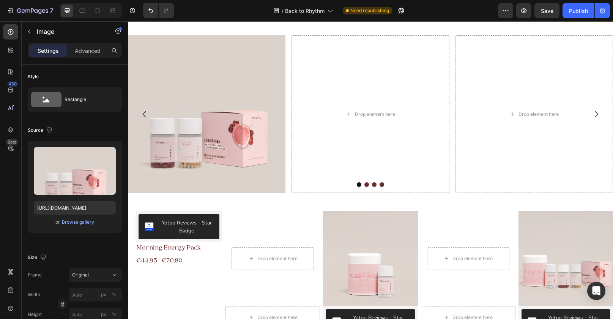
scroll to position [246, 0]
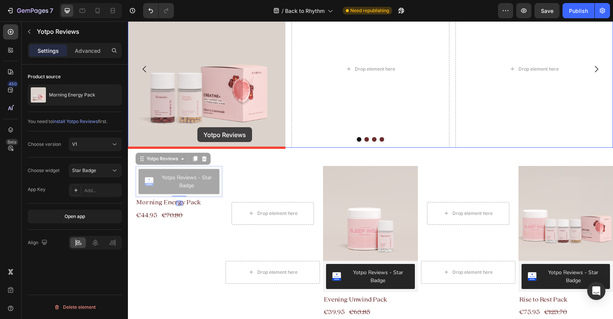
drag, startPoint x: 184, startPoint y: 183, endPoint x: 197, endPoint y: 127, distance: 57.7
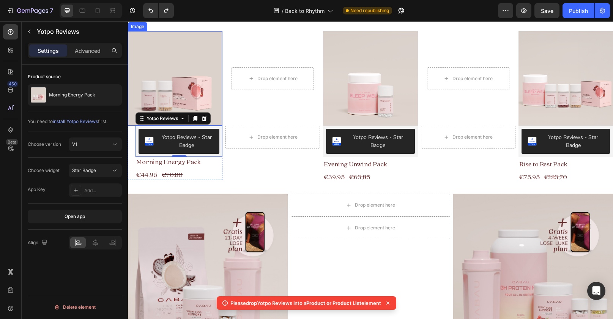
scroll to position [178, 0]
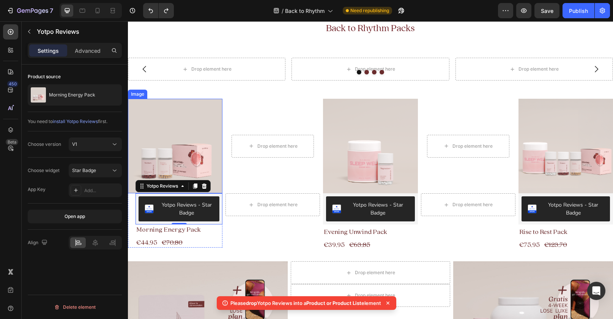
click at [139, 96] on div "Image" at bounding box center [137, 94] width 19 height 9
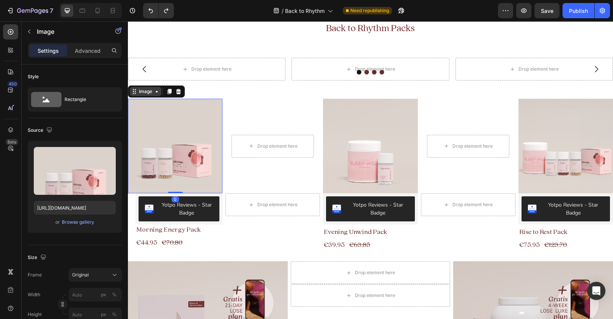
click at [143, 91] on div "Image" at bounding box center [145, 91] width 16 height 7
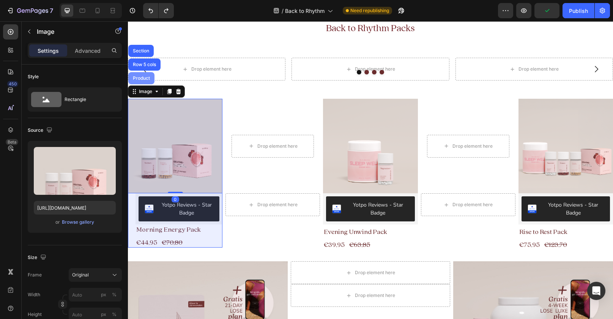
click at [144, 75] on div "Product" at bounding box center [141, 78] width 26 height 12
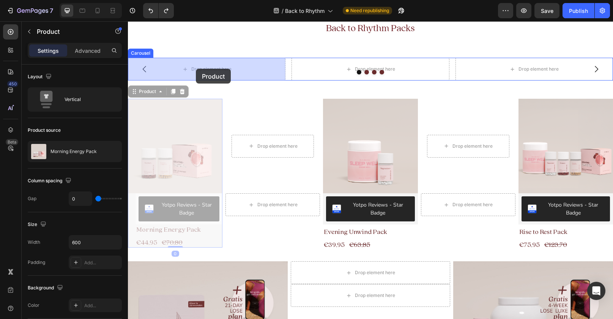
drag, startPoint x: 133, startPoint y: 92, endPoint x: 196, endPoint y: 69, distance: 67.3
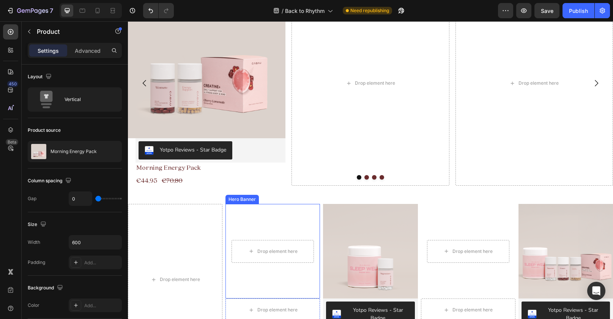
scroll to position [249, 0]
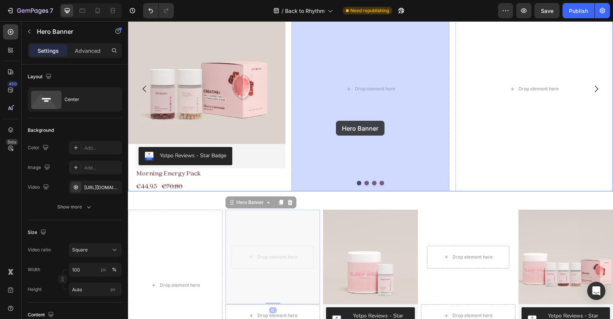
drag, startPoint x: 254, startPoint y: 225, endPoint x: 336, endPoint y: 121, distance: 132.7
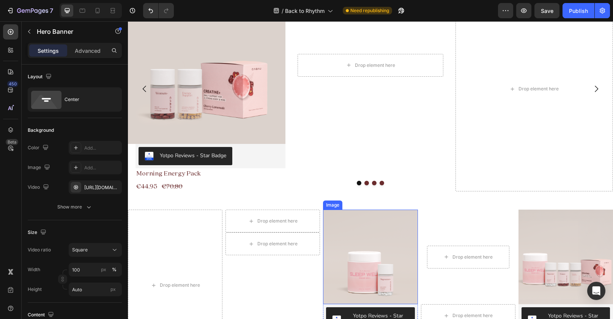
click at [335, 204] on div "Image" at bounding box center [333, 205] width 16 height 7
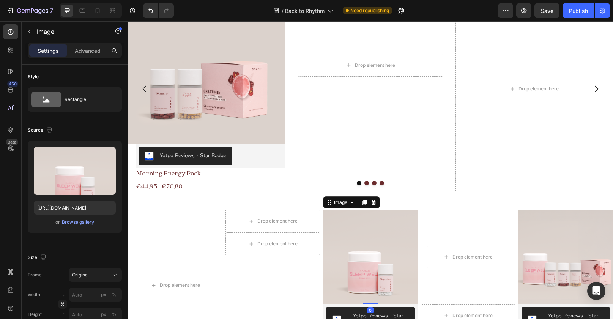
click at [339, 207] on div "Image" at bounding box center [351, 202] width 57 height 12
click at [341, 199] on div "Image" at bounding box center [341, 202] width 16 height 7
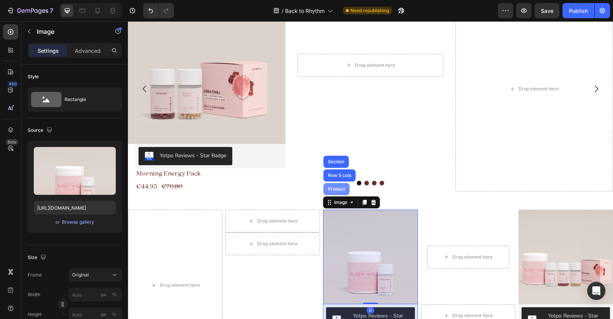
click at [342, 188] on div "Product" at bounding box center [337, 189] width 20 height 5
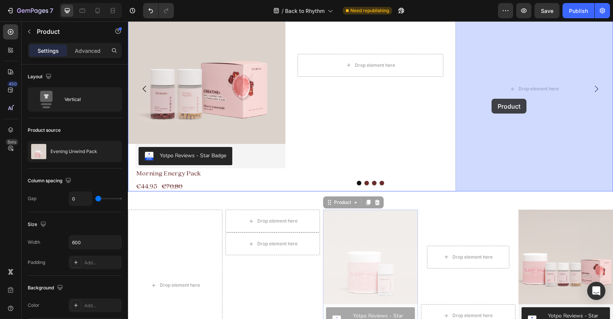
drag, startPoint x: 329, startPoint y: 202, endPoint x: 481, endPoint y: 110, distance: 178.0
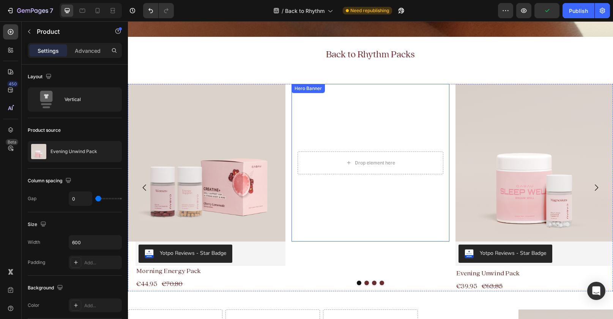
scroll to position [147, 0]
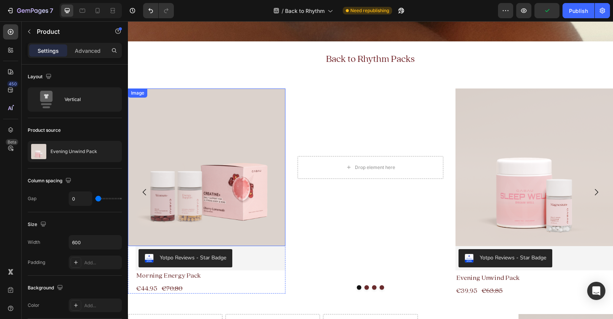
click at [135, 94] on div "Image" at bounding box center [137, 93] width 16 height 7
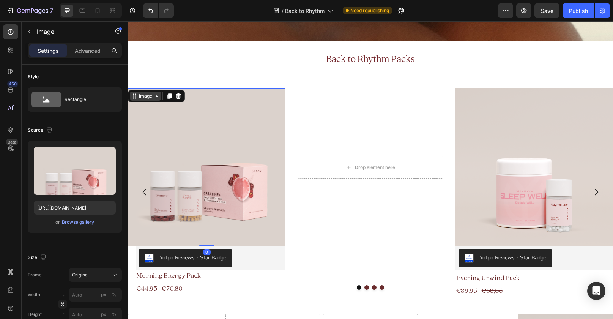
click at [145, 99] on div "Image" at bounding box center [146, 96] width 32 height 9
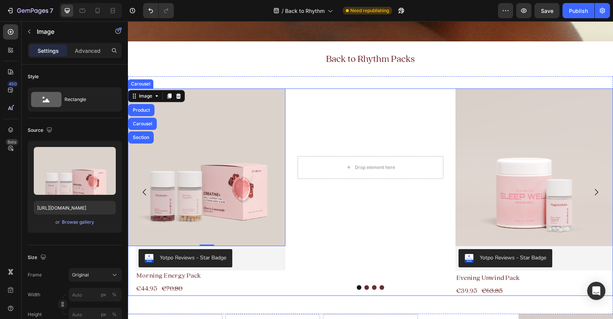
click at [598, 192] on icon "Carousel Next Arrow" at bounding box center [596, 192] width 9 height 9
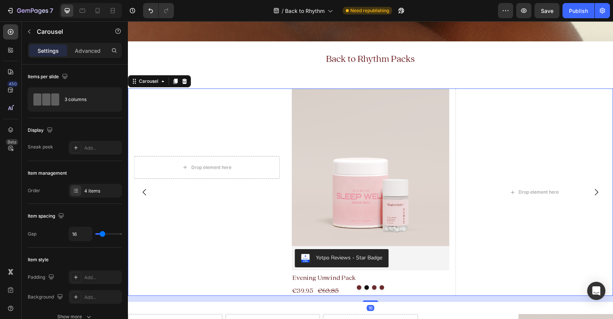
click at [598, 192] on icon "Carousel Next Arrow" at bounding box center [596, 192] width 9 height 9
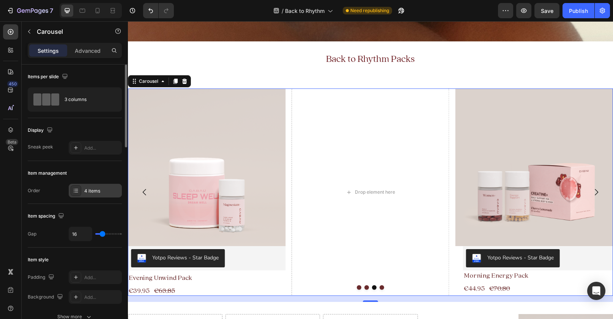
click at [105, 184] on div "4 items" at bounding box center [95, 191] width 53 height 14
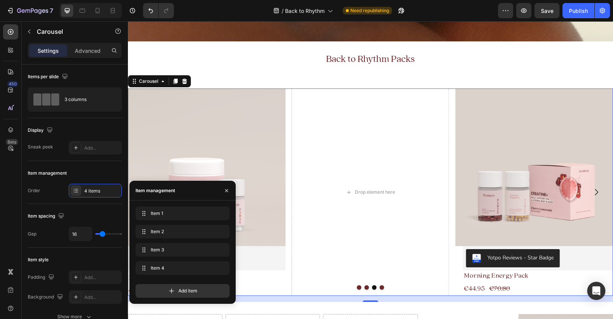
click at [194, 288] on span "Add item" at bounding box center [187, 290] width 19 height 7
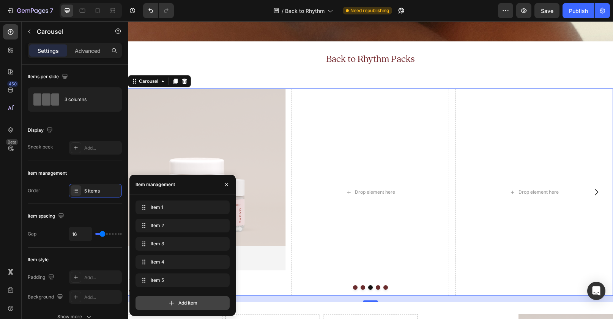
click at [187, 298] on div "Add item" at bounding box center [183, 303] width 94 height 14
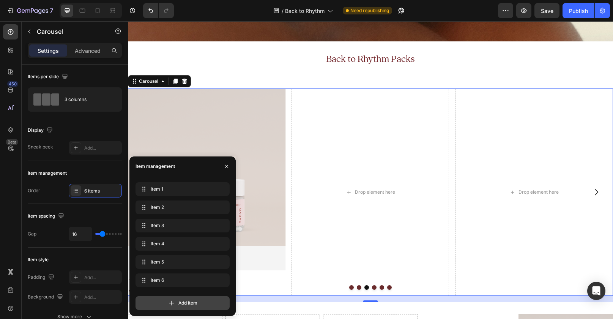
drag, startPoint x: 187, startPoint y: 298, endPoint x: 181, endPoint y: 199, distance: 98.9
click at [187, 298] on div "Add item" at bounding box center [183, 303] width 94 height 14
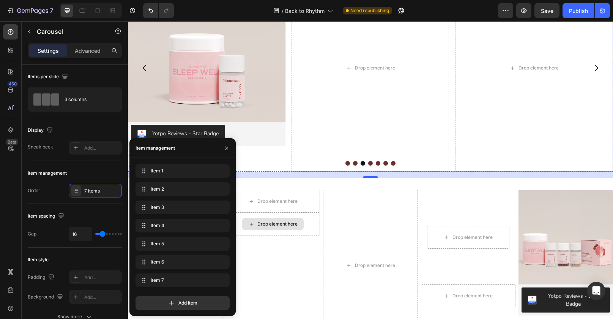
scroll to position [285, 0]
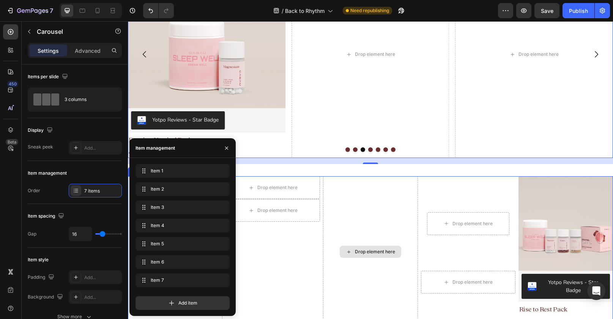
click at [337, 199] on div "Drop element here" at bounding box center [370, 251] width 95 height 151
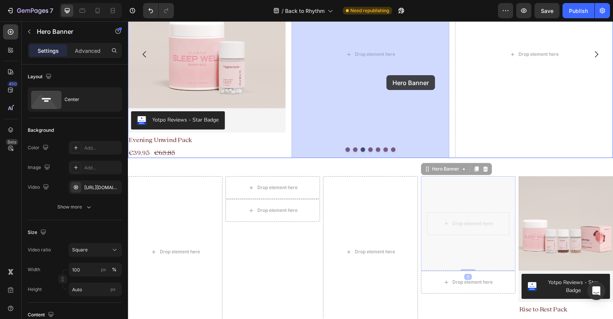
drag, startPoint x: 458, startPoint y: 203, endPoint x: 387, endPoint y: 75, distance: 146.3
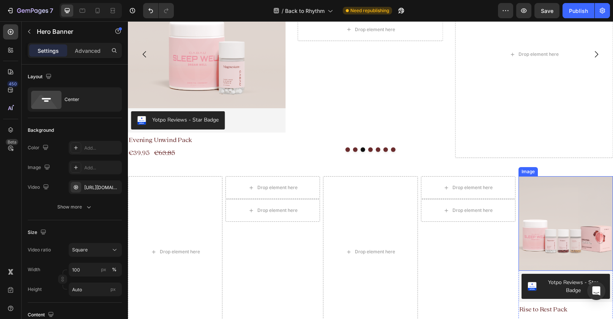
click at [528, 173] on div "Image" at bounding box center [528, 171] width 19 height 9
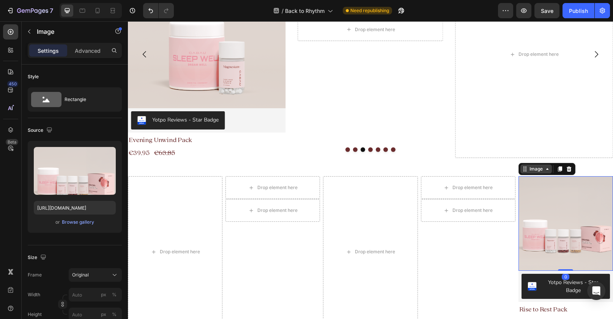
click at [531, 170] on div "Image" at bounding box center [536, 169] width 16 height 7
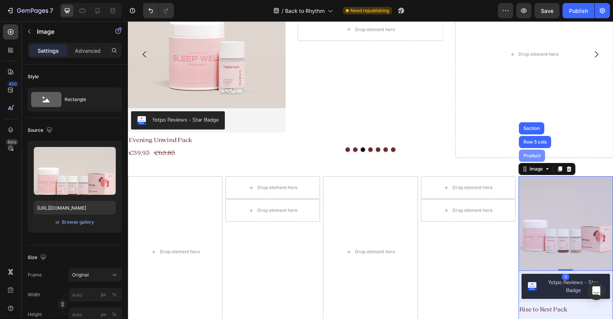
click at [532, 157] on div "Product" at bounding box center [532, 155] width 20 height 5
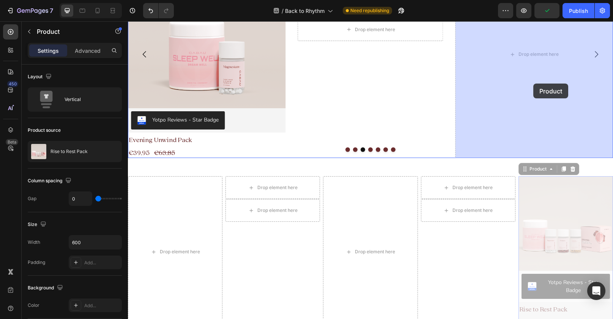
drag, startPoint x: 525, startPoint y: 169, endPoint x: 533, endPoint y: 84, distance: 86.3
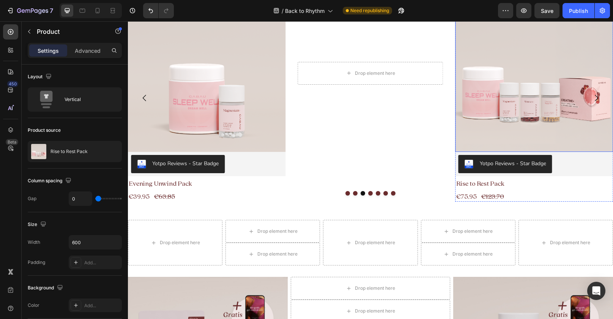
scroll to position [179, 0]
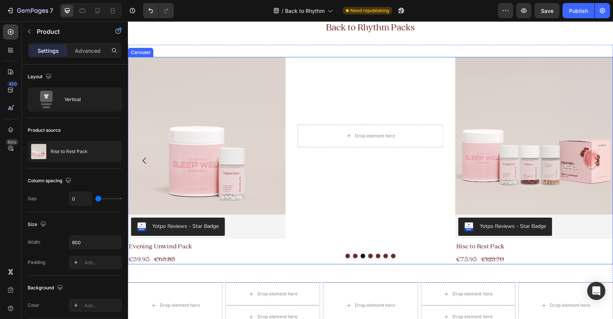
click at [143, 159] on icon "Carousel Back Arrow" at bounding box center [144, 160] width 9 height 9
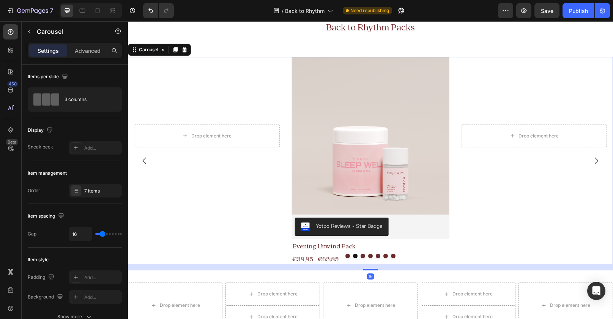
click at [595, 163] on icon "Carousel Next Arrow" at bounding box center [596, 160] width 9 height 9
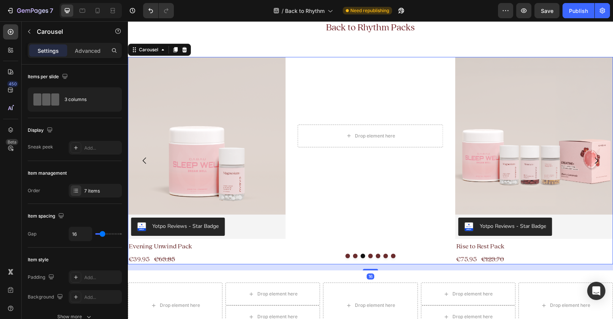
click at [595, 163] on icon "Carousel Next Arrow" at bounding box center [596, 160] width 9 height 9
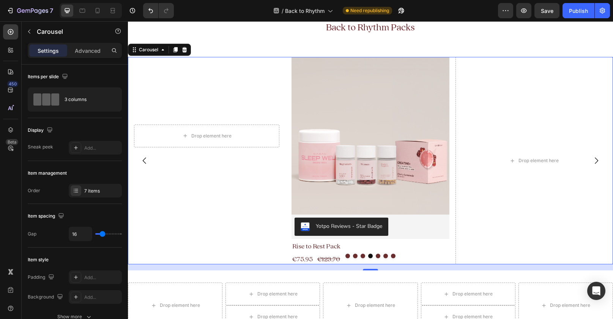
click at [595, 163] on icon "Carousel Next Arrow" at bounding box center [596, 160] width 9 height 9
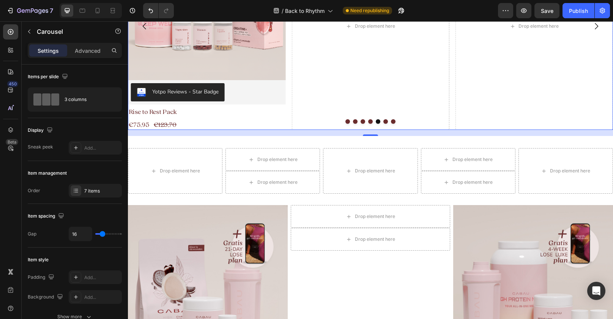
scroll to position [281, 0]
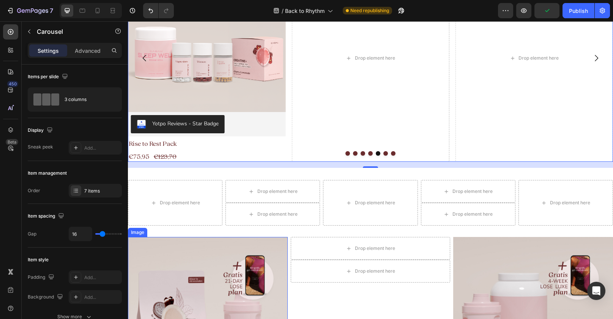
click at [137, 232] on div "Image" at bounding box center [137, 232] width 16 height 7
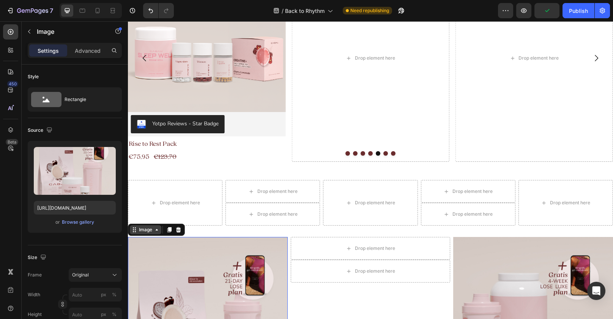
click at [143, 229] on div "Image" at bounding box center [145, 229] width 16 height 7
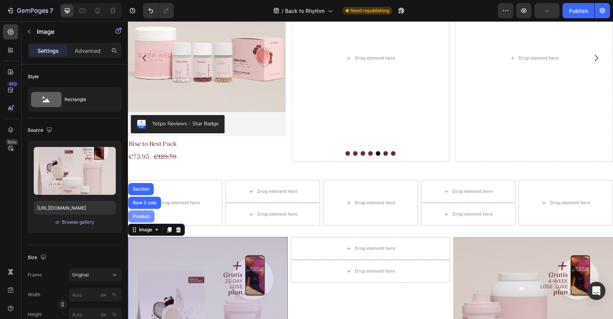
click at [143, 215] on div "Product" at bounding box center [141, 216] width 20 height 5
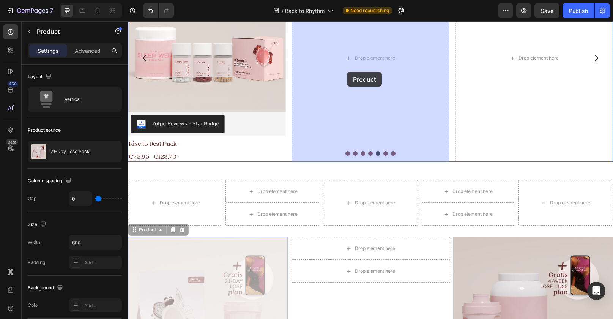
drag, startPoint x: 135, startPoint y: 227, endPoint x: 347, endPoint y: 72, distance: 263.2
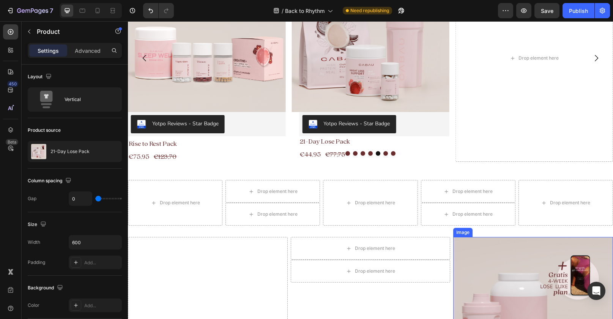
click at [464, 231] on div "Image" at bounding box center [463, 232] width 16 height 7
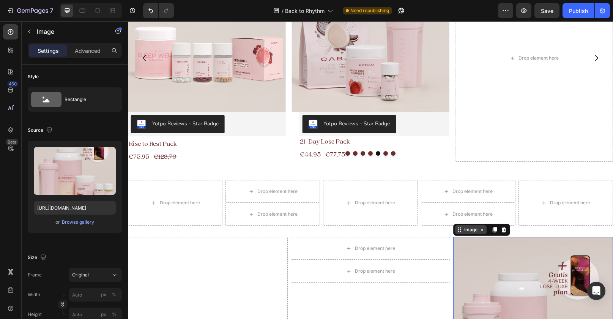
click at [466, 231] on div "Image" at bounding box center [471, 229] width 16 height 7
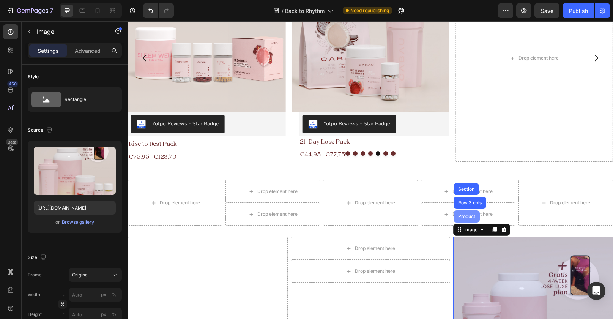
click at [466, 219] on div "Product" at bounding box center [467, 216] width 26 height 12
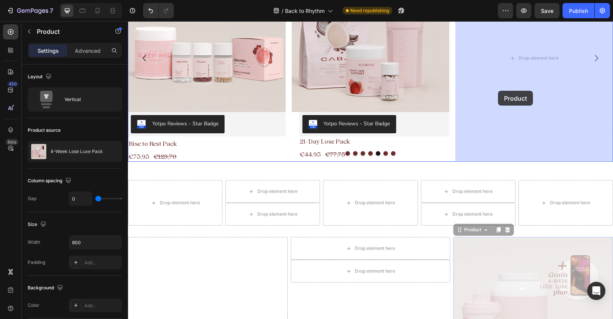
drag, startPoint x: 459, startPoint y: 229, endPoint x: 498, endPoint y: 91, distance: 143.3
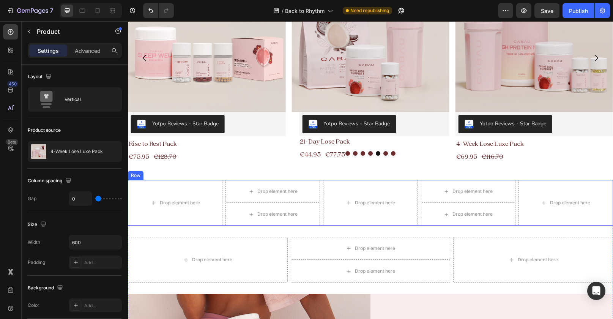
click at [136, 174] on div "Row" at bounding box center [135, 175] width 13 height 7
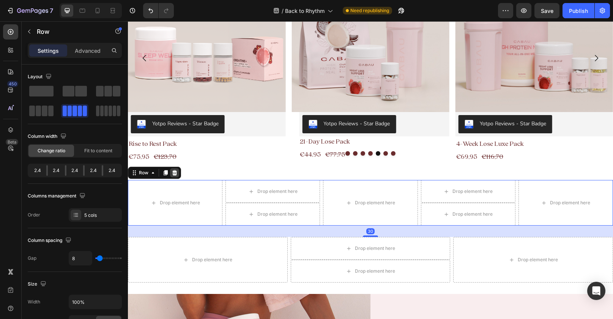
click at [175, 174] on icon at bounding box center [174, 172] width 5 height 5
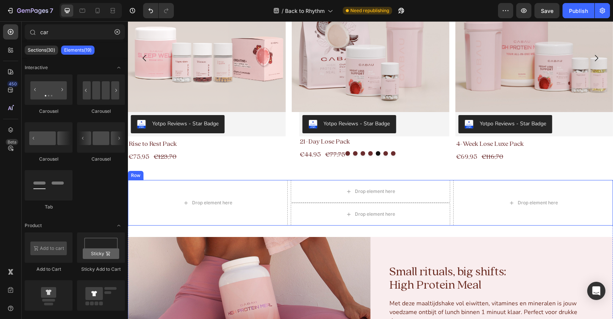
click at [137, 176] on div "Row" at bounding box center [135, 175] width 13 height 7
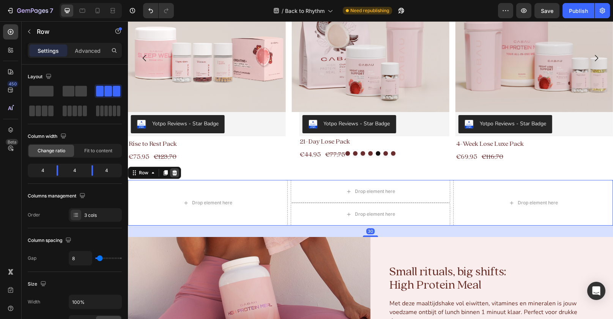
click at [174, 173] on icon at bounding box center [175, 173] width 6 height 6
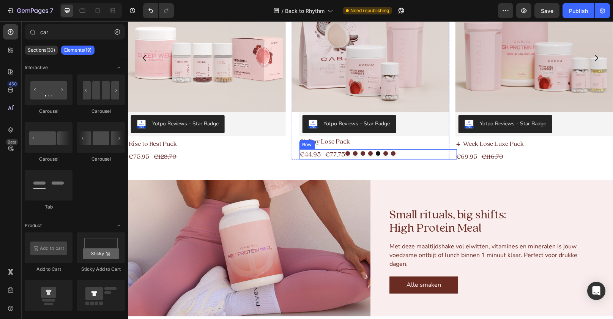
scroll to position [149, 0]
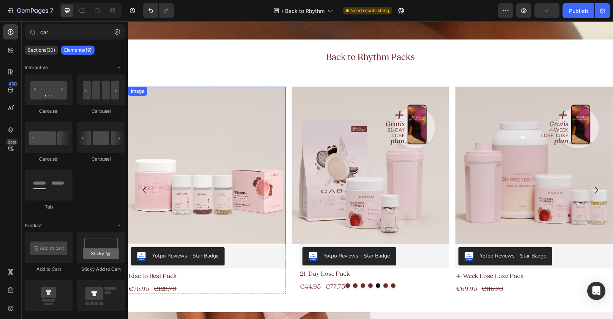
click at [135, 90] on div "Image" at bounding box center [137, 91] width 16 height 7
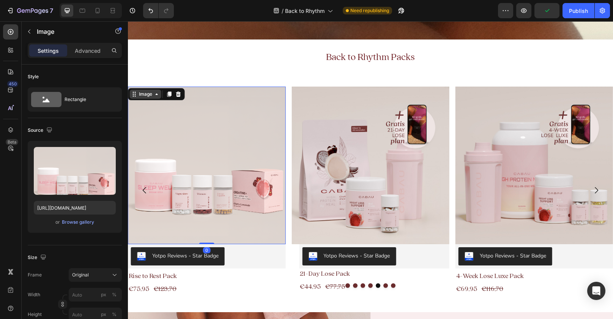
click at [142, 98] on div "Image" at bounding box center [146, 94] width 32 height 9
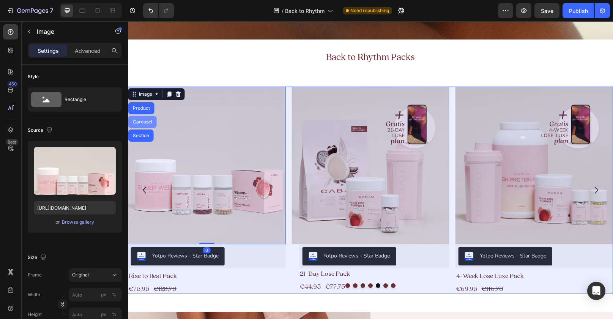
click at [144, 123] on div "Carousel" at bounding box center [142, 122] width 22 height 5
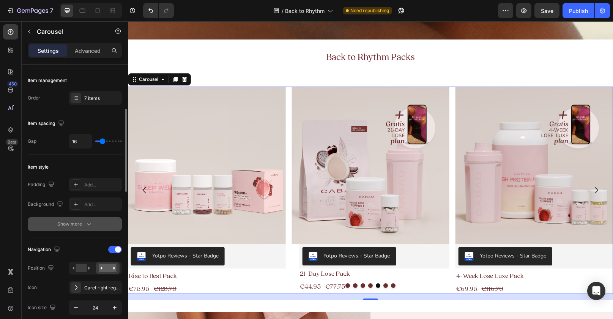
scroll to position [106, 0]
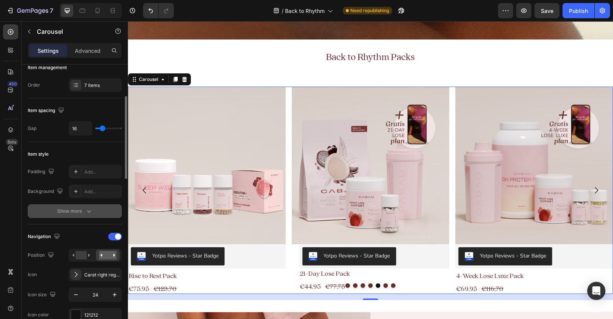
click at [86, 211] on icon "button" at bounding box center [89, 211] width 8 height 8
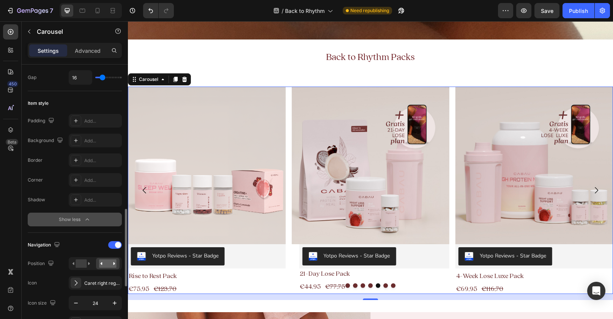
scroll to position [235, 0]
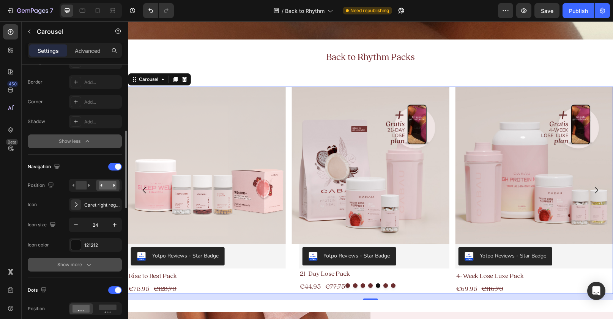
click at [83, 260] on button "Show more" at bounding box center [75, 265] width 94 height 14
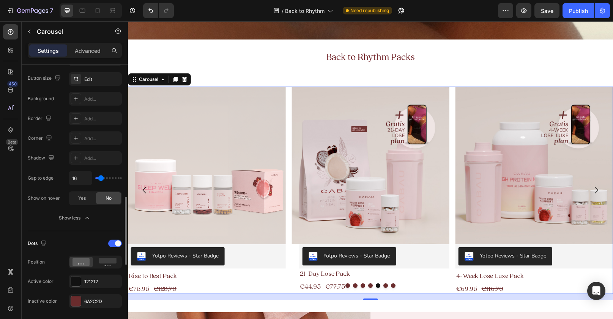
scroll to position [452, 0]
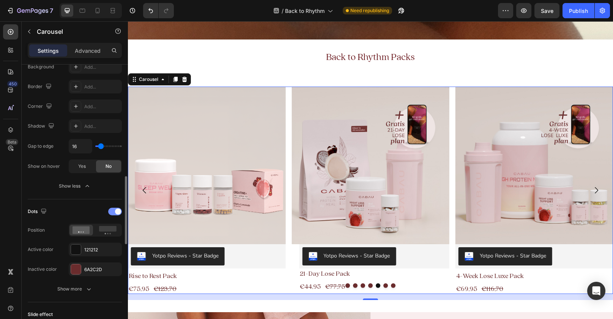
click at [115, 213] on span at bounding box center [118, 211] width 6 height 6
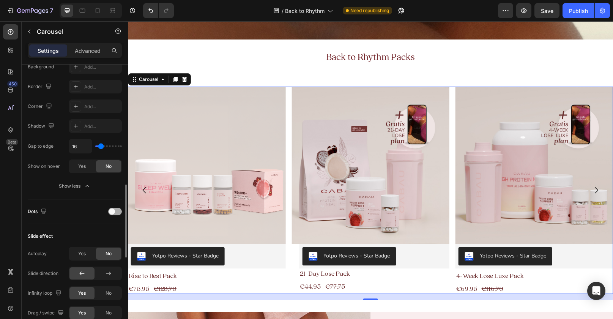
click at [115, 213] on div at bounding box center [115, 212] width 14 height 8
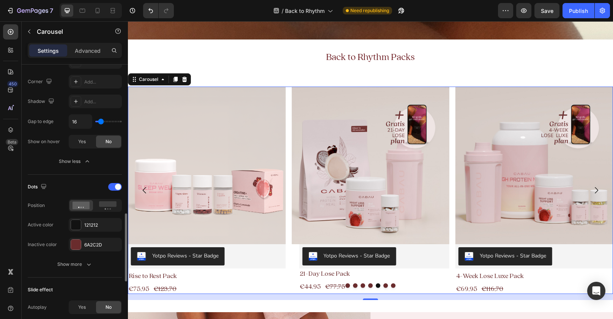
scroll to position [502, 0]
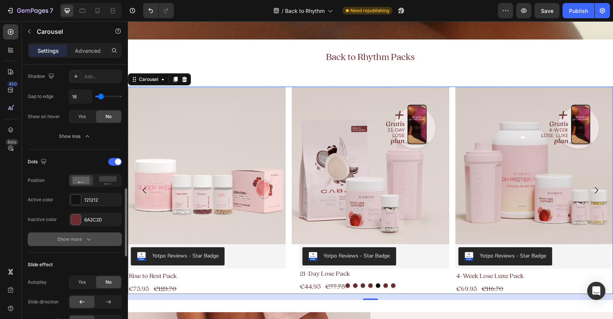
click at [86, 237] on icon "button" at bounding box center [89, 239] width 8 height 8
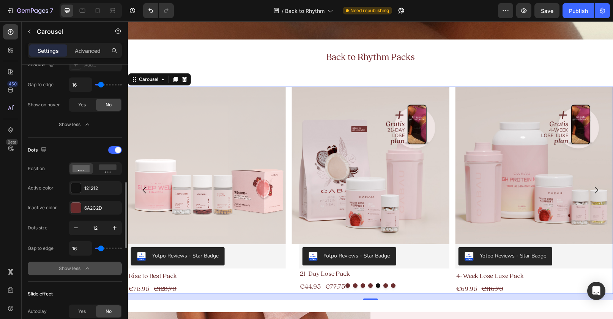
scroll to position [516, 0]
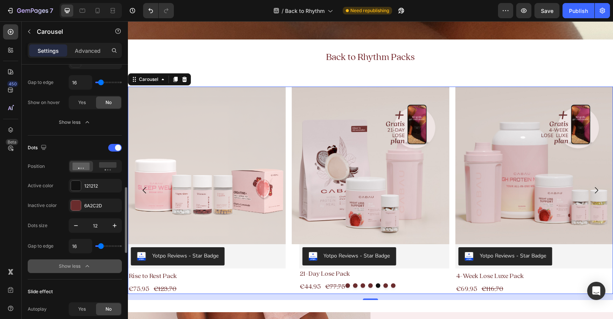
type input "51"
type input "56"
type input "0"
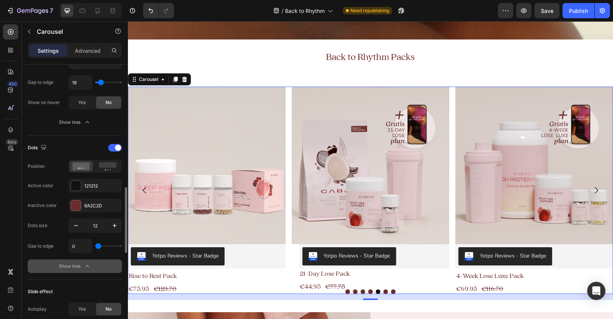
drag, startPoint x: 101, startPoint y: 247, endPoint x: 73, endPoint y: 247, distance: 28.1
type input "0"
click at [95, 247] on input "range" at bounding box center [108, 246] width 27 height 2
click at [73, 246] on input "0" at bounding box center [80, 246] width 23 height 14
type input "0"
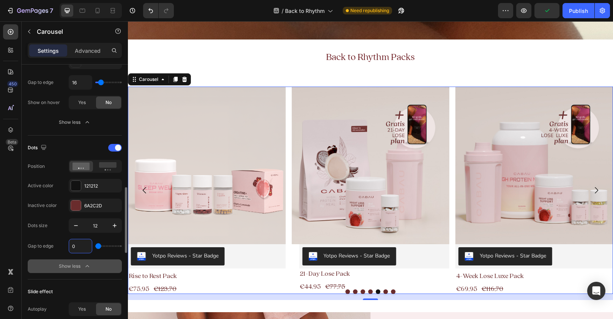
click at [47, 256] on div "Dots size 12 Gap to edge 0 Show less" at bounding box center [75, 245] width 94 height 55
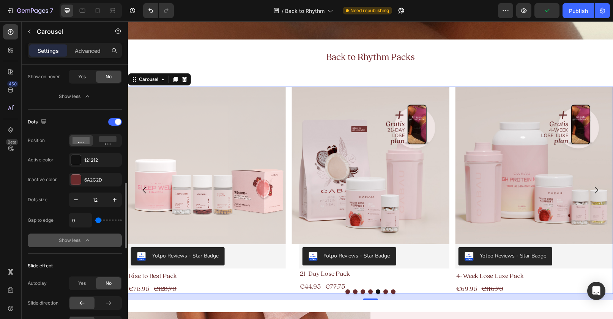
scroll to position [601, 0]
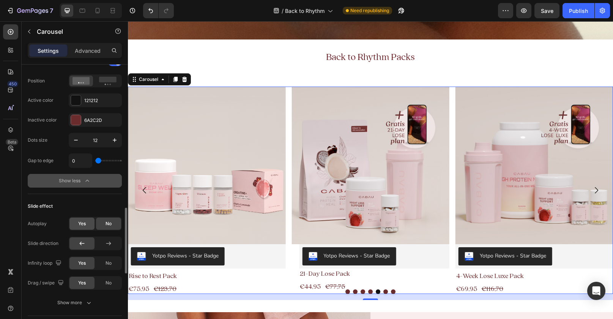
click at [86, 227] on div "Yes" at bounding box center [81, 224] width 25 height 12
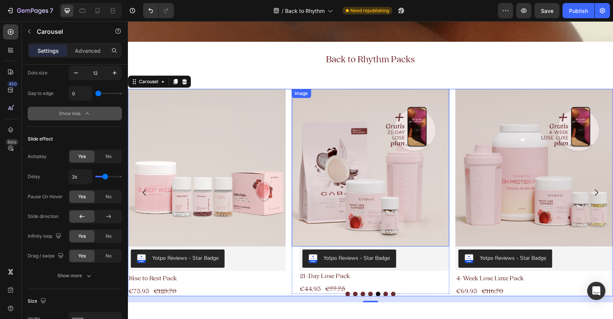
scroll to position [136, 0]
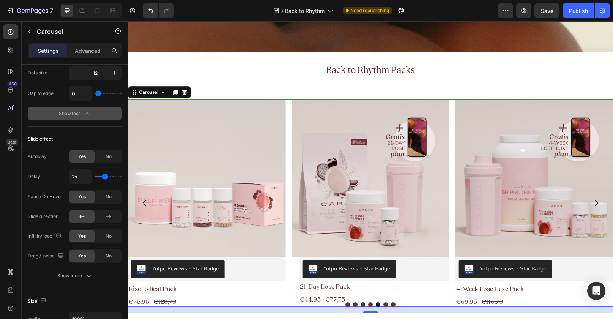
click at [598, 199] on icon "Carousel Next Arrow" at bounding box center [596, 203] width 9 height 9
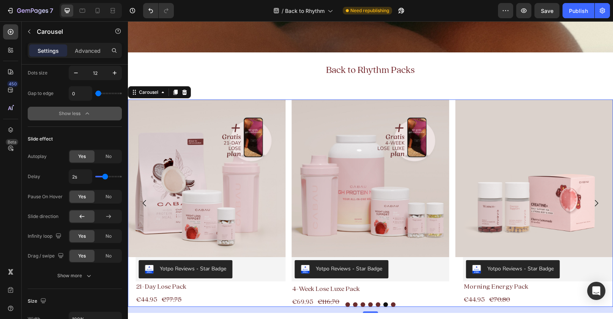
click at [598, 199] on icon "Carousel Next Arrow" at bounding box center [596, 203] width 9 height 9
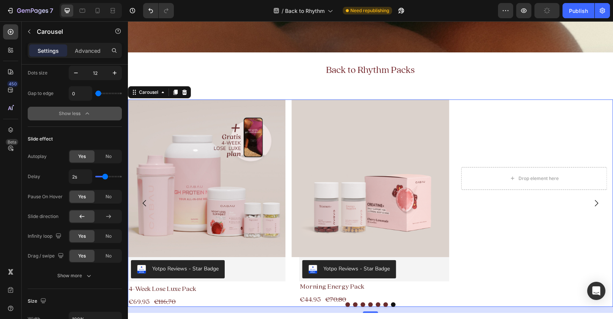
click at [598, 199] on icon "Carousel Next Arrow" at bounding box center [596, 203] width 9 height 9
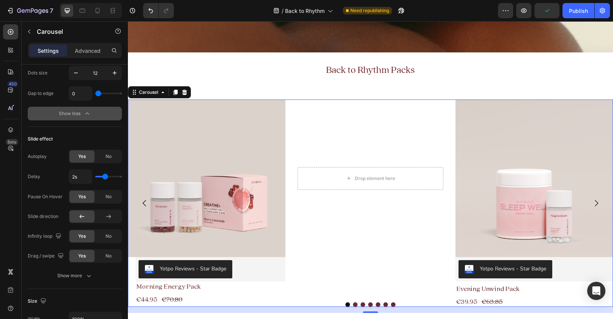
click at [598, 199] on icon "Carousel Next Arrow" at bounding box center [596, 203] width 9 height 9
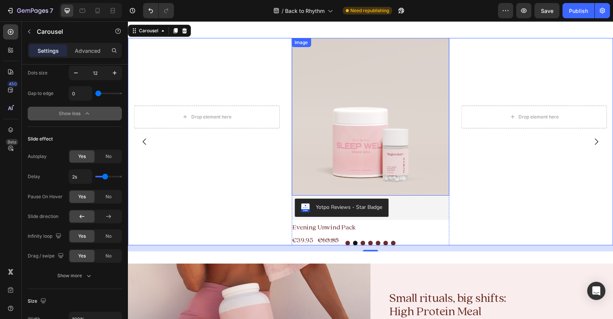
scroll to position [223, 0]
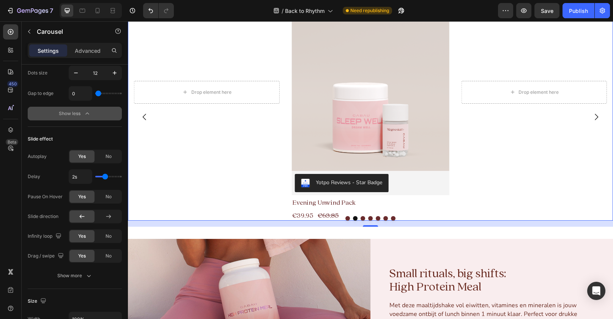
click at [146, 118] on icon "Carousel Back Arrow" at bounding box center [144, 116] width 9 height 9
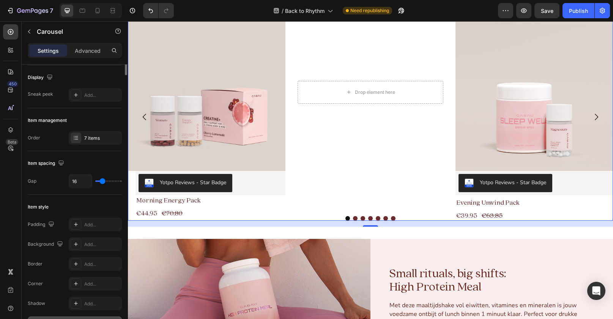
scroll to position [0, 0]
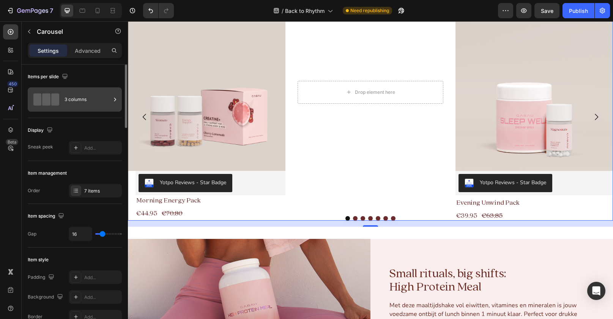
click at [79, 96] on div "3 columns" at bounding box center [88, 99] width 46 height 17
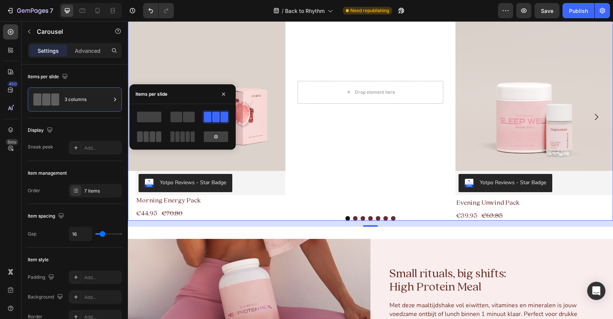
click at [152, 136] on span at bounding box center [153, 136] width 6 height 11
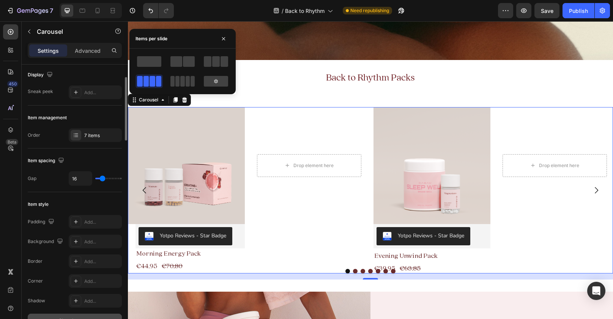
scroll to position [91, 0]
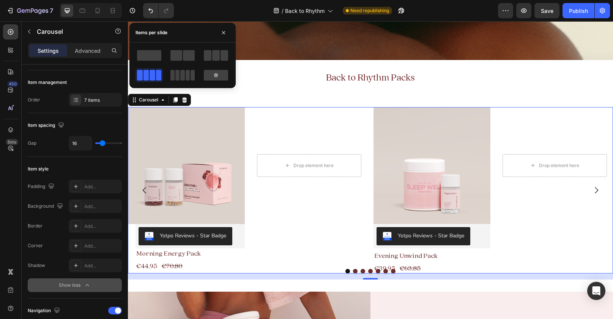
click at [90, 57] on div "Settings Advanced" at bounding box center [75, 50] width 94 height 15
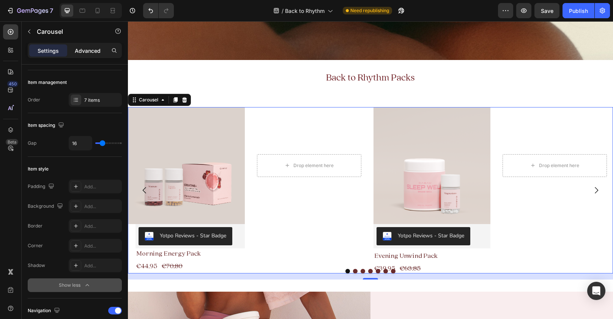
click at [88, 54] on p "Advanced" at bounding box center [88, 51] width 26 height 8
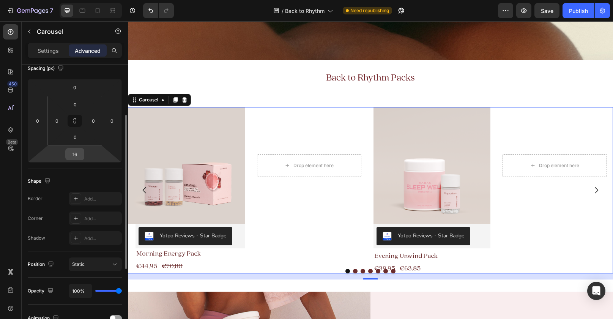
click at [73, 157] on input "16" at bounding box center [74, 153] width 15 height 11
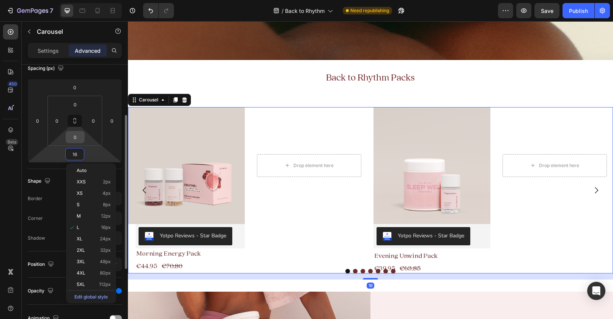
click at [74, 140] on input "0" at bounding box center [75, 136] width 15 height 11
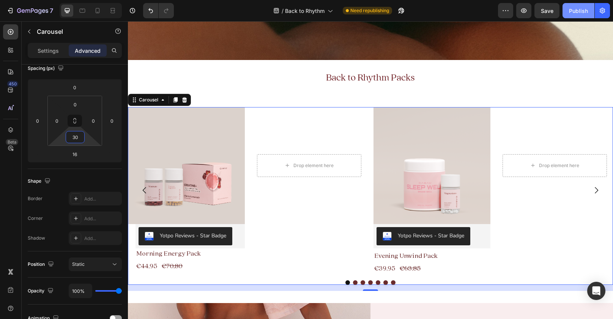
type input "30"
click at [583, 5] on button "Publish" at bounding box center [579, 10] width 32 height 15
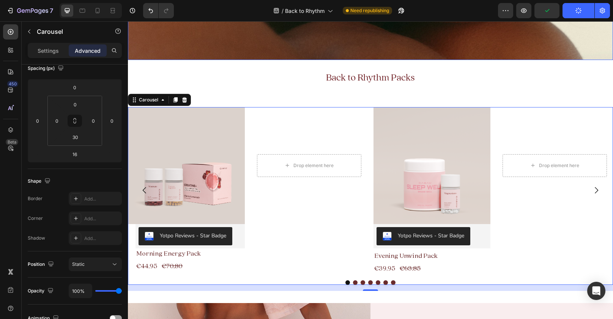
scroll to position [186, 0]
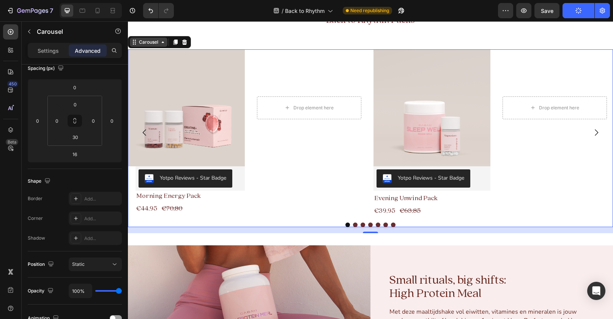
click at [152, 44] on div "Carousel" at bounding box center [148, 42] width 22 height 7
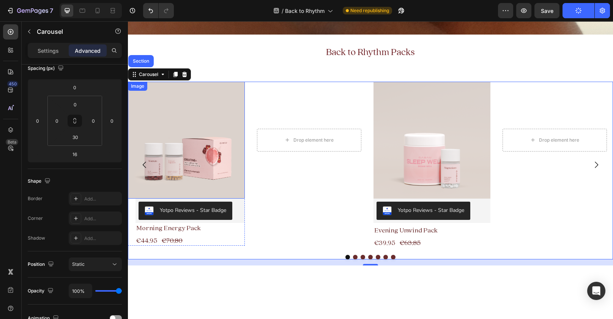
scroll to position [67, 0]
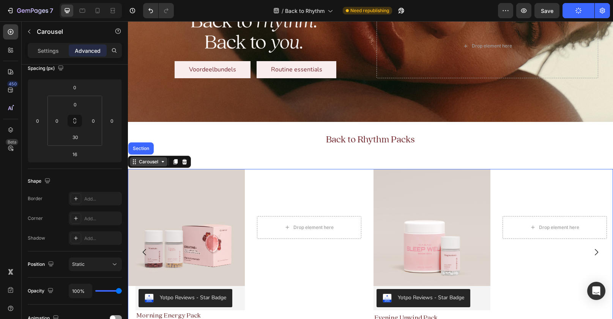
click at [148, 160] on div "Carousel" at bounding box center [148, 161] width 22 height 7
click at [161, 160] on icon at bounding box center [163, 162] width 6 height 6
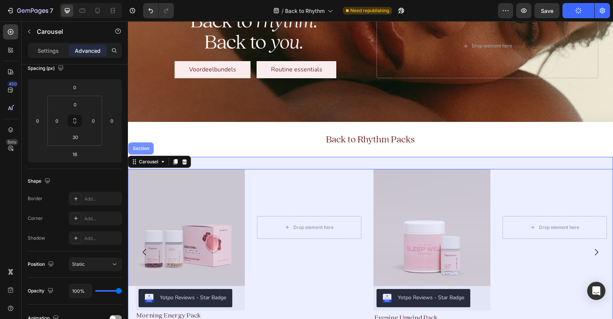
click at [145, 153] on div "Section" at bounding box center [140, 148] width 25 height 12
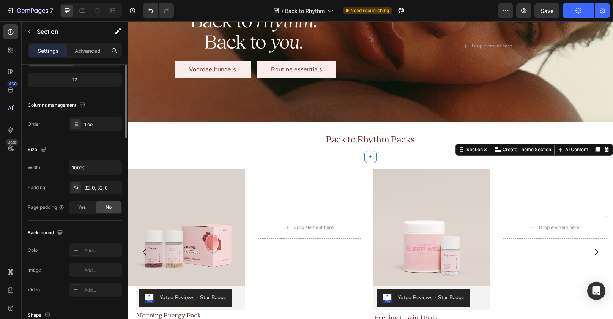
scroll to position [0, 0]
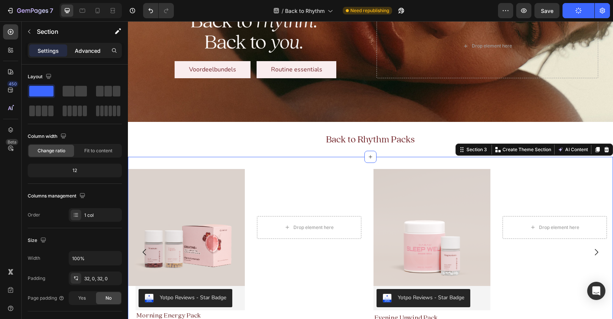
click at [84, 52] on p "Advanced" at bounding box center [88, 51] width 26 height 8
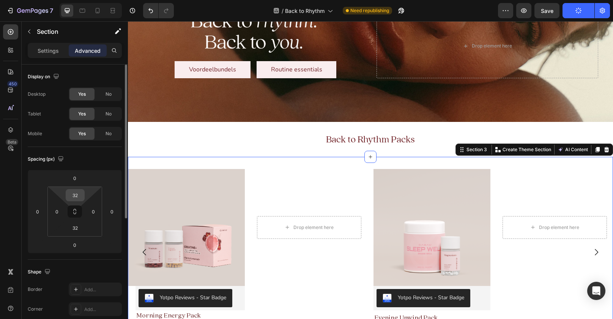
click at [74, 196] on input "32" at bounding box center [75, 194] width 15 height 11
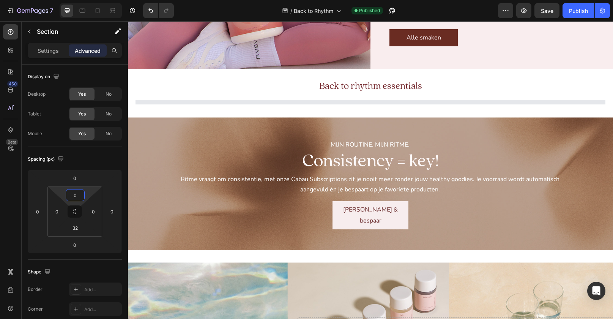
scroll to position [569, 0]
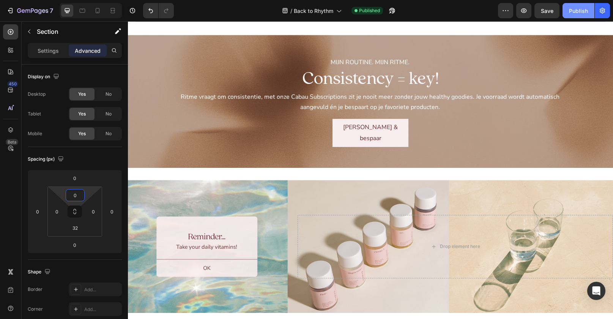
type input "0"
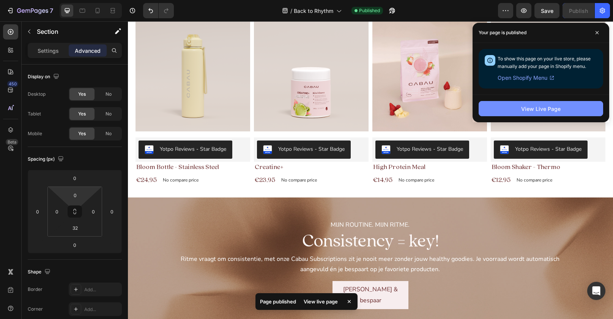
click at [536, 106] on div "View Live Page" at bounding box center [540, 109] width 39 height 8
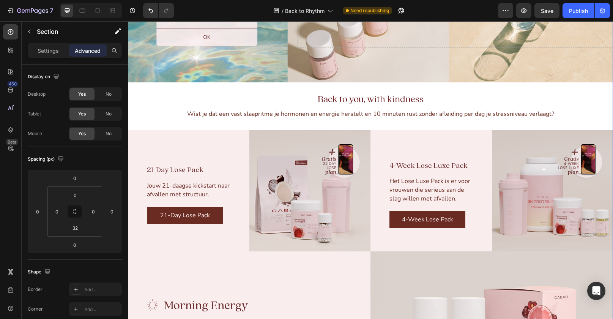
scroll to position [998, 0]
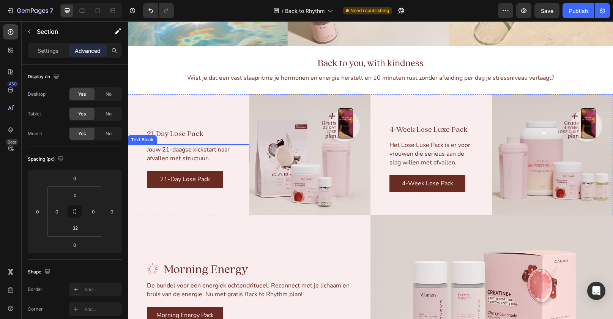
click at [181, 157] on span "Jouw 21-daagse kickstart naar afvallen met structuur." at bounding box center [188, 153] width 83 height 17
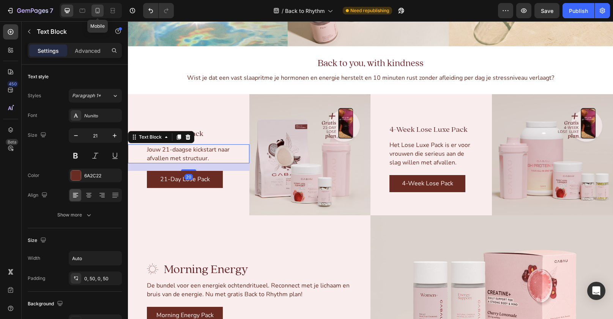
click at [96, 14] on icon at bounding box center [98, 11] width 8 height 8
type input "14"
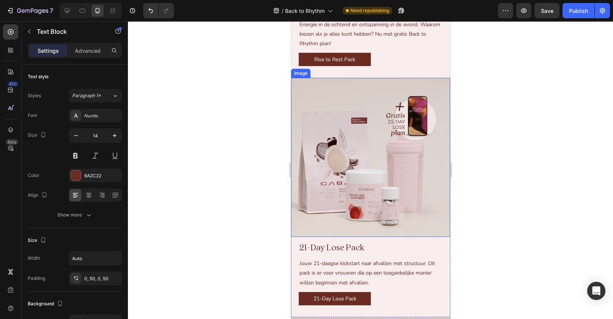
scroll to position [2020, 0]
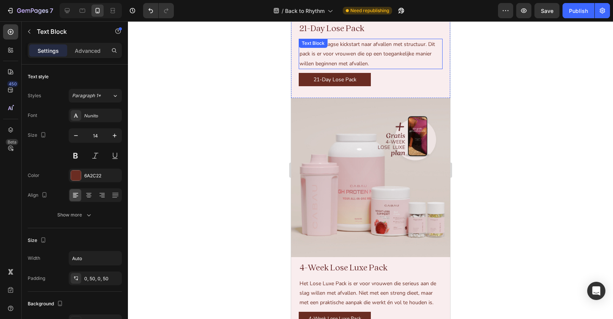
click at [348, 54] on span "Jouw 21-daagse kickstart naar afvallen met structuur. Dit pack is er voor vrouw…" at bounding box center [367, 54] width 136 height 26
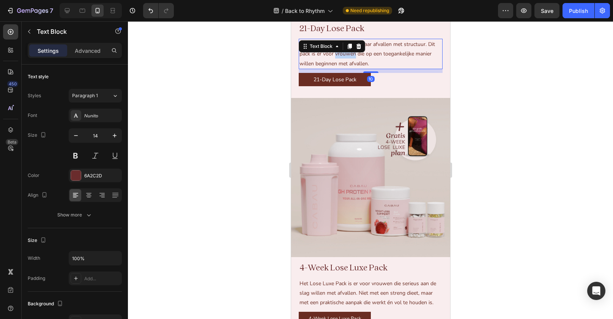
click at [348, 54] on span "Jouw 21-daagse kickstart naar afvallen met structuur. Dit pack is er voor vrouw…" at bounding box center [367, 54] width 136 height 26
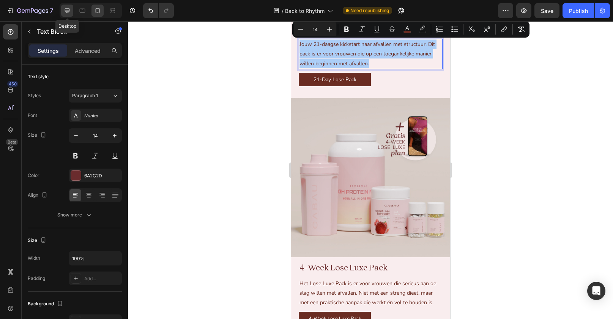
click at [65, 13] on icon at bounding box center [67, 11] width 8 height 8
type input "16"
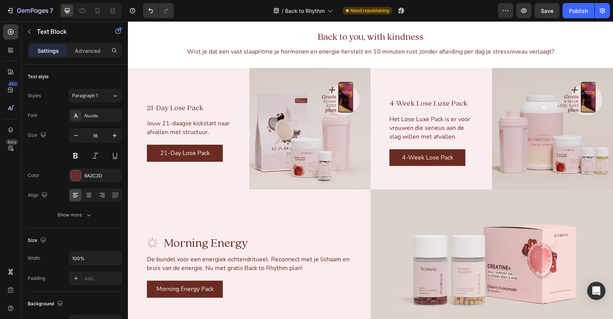
scroll to position [836, 0]
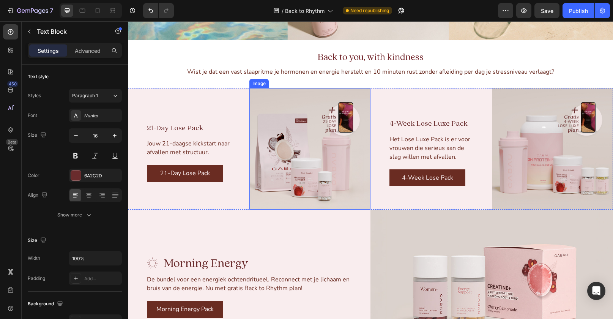
click at [189, 147] on span "Jouw 21-daagse kickstart naar afvallen met structuur." at bounding box center [188, 147] width 83 height 17
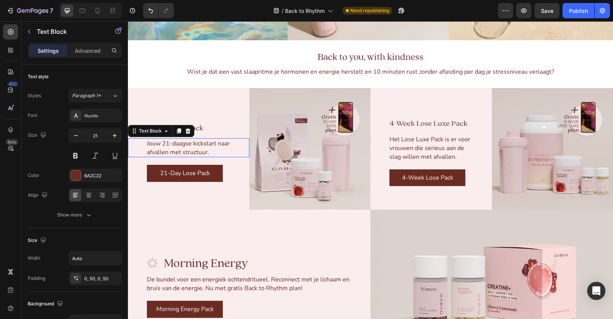
click at [189, 147] on span "Jouw 21-daagse kickstart naar afvallen met structuur." at bounding box center [188, 147] width 83 height 17
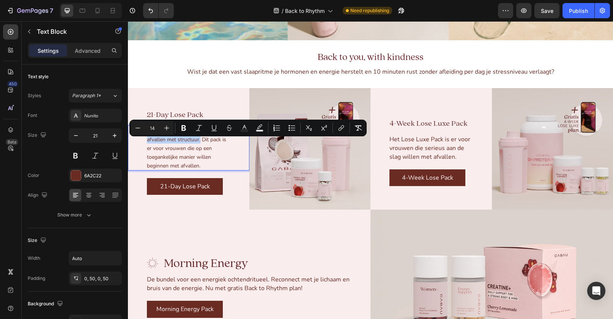
scroll to position [822, 0]
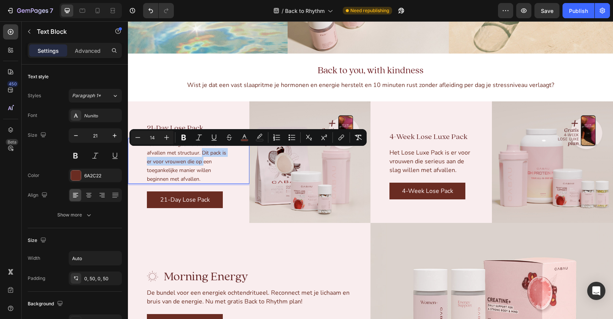
click at [203, 157] on p "Jouw 21-daagse kickstart naar afvallen met structuur. Dit pack is er voor vrouw…" at bounding box center [189, 161] width 84 height 44
click at [202, 153] on span "Jouw 21-daagse kickstart naar afvallen met structuur. Dit pack is er voor vrouw…" at bounding box center [186, 161] width 79 height 42
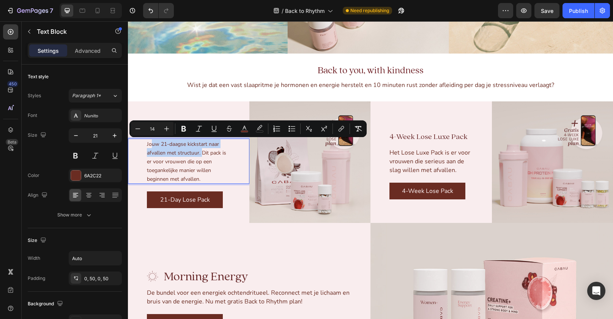
drag, startPoint x: 203, startPoint y: 153, endPoint x: 151, endPoint y: 142, distance: 53.6
click at [151, 142] on span "Jouw 21-daagse kickstart naar afvallen met structuur. Dit pack is er voor vrouw…" at bounding box center [186, 161] width 79 height 42
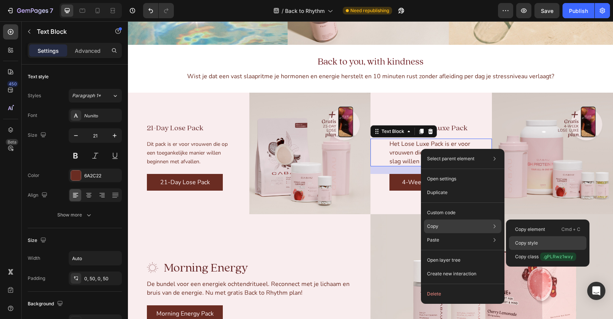
click at [526, 243] on p "Copy style" at bounding box center [526, 243] width 23 height 7
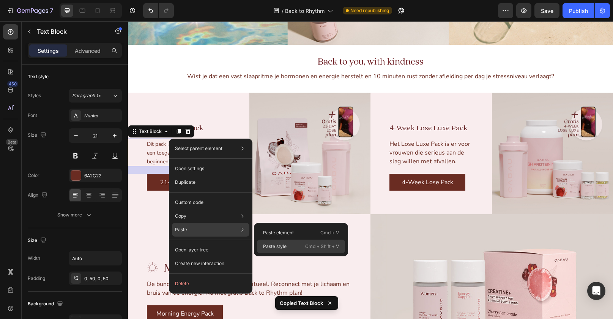
click at [283, 247] on p "Paste style" at bounding box center [275, 246] width 24 height 7
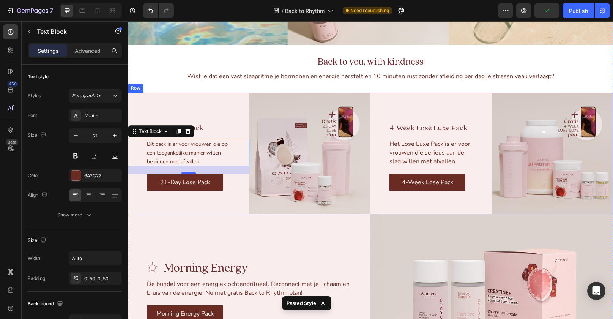
click at [208, 102] on div "21-Day Lose Pack Text Block Dit pack is er voor vrouwen die op een toegankelijk…" at bounding box center [189, 154] width 122 height 122
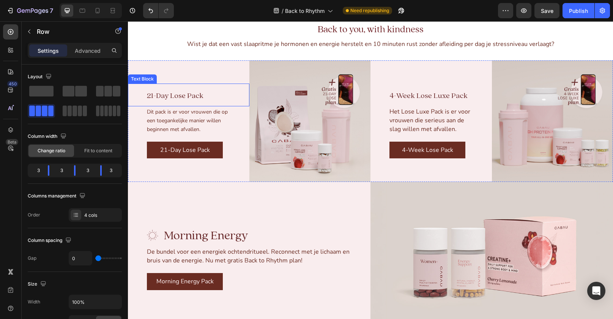
scroll to position [861, 0]
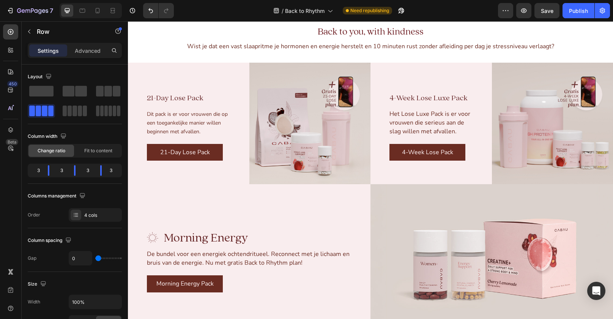
click at [172, 66] on div "21-Day Lose Pack Text Block Dit pack is er voor vrouwen die op een toegankelijk…" at bounding box center [189, 124] width 122 height 122
click at [573, 16] on button "Publish" at bounding box center [579, 10] width 32 height 15
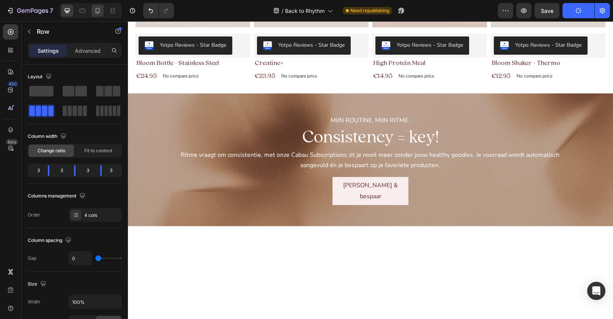
scroll to position [431, 0]
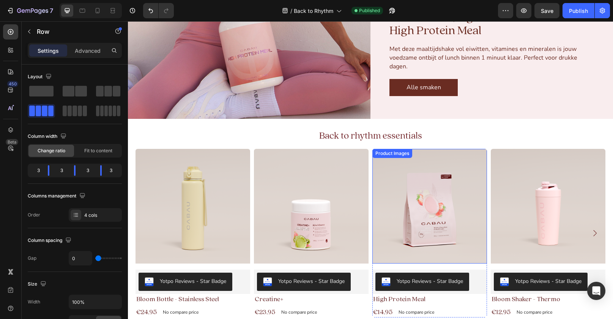
click at [250, 159] on div "Product Images" at bounding box center [193, 206] width 115 height 115
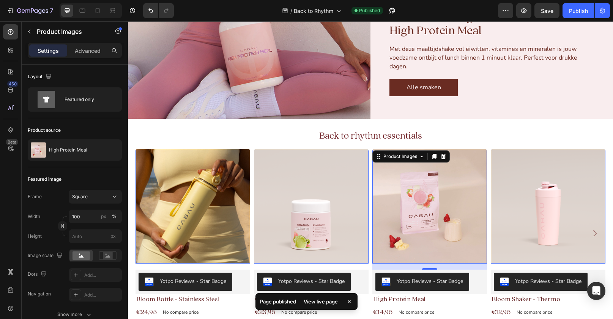
click at [142, 149] on img at bounding box center [193, 206] width 115 height 115
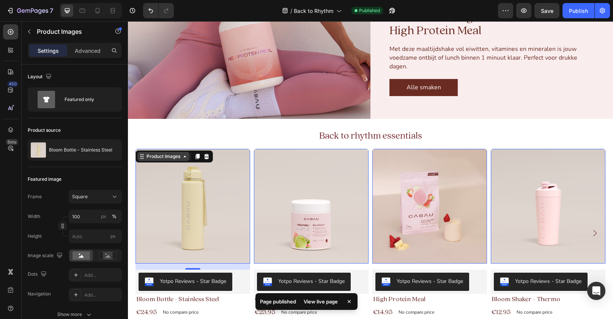
click at [147, 155] on div "Product Images" at bounding box center [163, 156] width 37 height 7
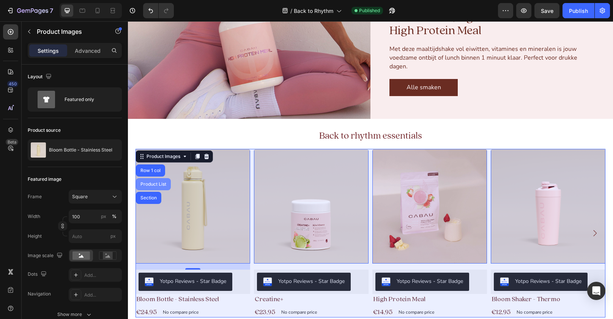
drag, startPoint x: 156, startPoint y: 184, endPoint x: 208, endPoint y: 149, distance: 62.3
click at [156, 184] on div "Product List" at bounding box center [153, 184] width 29 height 5
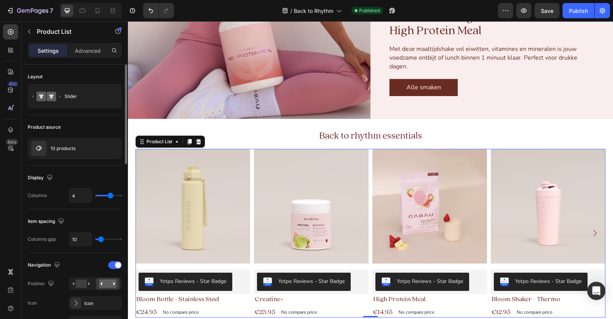
click at [73, 141] on div "10 products" at bounding box center [75, 148] width 94 height 21
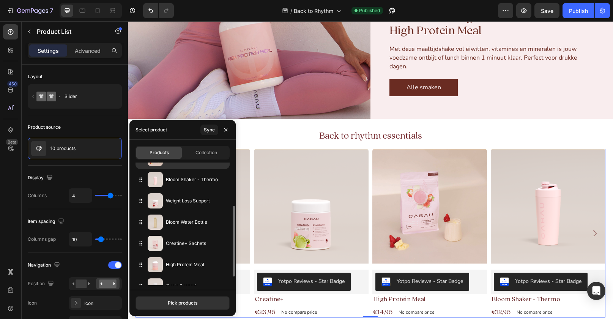
scroll to position [90, 0]
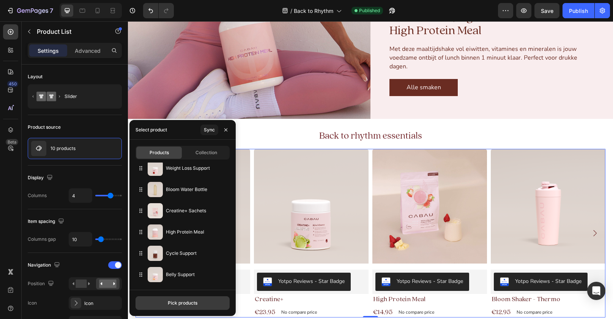
click at [159, 301] on button "Pick products" at bounding box center [183, 303] width 94 height 14
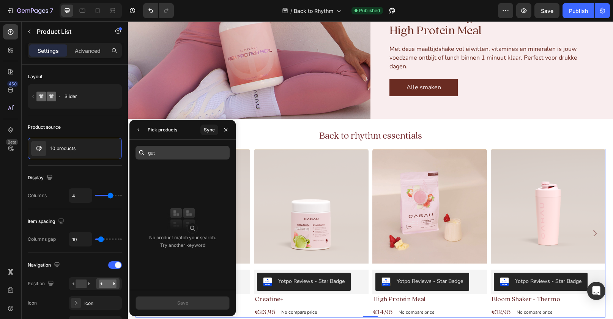
click at [162, 153] on input "gut" at bounding box center [183, 153] width 94 height 14
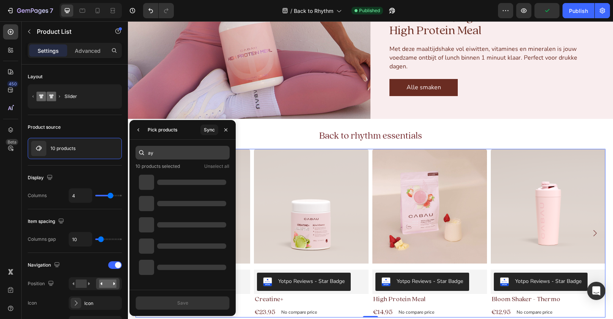
type input "a"
type input "support"
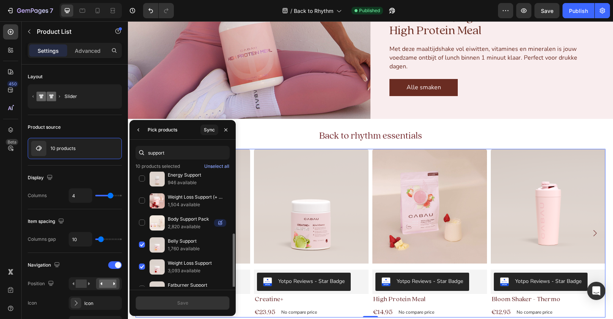
scroll to position [83, 0]
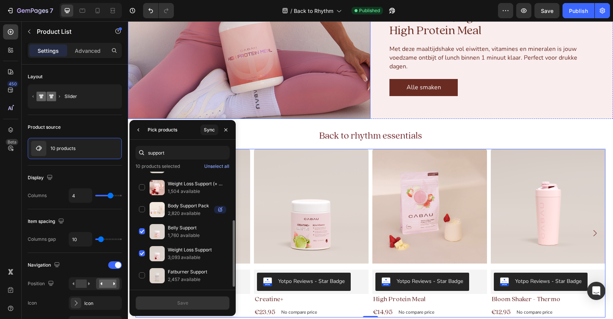
click at [179, 50] on img at bounding box center [249, 51] width 243 height 136
